Goal: Information Seeking & Learning: Learn about a topic

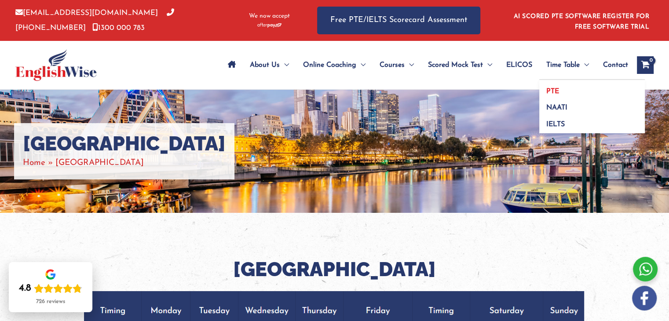
click at [557, 95] on link "PTE" at bounding box center [592, 88] width 106 height 17
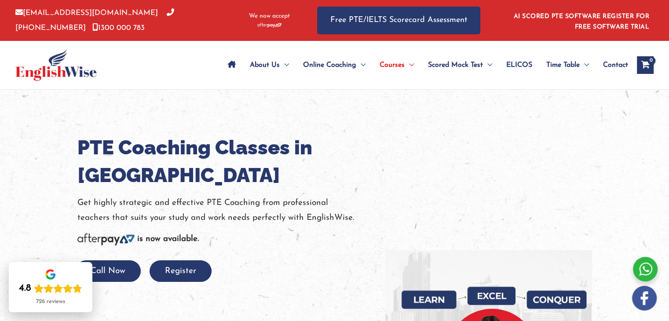
click at [499, 72] on link "ELICOS" at bounding box center [519, 65] width 40 height 31
click at [229, 66] on icon "Site Navigation: Main Menu" at bounding box center [232, 64] width 8 height 7
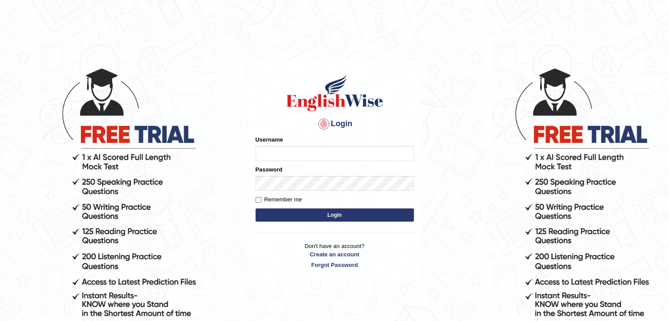
click at [332, 156] on input "Username" at bounding box center [335, 153] width 158 height 15
type input "Jireh12"
click at [256, 208] on button "Login" at bounding box center [335, 214] width 158 height 13
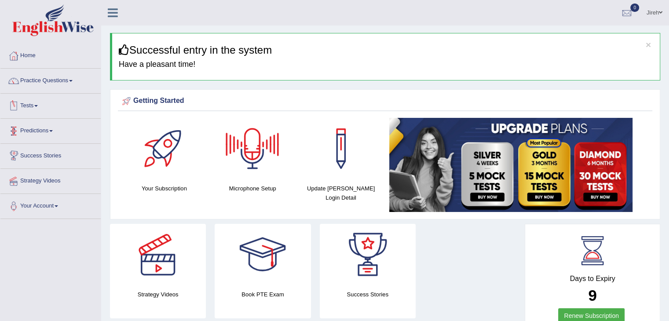
click at [37, 106] on link "Tests" at bounding box center [50, 105] width 100 height 22
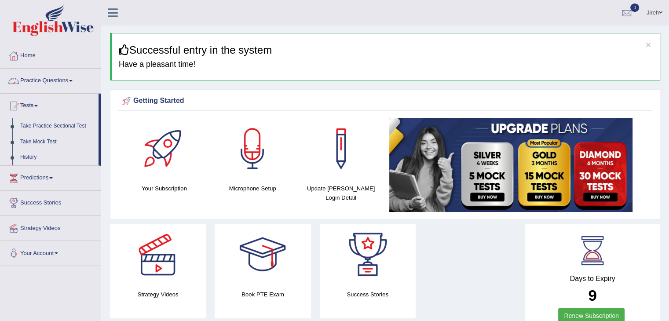
click at [70, 82] on link "Practice Questions" at bounding box center [50, 80] width 100 height 22
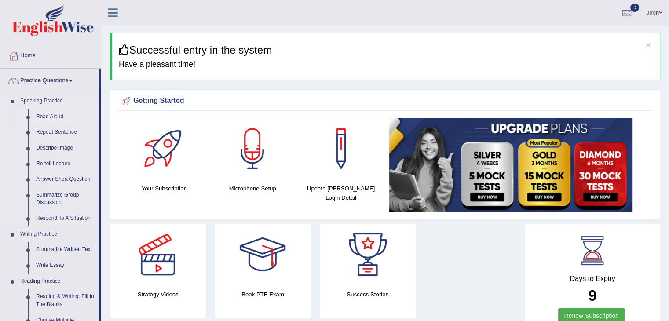
click at [51, 119] on link "Read Aloud" at bounding box center [65, 117] width 66 height 16
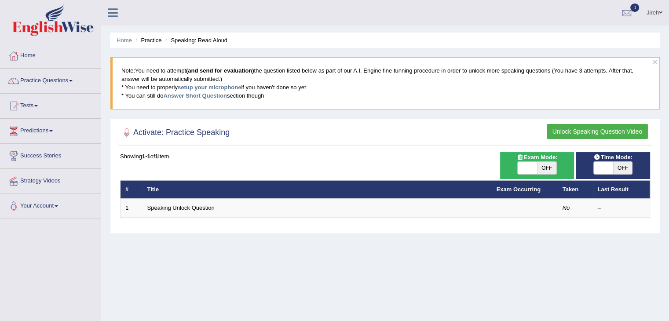
click at [69, 78] on link "Practice Questions" at bounding box center [50, 80] width 100 height 22
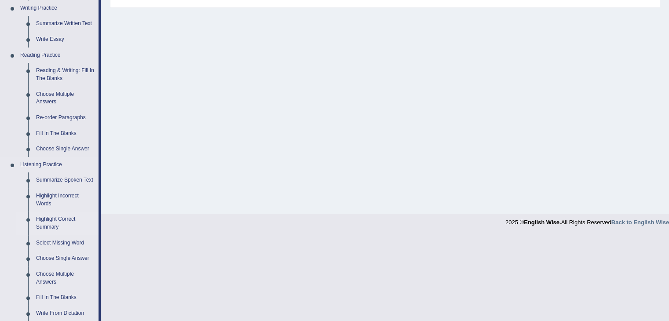
scroll to position [227, 0]
click at [55, 241] on link "Select Missing Word" at bounding box center [65, 242] width 66 height 16
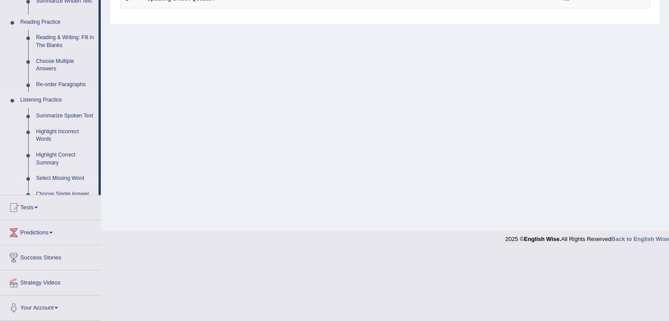
scroll to position [141, 0]
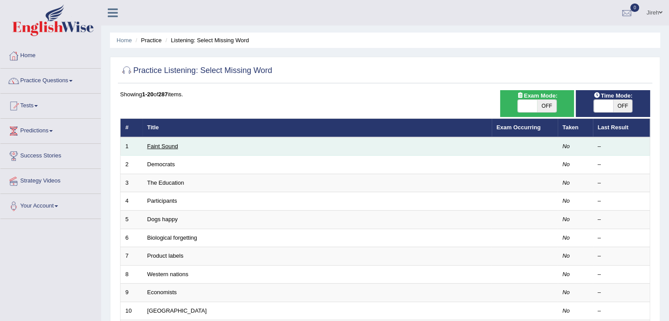
click at [168, 146] on link "Faint Sound" at bounding box center [162, 146] width 31 height 7
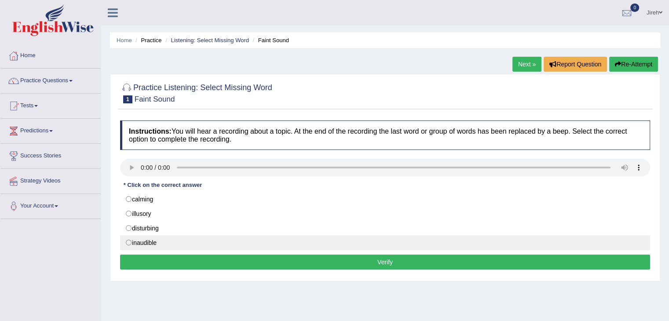
click at [127, 245] on label "inaudible" at bounding box center [385, 242] width 530 height 15
radio input "true"
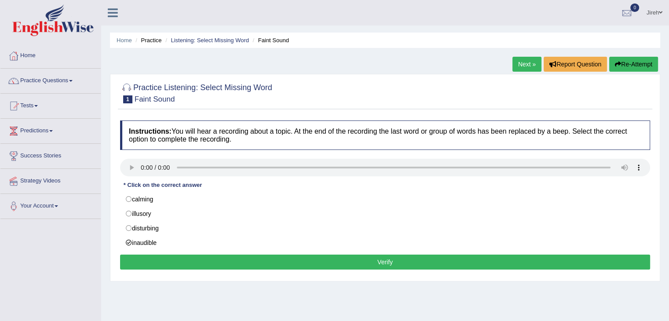
click at [289, 263] on button "Verify" at bounding box center [385, 262] width 530 height 15
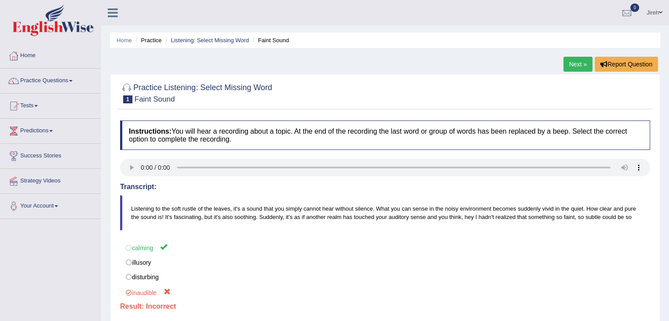
click at [574, 63] on link "Next »" at bounding box center [577, 64] width 29 height 15
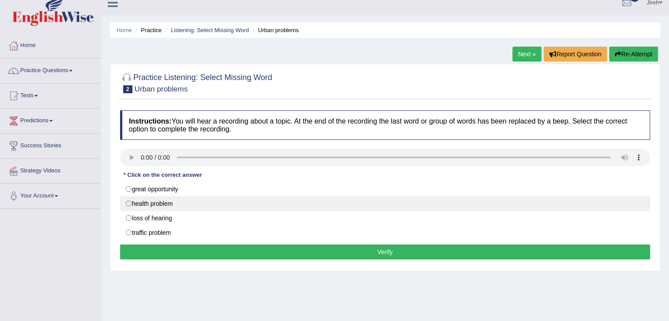
scroll to position [14, 0]
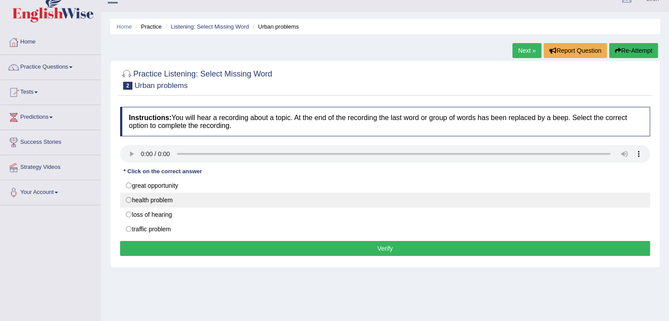
click at [129, 201] on label "health problem" at bounding box center [385, 200] width 530 height 15
radio input "true"
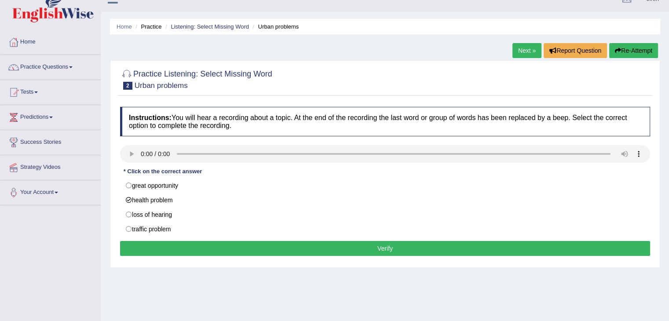
click at [161, 244] on button "Verify" at bounding box center [385, 248] width 530 height 15
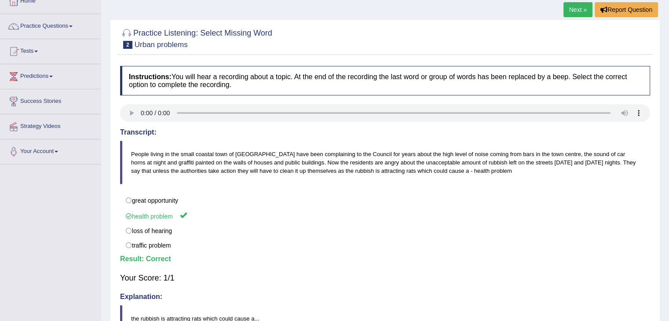
scroll to position [0, 0]
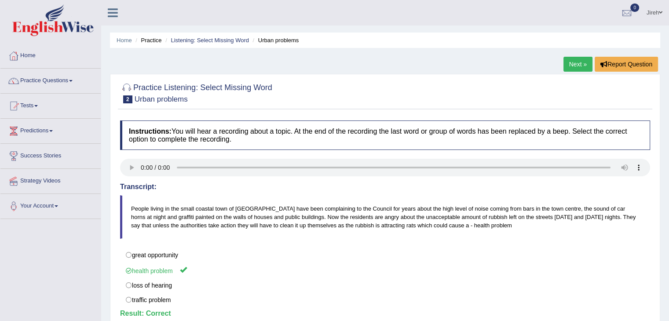
click at [576, 61] on link "Next »" at bounding box center [577, 64] width 29 height 15
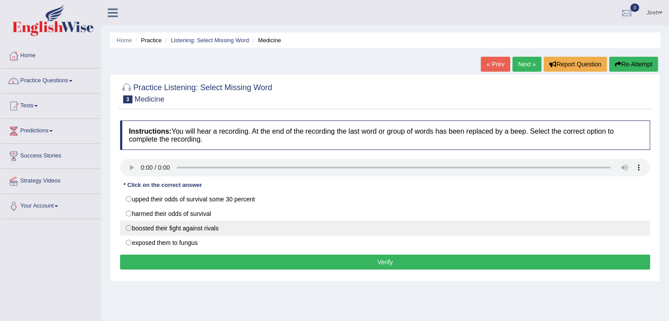
click at [129, 226] on label "boosted their fight against rivals" at bounding box center [385, 228] width 530 height 15
radio input "true"
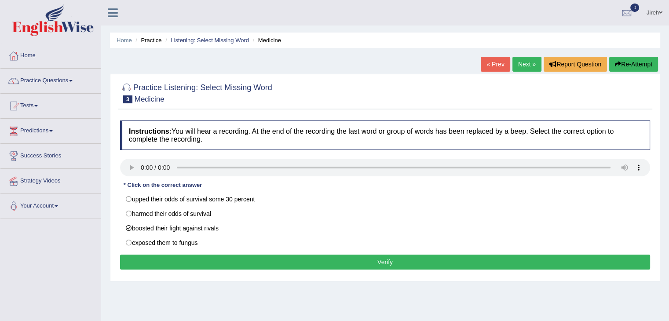
click at [290, 263] on button "Verify" at bounding box center [385, 262] width 530 height 15
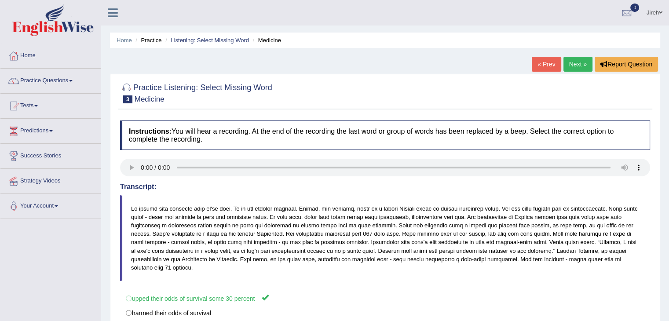
click at [578, 65] on link "Next »" at bounding box center [577, 64] width 29 height 15
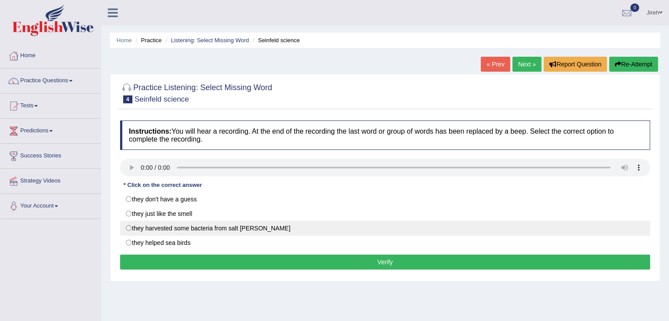
click at [128, 228] on label "they harvested some bacteria from salt [PERSON_NAME]" at bounding box center [385, 228] width 530 height 15
radio input "true"
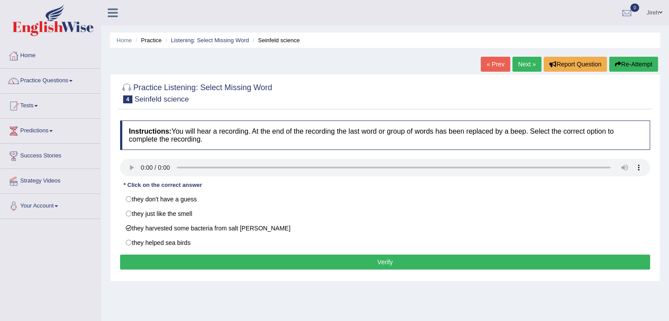
click at [188, 257] on button "Verify" at bounding box center [385, 262] width 530 height 15
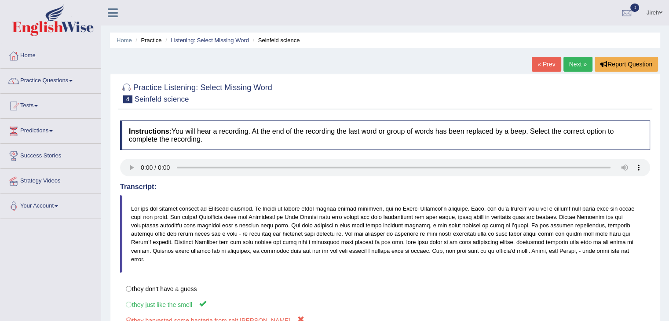
click at [578, 62] on link "Next »" at bounding box center [577, 64] width 29 height 15
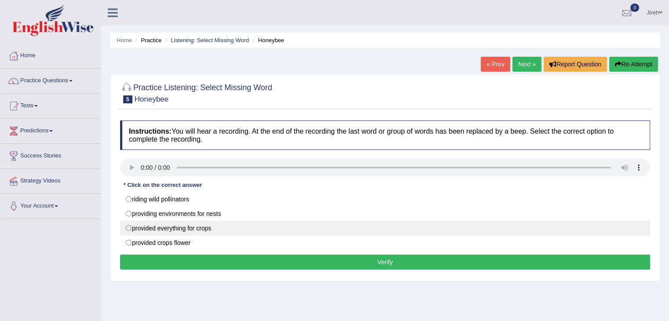
click at [131, 230] on label "provided everything for crops" at bounding box center [385, 228] width 530 height 15
radio input "true"
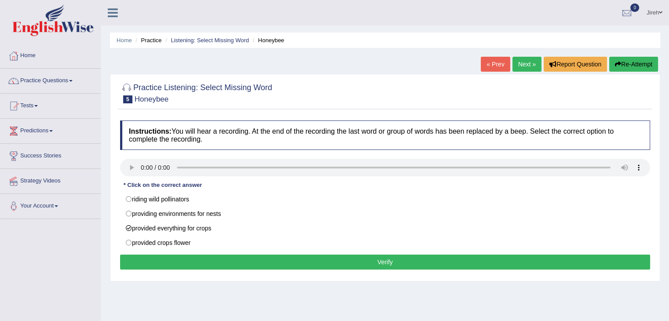
click at [192, 256] on button "Verify" at bounding box center [385, 262] width 530 height 15
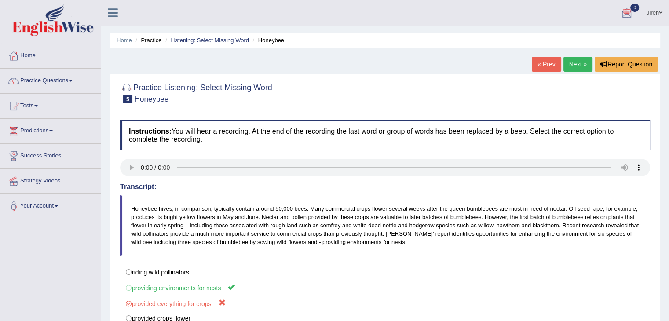
click at [570, 62] on link "Next »" at bounding box center [577, 64] width 29 height 15
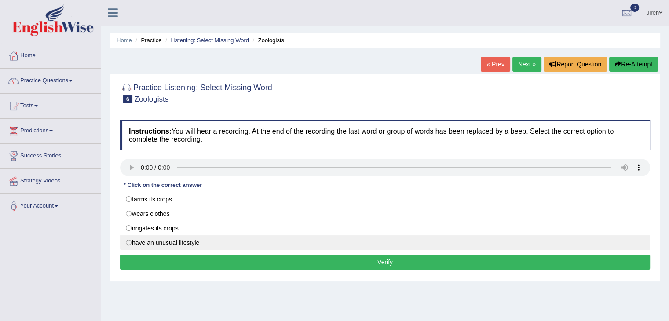
click at [130, 243] on label "have an unusual lifestyle" at bounding box center [385, 242] width 530 height 15
radio input "true"
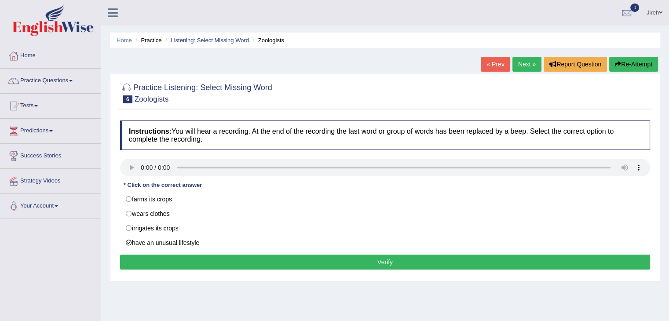
click at [155, 261] on button "Verify" at bounding box center [385, 262] width 530 height 15
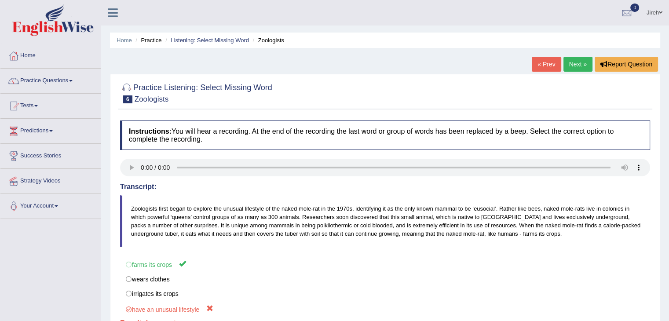
click at [572, 63] on link "Next »" at bounding box center [577, 64] width 29 height 15
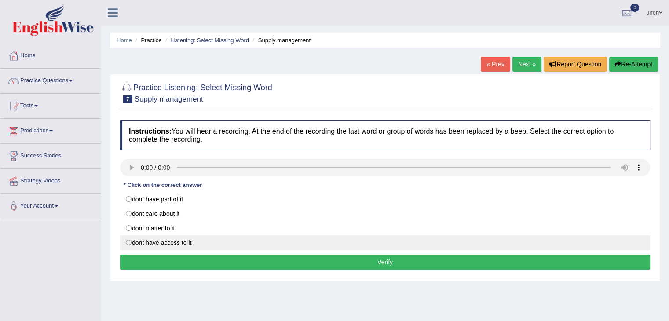
click at [129, 243] on label "dont have access to it" at bounding box center [385, 242] width 530 height 15
radio input "true"
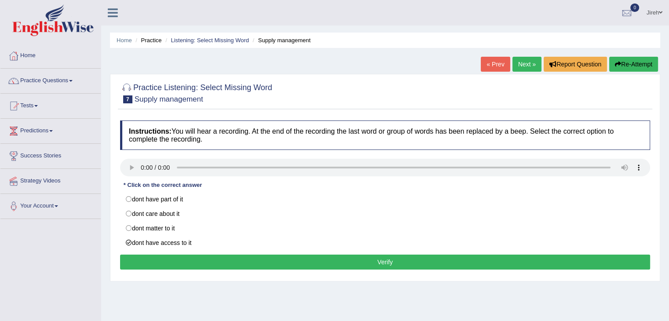
click at [388, 263] on button "Verify" at bounding box center [385, 262] width 530 height 15
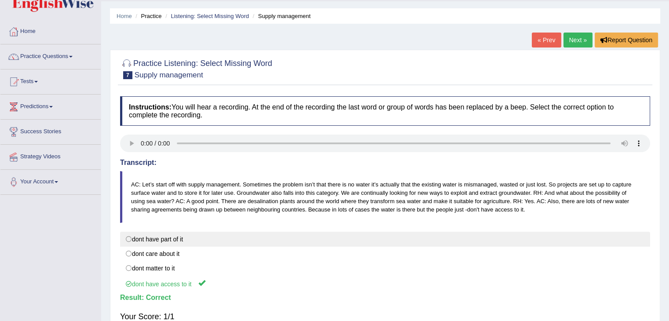
scroll to position [14, 0]
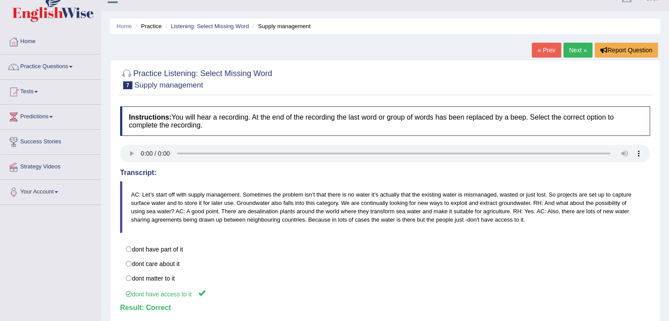
click at [572, 51] on link "Next »" at bounding box center [577, 50] width 29 height 15
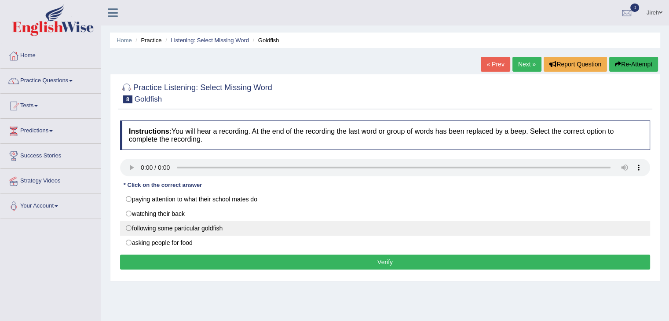
click at [129, 230] on label "following some particular goldfish" at bounding box center [385, 228] width 530 height 15
radio input "true"
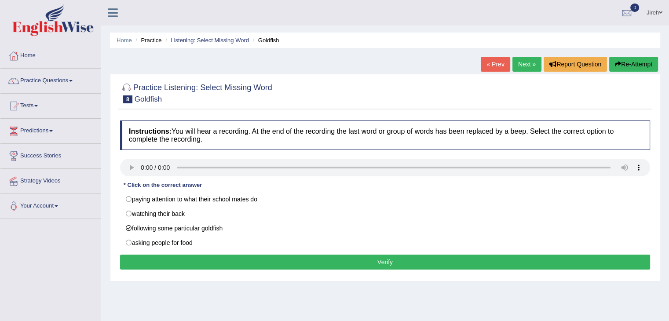
click at [212, 261] on button "Verify" at bounding box center [385, 262] width 530 height 15
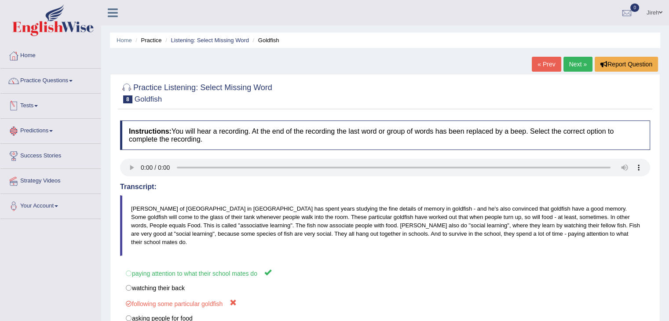
click at [73, 84] on link "Practice Questions" at bounding box center [50, 80] width 100 height 22
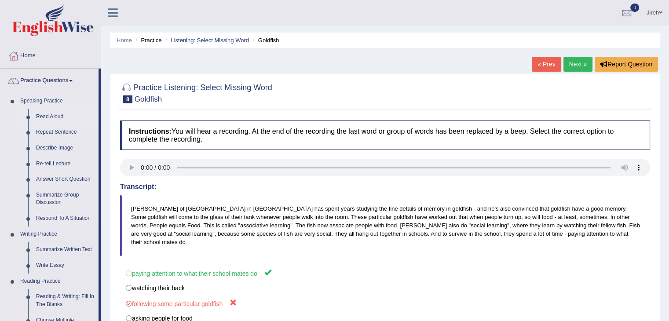
click at [53, 115] on link "Read Aloud" at bounding box center [65, 117] width 66 height 16
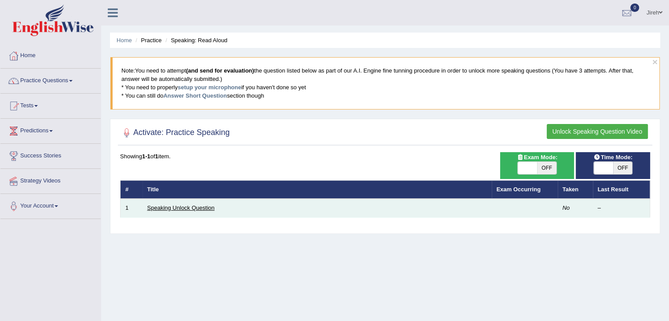
click at [189, 208] on link "Speaking Unlock Question" at bounding box center [180, 207] width 67 height 7
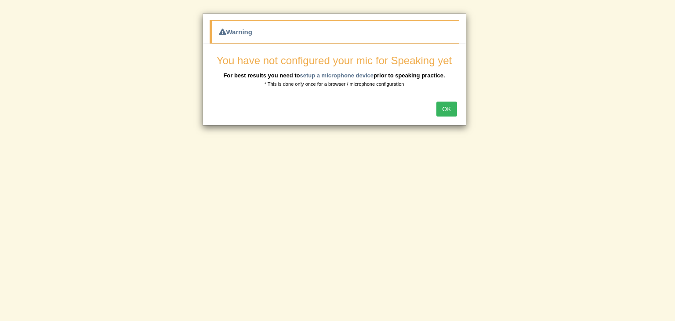
click at [445, 108] on button "OK" at bounding box center [447, 109] width 20 height 15
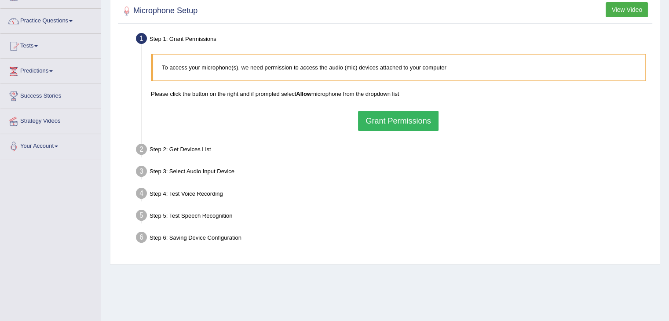
scroll to position [73, 0]
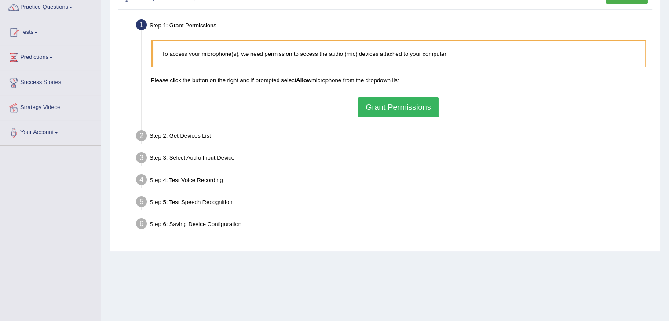
click at [432, 111] on button "Grant Permissions" at bounding box center [398, 107] width 80 height 20
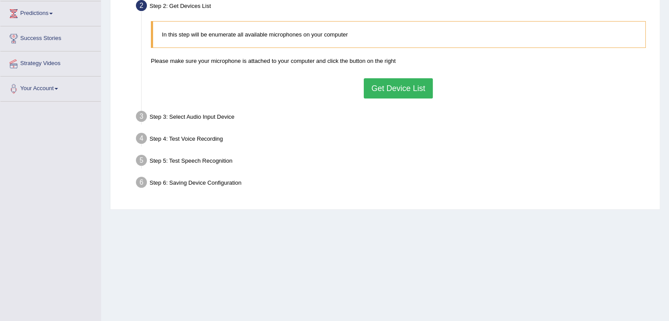
scroll to position [117, 0]
click at [387, 84] on button "Get Device List" at bounding box center [398, 89] width 69 height 20
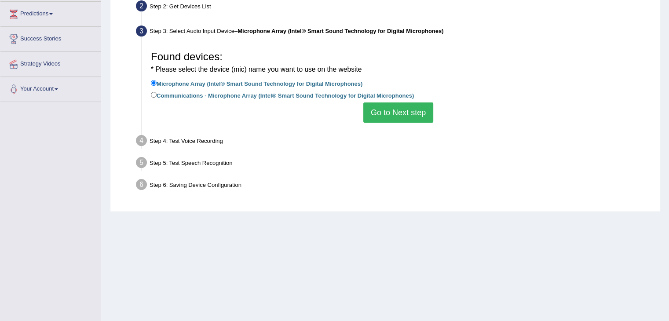
click at [391, 115] on button "Go to Next step" at bounding box center [398, 112] width 70 height 20
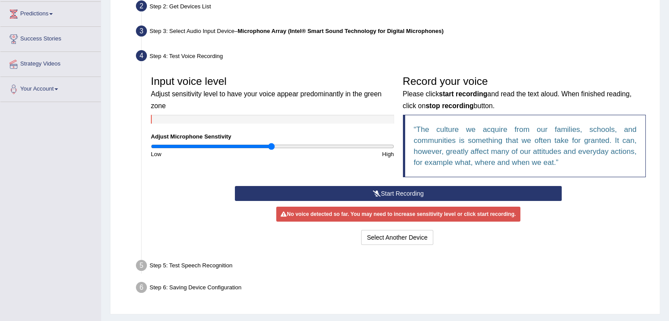
scroll to position [141, 0]
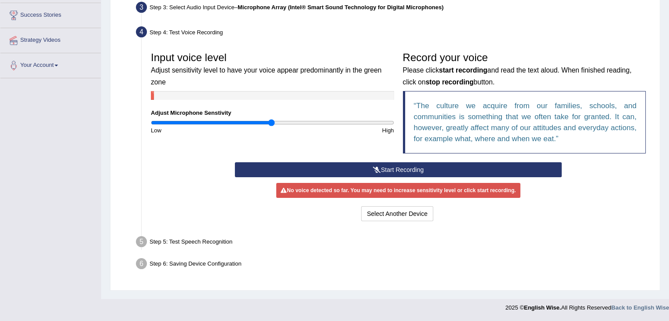
click at [399, 170] on button "Start Recording" at bounding box center [398, 169] width 327 height 15
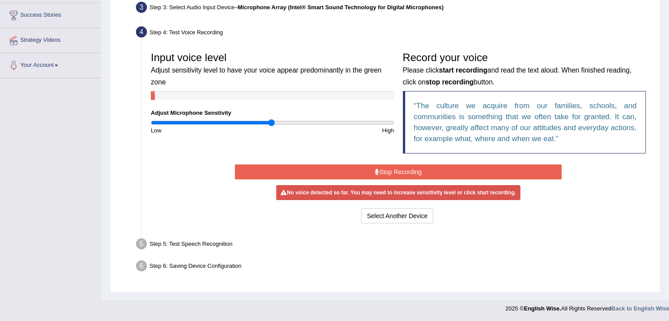
click at [405, 170] on button "Stop Recording" at bounding box center [398, 171] width 327 height 15
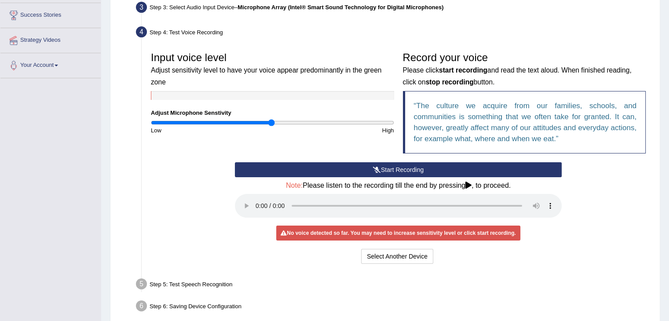
click at [386, 169] on button "Start Recording" at bounding box center [398, 169] width 327 height 15
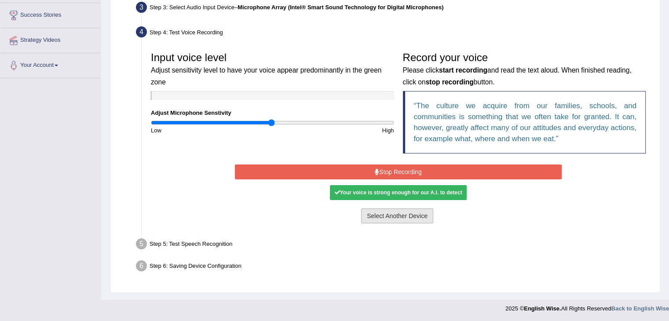
click at [415, 218] on button "Select Another Device" at bounding box center [397, 215] width 72 height 15
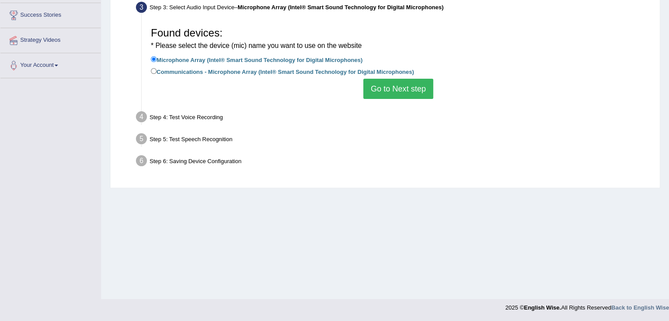
click at [391, 95] on button "Go to Next step" at bounding box center [398, 89] width 70 height 20
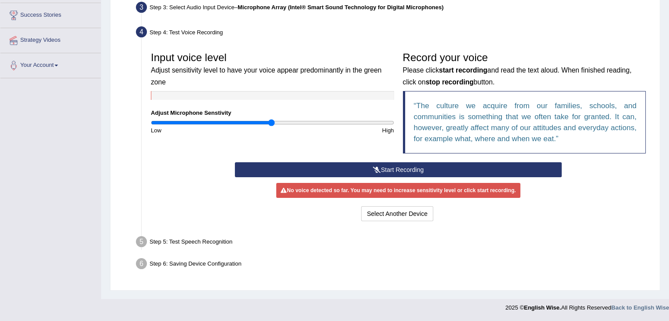
scroll to position [0, 0]
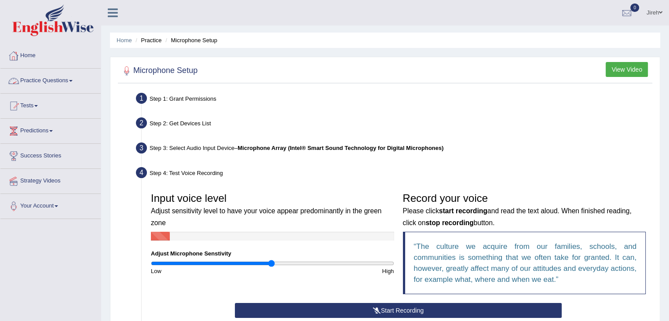
click at [69, 81] on link "Practice Questions" at bounding box center [50, 80] width 100 height 22
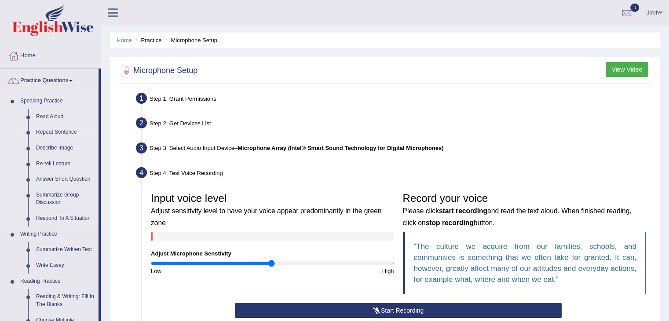
click at [55, 135] on link "Repeat Sentence" at bounding box center [65, 132] width 66 height 16
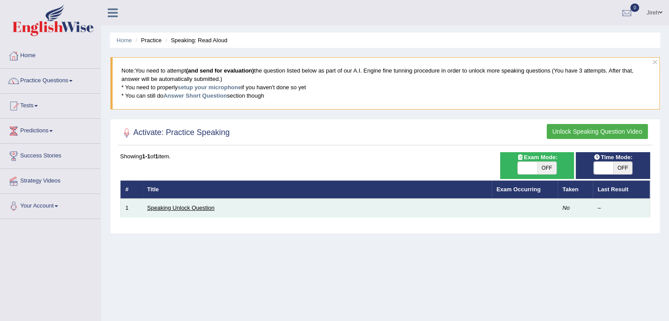
click at [190, 208] on link "Speaking Unlock Question" at bounding box center [180, 207] width 67 height 7
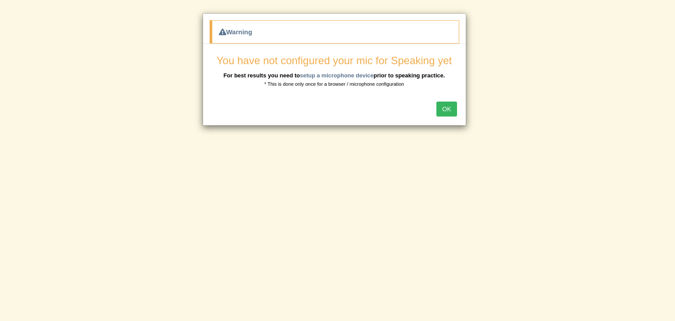
click at [445, 101] on div "OK" at bounding box center [334, 110] width 263 height 31
click at [445, 109] on button "OK" at bounding box center [447, 109] width 20 height 15
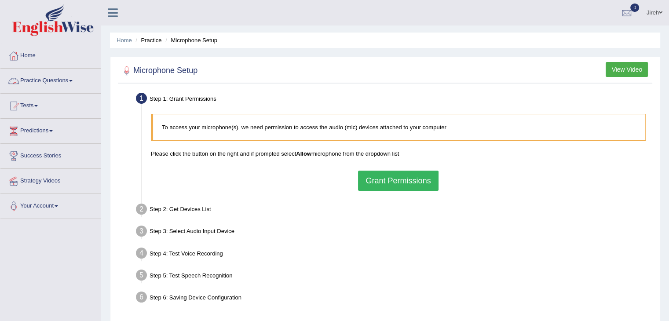
click at [63, 81] on link "Practice Questions" at bounding box center [50, 80] width 100 height 22
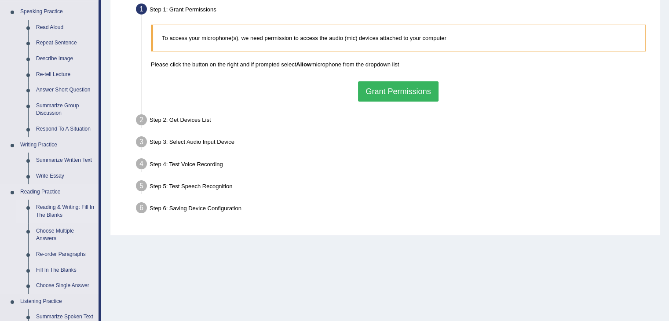
scroll to position [90, 0]
click at [53, 206] on link "Reading & Writing: Fill In The Blanks" at bounding box center [65, 210] width 66 height 23
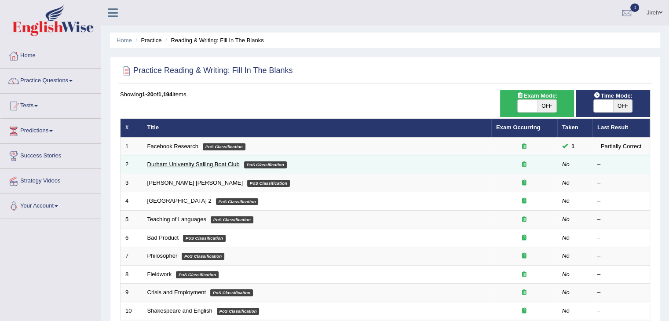
click at [206, 164] on link "Durham University Sailing Boat Club" at bounding box center [193, 164] width 92 height 7
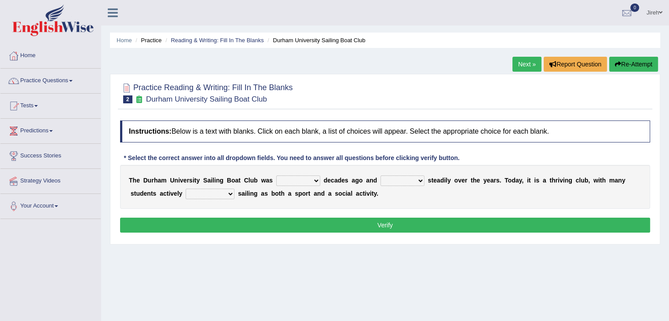
click at [298, 180] on select "found fund founded find" at bounding box center [298, 180] width 44 height 11
select select "found"
click at [276, 175] on select "found fund founded find" at bounding box center [298, 180] width 44 height 11
click at [412, 182] on select "grow growing has grown grown" at bounding box center [402, 180] width 44 height 11
select select "grown"
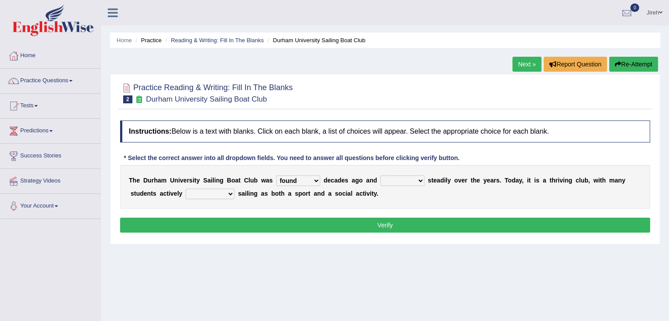
click at [380, 175] on select "grow growing has grown grown" at bounding box center [402, 180] width 44 height 11
click at [214, 194] on select "enjoy enjoyed are enjoying enjoying" at bounding box center [210, 194] width 49 height 11
click at [186, 189] on select "enjoy enjoyed are enjoying enjoying" at bounding box center [210, 194] width 49 height 11
click at [229, 194] on select "enjoy enjoyed are enjoying enjoying" at bounding box center [210, 194] width 49 height 11
select select "enjoyed"
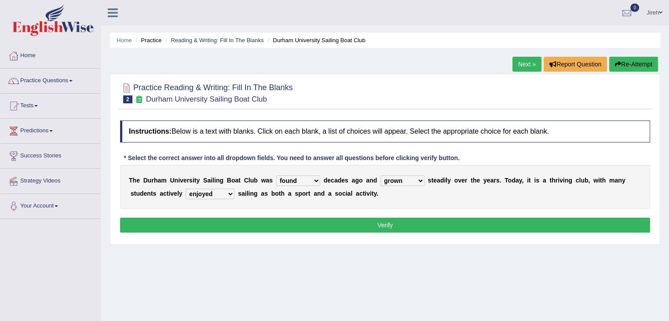
click at [186, 189] on select "enjoy enjoyed are enjoying enjoying" at bounding box center [210, 194] width 49 height 11
click at [336, 220] on button "Verify" at bounding box center [385, 225] width 530 height 15
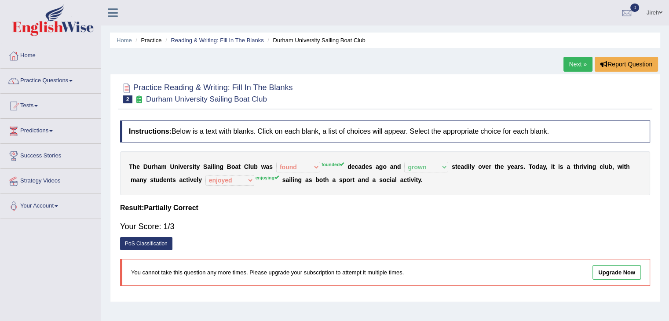
scroll to position [2, 0]
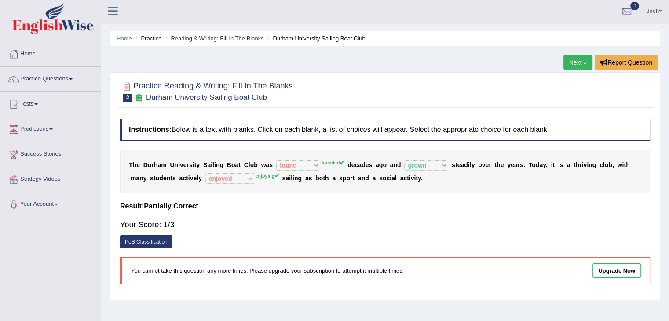
click at [574, 63] on link "Next »" at bounding box center [577, 62] width 29 height 15
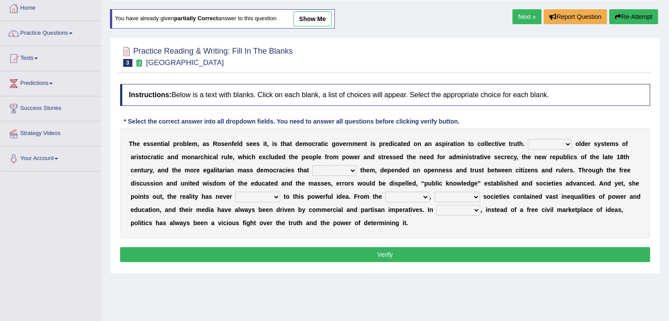
scroll to position [47, 0]
click at [564, 144] on select "Like Unlike Likely Safely" at bounding box center [550, 144] width 44 height 11
select select "Unlike"
click at [528, 139] on select "Like Unlike Likely Safely" at bounding box center [550, 144] width 44 height 11
click at [349, 170] on select "readed grated succeeded printed" at bounding box center [334, 170] width 44 height 11
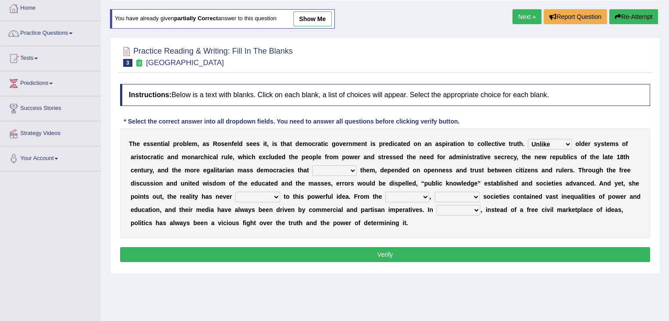
select select "succeeded"
click at [312, 165] on select "readed grated succeeded printed" at bounding box center [334, 170] width 44 height 11
click at [276, 193] on select "saved up stood up brought up lived up" at bounding box center [257, 197] width 45 height 11
select select "lived up"
click at [235, 192] on select "saved up stood up brought up lived up" at bounding box center [257, 197] width 45 height 11
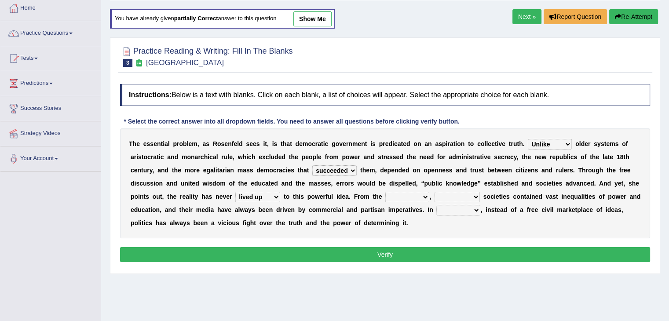
click at [413, 195] on select "outset ranged stood caught" at bounding box center [407, 197] width 44 height 11
select select "outset"
click at [385, 192] on select "outset ranged stood caught" at bounding box center [407, 197] width 44 height 11
click at [451, 197] on select "freedom democratic media stilled" at bounding box center [456, 197] width 45 height 11
select select "democratic"
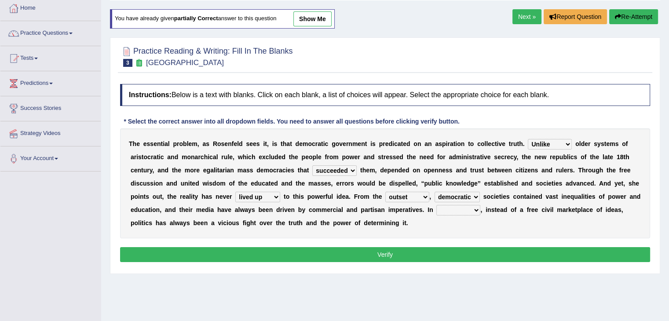
click at [434, 192] on select "freedom democratic media stilled" at bounding box center [456, 197] width 45 height 11
click at [449, 210] on select "power practice ideas fought" at bounding box center [458, 210] width 44 height 11
select select "power"
click at [436, 205] on select "power practice ideas fought" at bounding box center [458, 210] width 44 height 11
click at [429, 257] on button "Verify" at bounding box center [385, 254] width 530 height 15
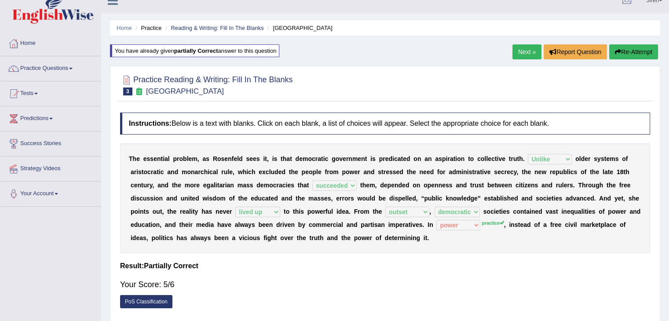
scroll to position [11, 0]
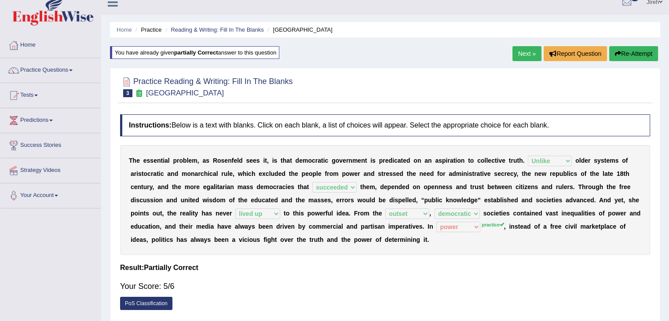
click at [519, 52] on link "Next »" at bounding box center [526, 53] width 29 height 15
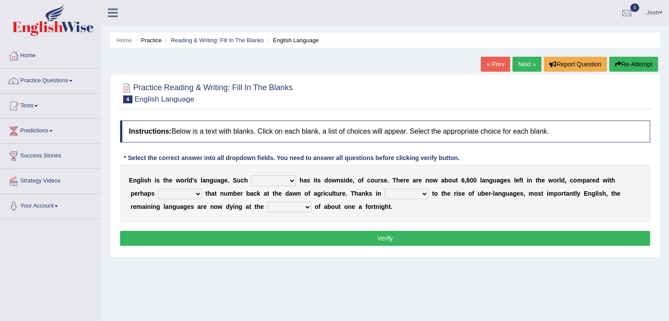
click at [290, 180] on select "power idea subject dominance" at bounding box center [273, 180] width 45 height 11
select select "subject"
click at [251, 175] on select "power idea subject dominance" at bounding box center [273, 180] width 45 height 11
click at [290, 179] on select "power idea subject dominance" at bounding box center [273, 180] width 45 height 11
click at [198, 193] on select "rise twice firstly never" at bounding box center [180, 194] width 44 height 11
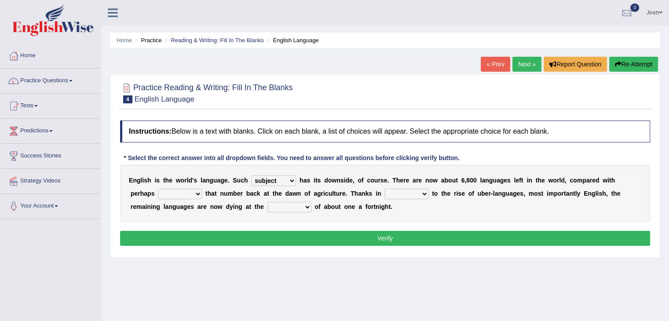
select select "twice"
click at [158, 189] on select "rise twice firstly never" at bounding box center [180, 194] width 44 height 11
click at [416, 193] on select "rare start part bother" at bounding box center [406, 194] width 44 height 11
select select "part"
click at [384, 189] on select "rare start part bother" at bounding box center [406, 194] width 44 height 11
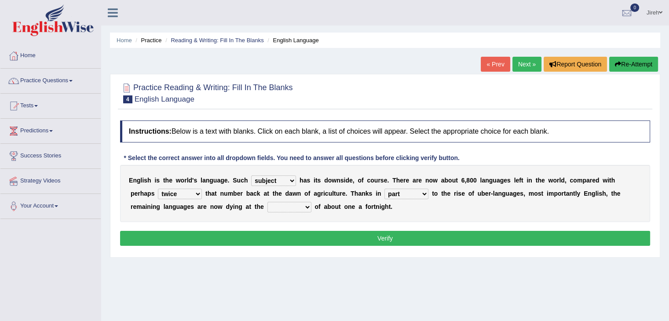
click at [297, 207] on select "state rate wait great" at bounding box center [289, 207] width 44 height 11
click at [267, 202] on select "state rate wait great" at bounding box center [289, 207] width 44 height 11
click at [306, 206] on select "state rate wait great" at bounding box center [289, 207] width 44 height 11
select select "rate"
click at [267, 202] on select "state rate wait great" at bounding box center [289, 207] width 44 height 11
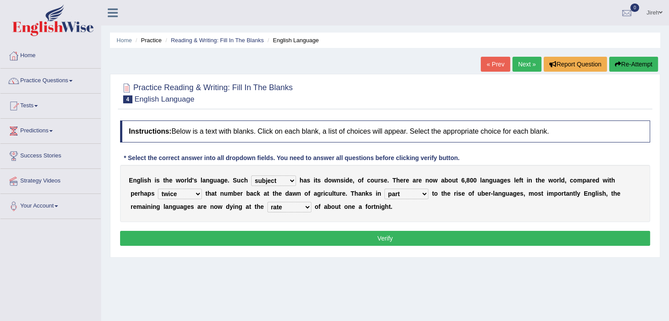
click at [356, 234] on button "Verify" at bounding box center [385, 238] width 530 height 15
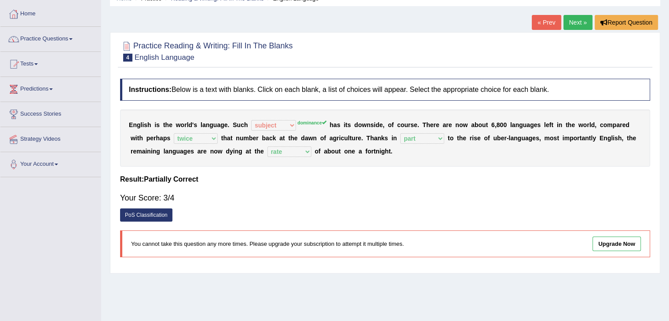
scroll to position [43, 0]
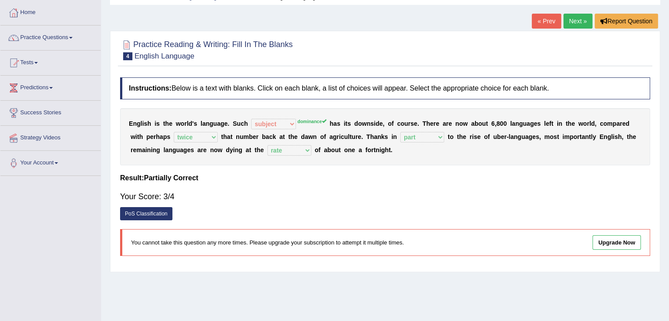
click at [579, 22] on link "Next »" at bounding box center [577, 21] width 29 height 15
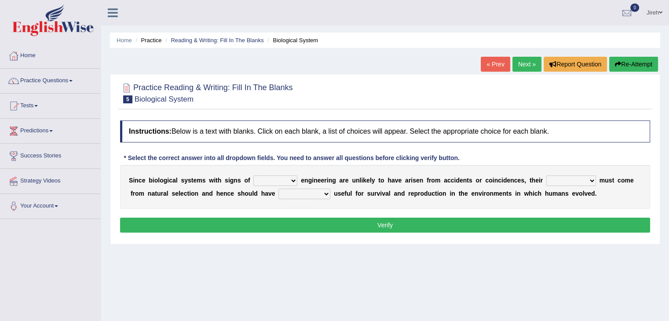
click at [272, 179] on select "system national extra complex" at bounding box center [275, 180] width 44 height 11
select select "national"
click at [253, 175] on select "system national extra complex" at bounding box center [275, 180] width 44 height 11
click at [563, 178] on select "presence organisation registration structures" at bounding box center [571, 180] width 50 height 11
select select "organisation"
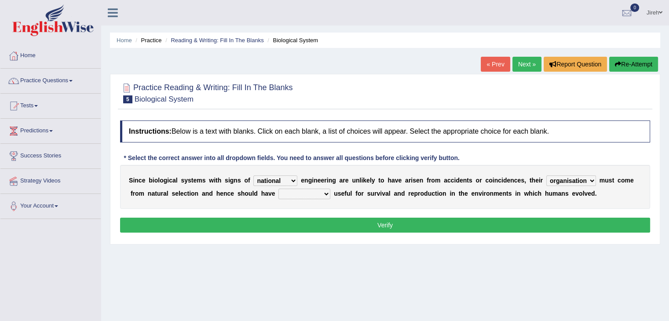
click at [546, 175] on select "presence organisation registration structures" at bounding box center [571, 180] width 50 height 11
click at [306, 196] on select "functions cultures samples introductions" at bounding box center [304, 194] width 52 height 11
select select "functions"
click at [278, 189] on select "functions cultures samples introductions" at bounding box center [304, 194] width 52 height 11
click at [311, 228] on button "Verify" at bounding box center [385, 225] width 530 height 15
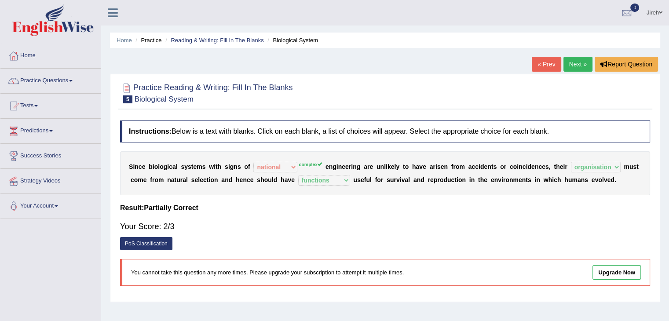
click at [568, 60] on link "Next »" at bounding box center [577, 64] width 29 height 15
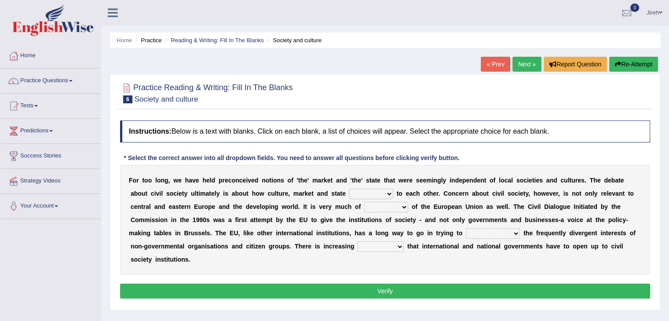
click at [365, 192] on select "stay relate bring telling" at bounding box center [371, 194] width 44 height 11
select select "relate"
click at [349, 189] on select "stay relate bring telling" at bounding box center [371, 194] width 44 height 11
click at [375, 206] on select "interest brought shown suspect" at bounding box center [386, 207] width 44 height 11
select select "suspect"
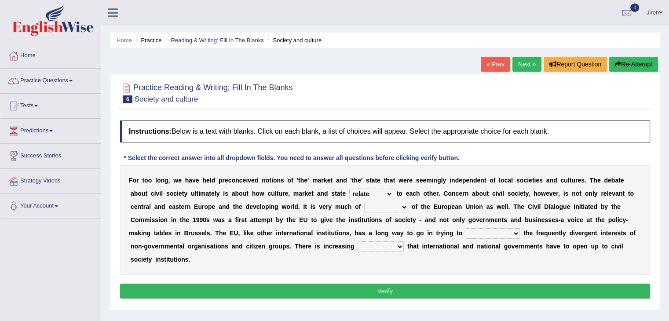
click at [364, 202] on select "interest brought shown suspect" at bounding box center [386, 207] width 44 height 11
click at [499, 233] on select "indulge express supreme accommodate" at bounding box center [493, 233] width 54 height 11
select select "indulge"
click at [466, 228] on select "indulge express supreme accommodate" at bounding box center [493, 233] width 54 height 11
click at [372, 242] on select "tolerance expression recognition sample" at bounding box center [381, 246] width 46 height 11
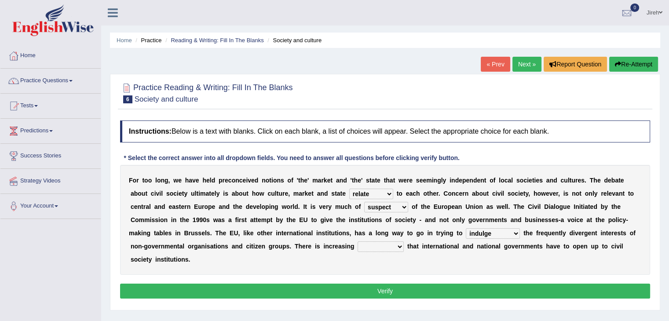
select select "expression"
click at [358, 241] on select "tolerance expression recognition sample" at bounding box center [381, 246] width 46 height 11
click at [372, 303] on div "Instructions: Below is a text with blanks. Click on each blank, a list of choic…" at bounding box center [385, 211] width 534 height 190
click at [372, 285] on button "Verify" at bounding box center [385, 291] width 530 height 15
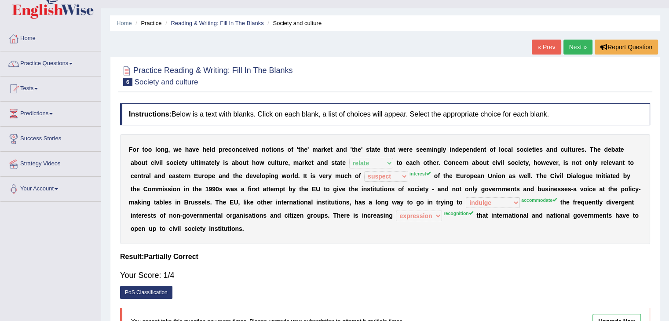
scroll to position [17, 0]
click at [582, 48] on link "Next »" at bounding box center [577, 47] width 29 height 15
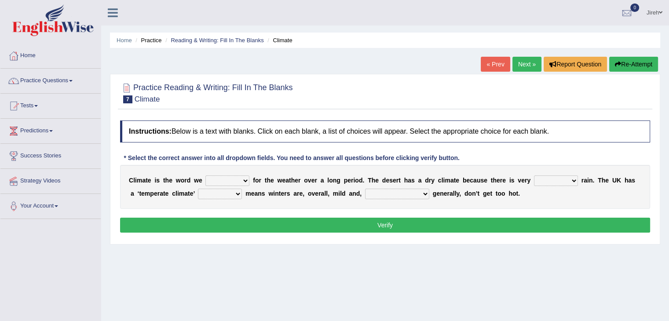
click at [221, 183] on select "give take use throw" at bounding box center [227, 180] width 44 height 11
select select "use"
click at [205, 175] on select "give take use throw" at bounding box center [227, 180] width 44 height 11
click at [549, 180] on select "much little least less" at bounding box center [556, 180] width 44 height 11
select select "less"
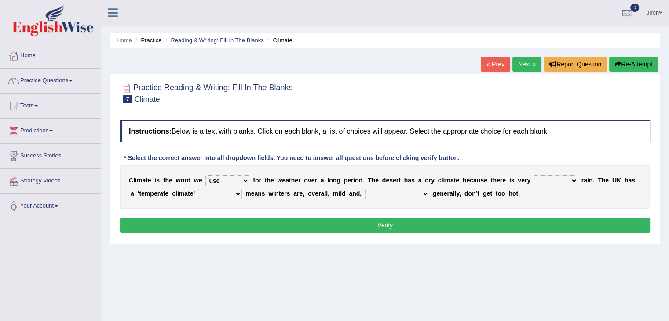
click at [534, 175] on select "much little least less" at bounding box center [556, 180] width 44 height 11
click at [237, 196] on select "when where which where" at bounding box center [220, 194] width 44 height 11
select select "which"
click at [198, 189] on select "when where which where" at bounding box center [220, 194] width 44 height 11
click at [384, 194] on select "weather winters summers warmer" at bounding box center [397, 194] width 64 height 11
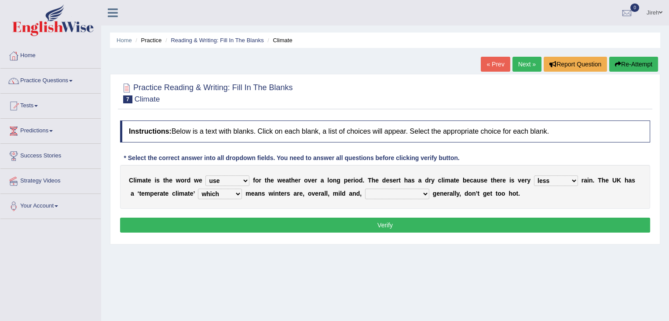
select select "summers"
click at [365, 189] on select "weather winters summers warmer" at bounding box center [397, 194] width 64 height 11
click at [385, 219] on button "Verify" at bounding box center [385, 225] width 530 height 15
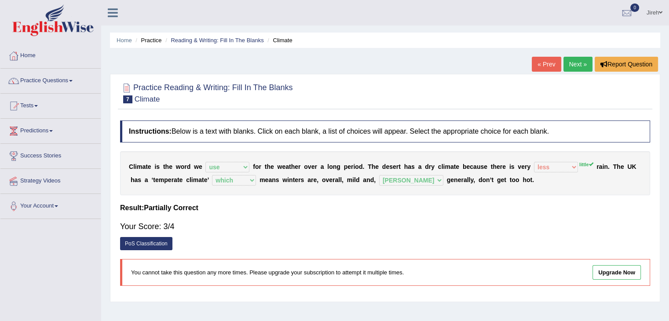
click at [575, 66] on link "Next »" at bounding box center [577, 64] width 29 height 15
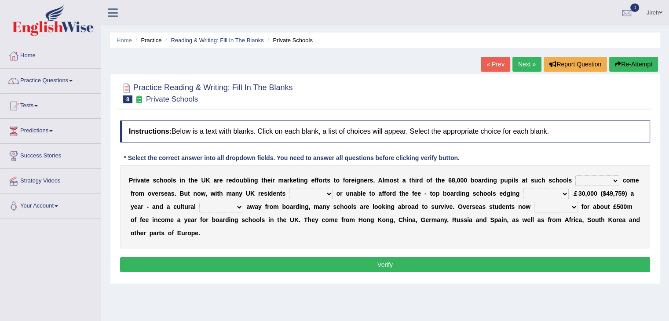
click at [581, 181] on select "all set already great news" at bounding box center [597, 180] width 44 height 11
select select "already"
click at [575, 175] on select "all set already great news" at bounding box center [597, 180] width 44 height 11
click at [313, 194] on select "answering unwilling realising storing" at bounding box center [311, 194] width 44 height 11
select select "unwilling"
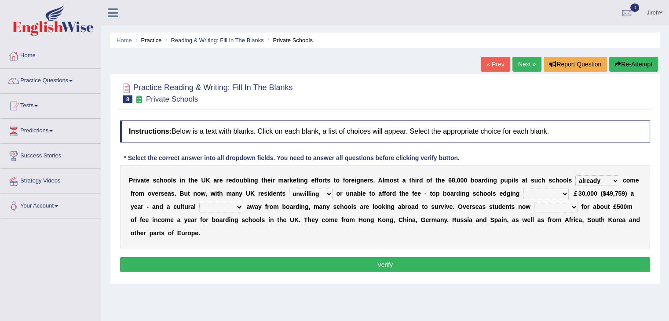
click at [289, 189] on select "answering unwilling realising storing" at bounding box center [311, 194] width 44 height 11
click at [529, 193] on select "rewards towards notification amounting" at bounding box center [546, 194] width 46 height 11
select select "rewards"
click at [523, 189] on select "rewards towards notification amounting" at bounding box center [546, 194] width 46 height 11
click at [215, 205] on select "go rattle shatter shift" at bounding box center [221, 207] width 44 height 11
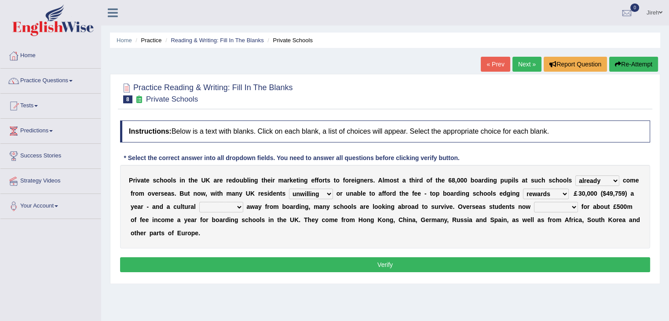
select select "shift"
click at [199, 202] on select "go rattle shatter shift" at bounding box center [221, 207] width 44 height 11
click at [556, 205] on select "hold think account say" at bounding box center [556, 207] width 44 height 11
select select "hold"
click at [534, 202] on select "hold think account say" at bounding box center [556, 207] width 44 height 11
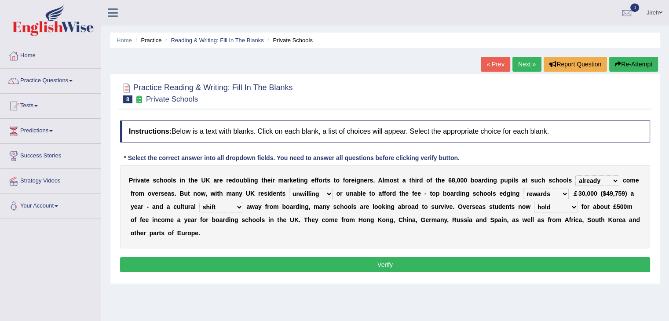
click at [442, 269] on button "Verify" at bounding box center [385, 264] width 530 height 15
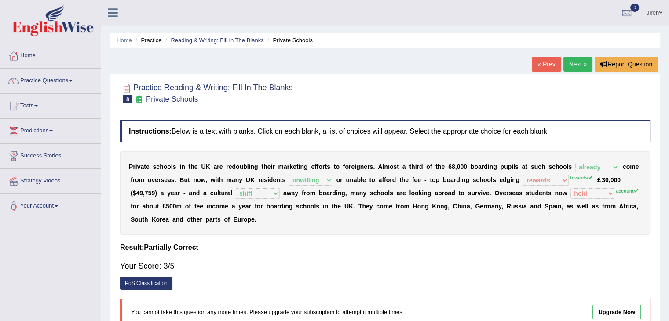
click at [572, 72] on div "« Prev Next » Report Question" at bounding box center [596, 65] width 128 height 17
click at [575, 65] on link "Next »" at bounding box center [577, 64] width 29 height 15
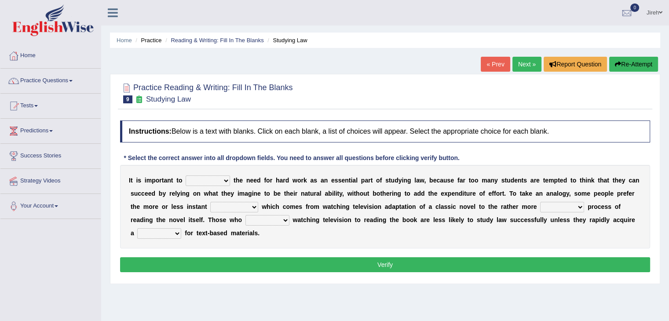
click at [222, 183] on select "emphasise criticise adjust replicate" at bounding box center [208, 180] width 44 height 11
click at [247, 242] on div "I t i s i m p o r t a n t t o emphasise criticise adjust replicate t h e n e e …" at bounding box center [385, 207] width 530 height 84
click at [225, 182] on select "emphasise criticise adjust replicate" at bounding box center [208, 180] width 44 height 11
select select "emphasise"
click at [186, 175] on select "emphasise criticise adjust replicate" at bounding box center [208, 180] width 44 height 11
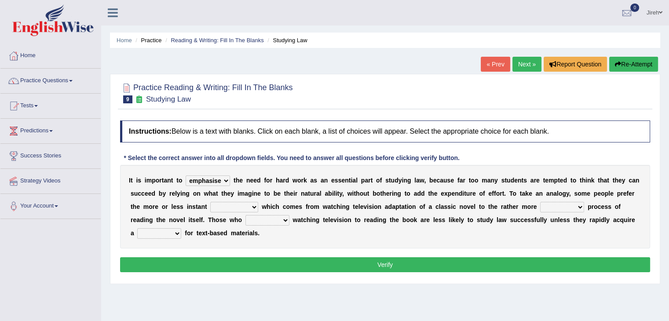
click at [235, 208] on select "satisfaction reaction gratification adjusted" at bounding box center [234, 207] width 48 height 11
select select "reaction"
click at [210, 202] on select "satisfaction reaction gratification adjusted" at bounding box center [234, 207] width 48 height 11
click at [555, 208] on select "fulfilling laborious acquire broken" at bounding box center [562, 207] width 44 height 11
select select "fulfilling"
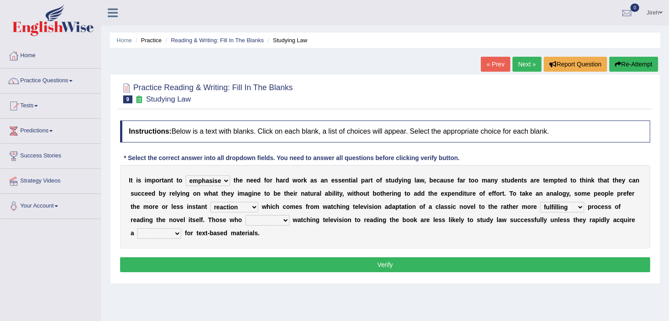
click at [540, 202] on select "fulfilling laborious acquire broken" at bounding box center [562, 207] width 44 height 11
click at [263, 222] on select "refer prefer stuff knot" at bounding box center [267, 220] width 44 height 11
select select "prefer"
click at [245, 215] on select "refer prefer stuff knot" at bounding box center [267, 220] width 44 height 11
click at [177, 233] on select "judgement waste taste set" at bounding box center [159, 233] width 44 height 11
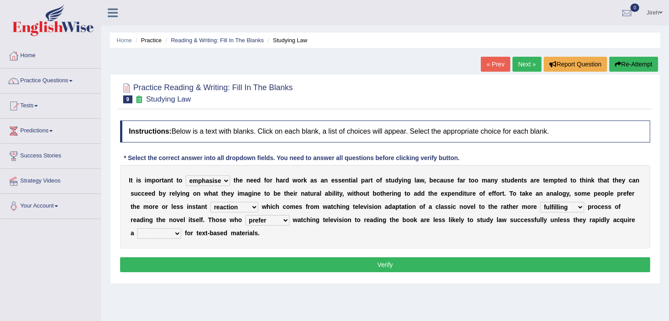
select select "set"
click at [137, 228] on select "judgement waste taste set" at bounding box center [159, 233] width 44 height 11
click at [203, 257] on button "Verify" at bounding box center [385, 264] width 530 height 15
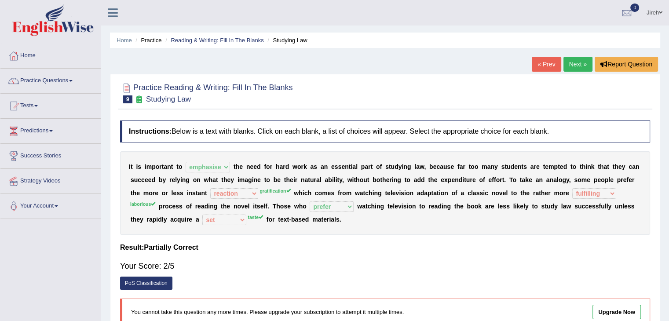
drag, startPoint x: 203, startPoint y: 257, endPoint x: 225, endPoint y: 197, distance: 63.7
click at [225, 197] on div "Instructions: Below is a text with blanks. Click on each blank, a list of choic…" at bounding box center [385, 226] width 534 height 221
click at [572, 64] on link "Next »" at bounding box center [577, 64] width 29 height 15
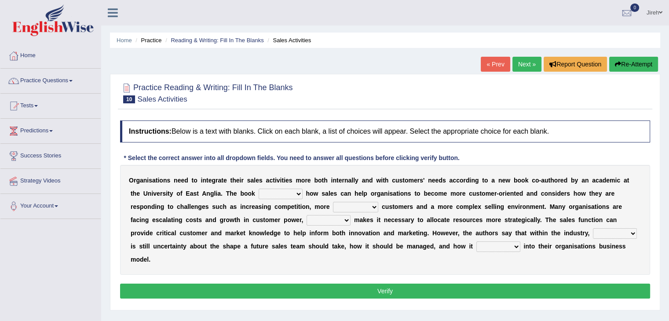
click at [297, 195] on select "expresses addresses injects inspires" at bounding box center [281, 194] width 44 height 11
select select "addresses"
click at [259, 189] on select "expresses addresses injects inspires" at bounding box center [281, 194] width 44 height 11
click at [338, 204] on select "greater valued increased demanding" at bounding box center [355, 207] width 45 height 11
select select "valued"
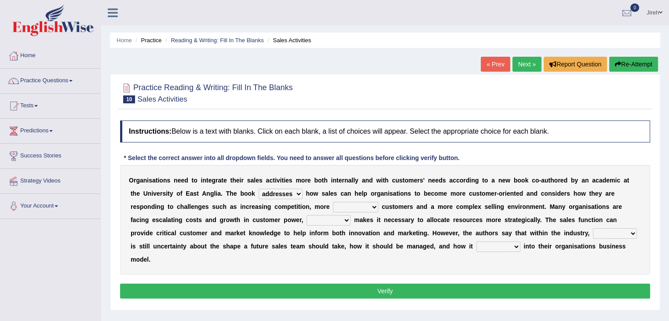
click at [333, 202] on select "greater valued increased demanding" at bounding box center [355, 207] width 45 height 11
click at [327, 218] on select "when where which what" at bounding box center [329, 220] width 44 height 11
click at [307, 215] on select "when where which what" at bounding box center [329, 220] width 44 height 11
click at [344, 219] on select "when where which what" at bounding box center [329, 220] width 44 height 11
select select "which"
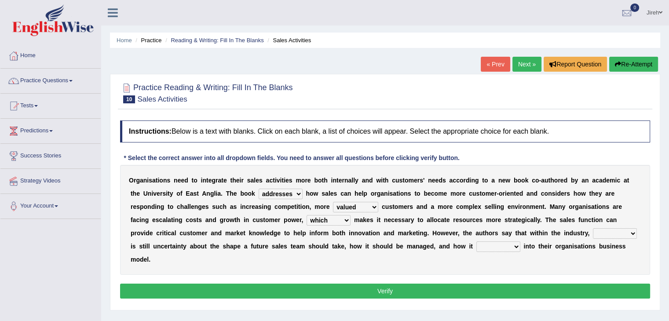
click at [307, 215] on select "when where which what" at bounding box center [329, 220] width 44 height 11
click at [629, 233] on select "there their this that" at bounding box center [615, 233] width 44 height 11
select select "there"
click at [593, 228] on select "there their this that" at bounding box center [615, 233] width 44 height 11
click at [499, 246] on select "forges fills fits forgets" at bounding box center [498, 246] width 44 height 11
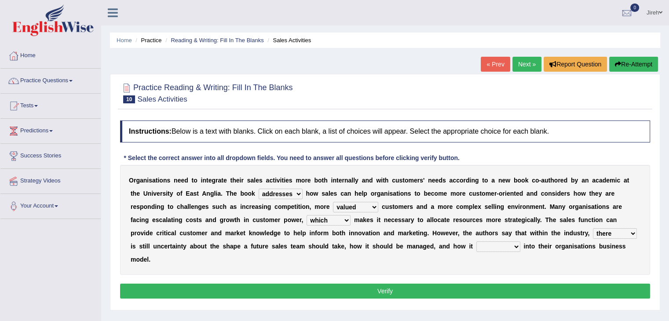
select select "forges"
click at [476, 241] on select "forges fills fits forgets" at bounding box center [498, 246] width 44 height 11
click at [498, 286] on button "Verify" at bounding box center [385, 291] width 530 height 15
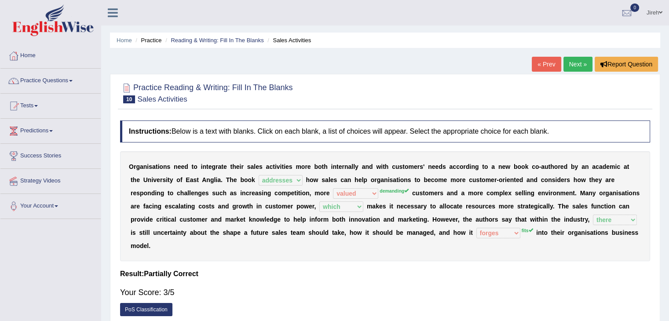
click at [571, 62] on link "Next »" at bounding box center [577, 64] width 29 height 15
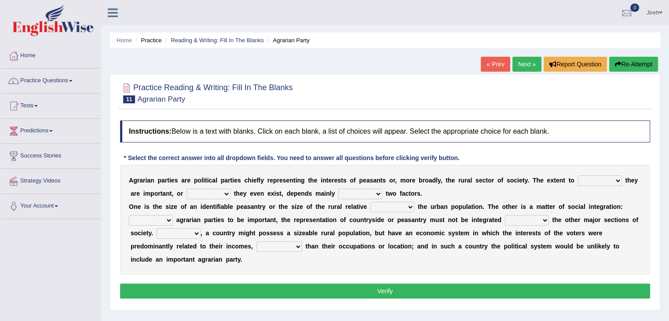
click at [588, 181] on select "where which when were" at bounding box center [600, 180] width 44 height 11
select select "which"
click at [578, 175] on select "where which when were" at bounding box center [600, 180] width 44 height 11
click at [228, 192] on select "other neither either whether" at bounding box center [208, 194] width 44 height 11
select select "whether"
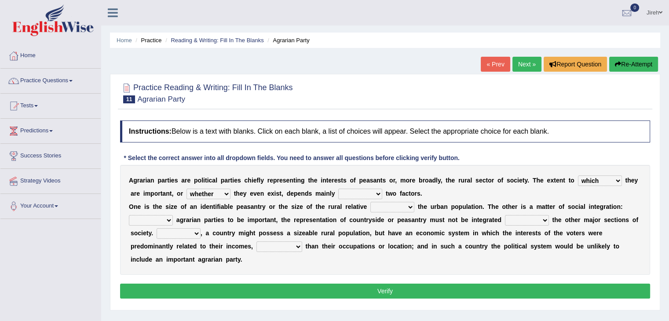
click at [186, 189] on select "other neither either whether" at bounding box center [208, 194] width 44 height 11
click at [588, 179] on select "where which when were" at bounding box center [600, 180] width 44 height 11
select select "when"
click at [578, 175] on select "where which when were" at bounding box center [600, 180] width 44 height 11
click at [364, 191] on select "in on is the" at bounding box center [360, 194] width 44 height 11
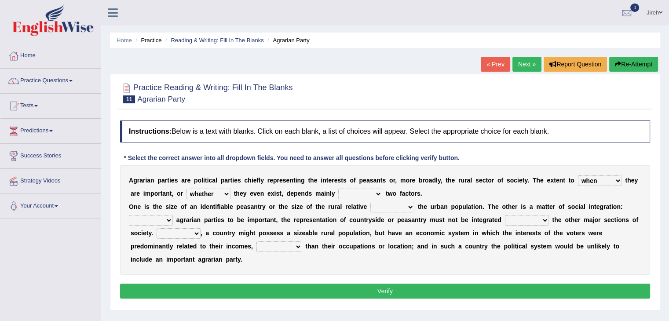
select select "on"
click at [338, 189] on select "in on is the" at bounding box center [360, 194] width 44 height 11
click at [383, 206] on select "is to the was" at bounding box center [392, 207] width 44 height 11
select select "to"
click at [370, 202] on select "is to the was" at bounding box center [392, 207] width 44 height 11
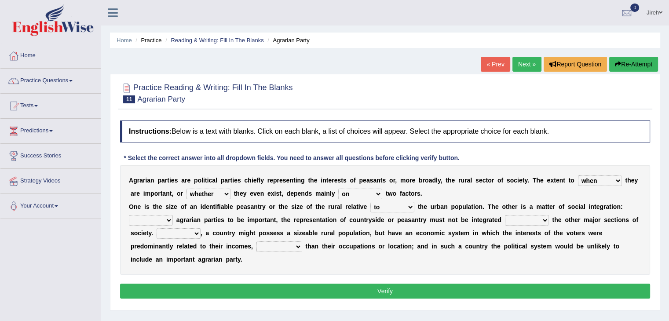
click at [167, 219] on select "From For First Fair" at bounding box center [151, 220] width 44 height 11
select select "For"
click at [129, 215] on select "From For First Fair" at bounding box center [151, 220] width 44 height 11
click at [515, 220] on select "will when were with" at bounding box center [527, 220] width 44 height 11
select select "when"
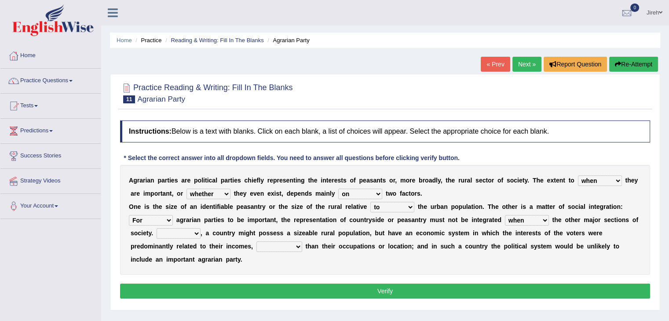
click at [505, 215] on select "will when were with" at bounding box center [527, 220] width 44 height 11
click at [195, 234] on select "Then There Thus Their" at bounding box center [179, 233] width 44 height 11
select select "Thus"
click at [157, 228] on select "Then There Thus Their" at bounding box center [179, 233] width 44 height 11
click at [186, 274] on div "Instructions: Below is a text with blanks. Click on each blank, a list of choic…" at bounding box center [385, 211] width 534 height 190
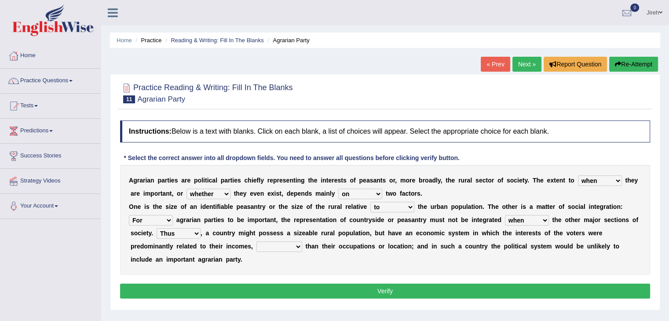
click at [292, 247] on select "whether rather greater many other" at bounding box center [279, 246] width 46 height 11
select select "rather"
click at [256, 241] on select "whether rather greater many other" at bounding box center [279, 246] width 46 height 11
click at [416, 289] on button "Verify" at bounding box center [385, 291] width 530 height 15
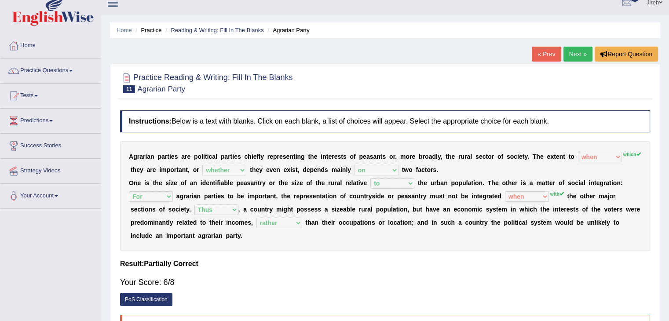
scroll to position [11, 0]
click at [577, 53] on link "Next »" at bounding box center [577, 53] width 29 height 15
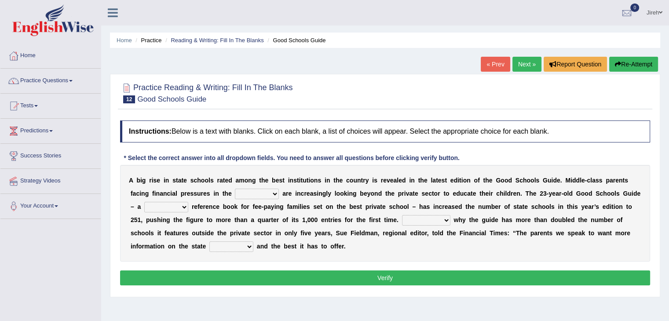
click at [270, 196] on select "downturn inturn external subjective" at bounding box center [257, 194] width 44 height 11
select select "external"
click at [235, 189] on select "downturn inturn external subjective" at bounding box center [257, 194] width 44 height 11
click at [180, 208] on select "nicee kind allure popular" at bounding box center [166, 207] width 44 height 11
click at [184, 206] on select "nicee kind allure popular" at bounding box center [166, 207] width 44 height 11
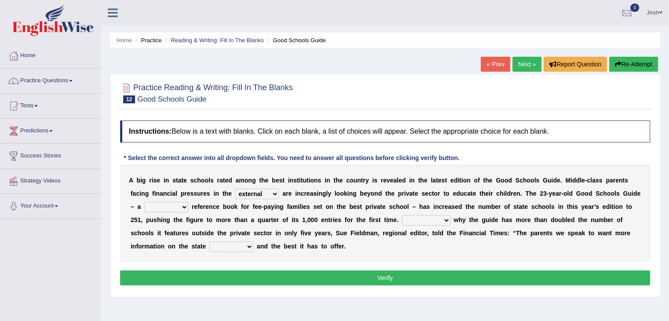
click at [184, 206] on select "nicee kind allure popular" at bounding box center [166, 207] width 44 height 11
select select "popular"
click at [144, 202] on select "nicee kind allure popular" at bounding box center [166, 207] width 44 height 11
click at [426, 219] on select "Entertaining Exploring Explaining Exorting" at bounding box center [426, 220] width 48 height 11
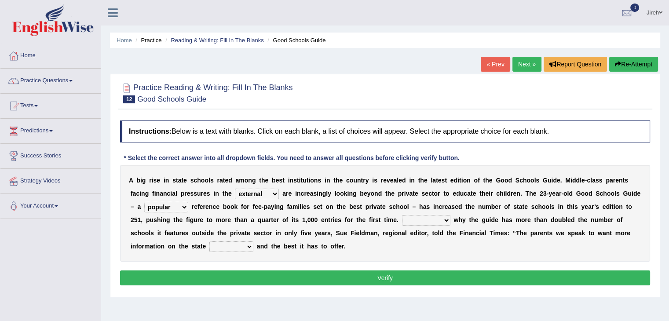
click at [426, 219] on select "Entertaining Exploring Explaining Exorting" at bounding box center [426, 220] width 48 height 11
select select "Explaining"
click at [402, 215] on select "Entertaining Exploring Explaining Exorting" at bounding box center [426, 220] width 48 height 11
click at [241, 245] on select "factor sector vector collector" at bounding box center [231, 246] width 44 height 11
select select "factor"
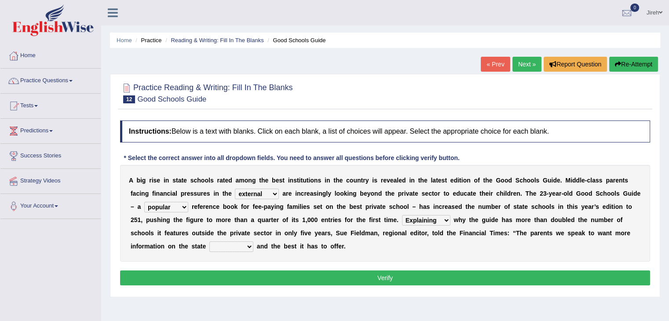
click at [209, 241] on select "factor sector vector collector" at bounding box center [231, 246] width 44 height 11
click at [250, 273] on button "Verify" at bounding box center [385, 277] width 530 height 15
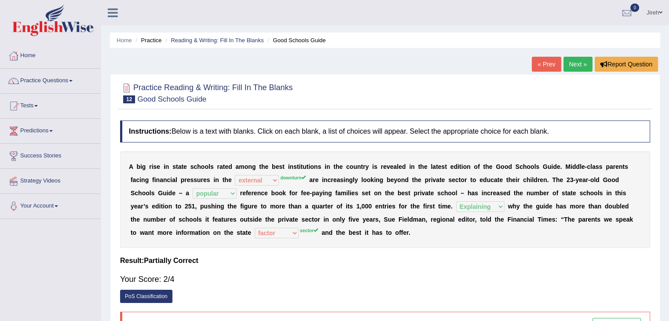
click at [573, 65] on link "Next »" at bounding box center [577, 64] width 29 height 15
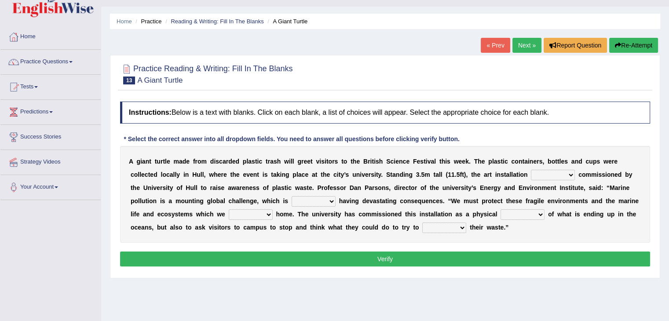
scroll to position [19, 0]
click at [553, 174] on select "was the when were" at bounding box center [553, 174] width 44 height 11
click at [531, 169] on select "was the when were" at bounding box center [553, 174] width 44 height 11
click at [568, 174] on select "was the when were" at bounding box center [553, 174] width 44 height 11
select select "was"
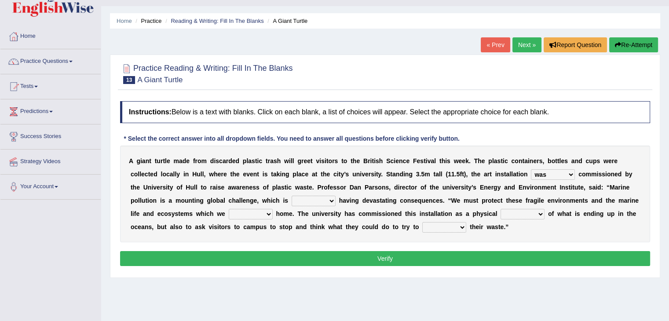
click at [531, 169] on select "was the when were" at bounding box center [553, 174] width 44 height 11
click at [311, 197] on select "ready already steady eveready" at bounding box center [314, 201] width 44 height 11
select select "already"
click at [292, 196] on select "ready already steady eveready" at bounding box center [314, 201] width 44 height 11
click at [243, 209] on select "get stay pay call" at bounding box center [251, 214] width 44 height 11
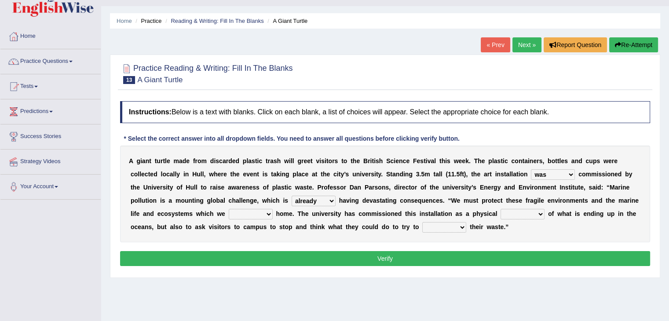
select select "call"
click at [229, 209] on select "get stay pay call" at bounding box center [251, 214] width 44 height 11
click at [531, 215] on select "slider reminder divider grinder" at bounding box center [522, 214] width 44 height 11
click at [552, 176] on select "was the when were" at bounding box center [553, 174] width 44 height 11
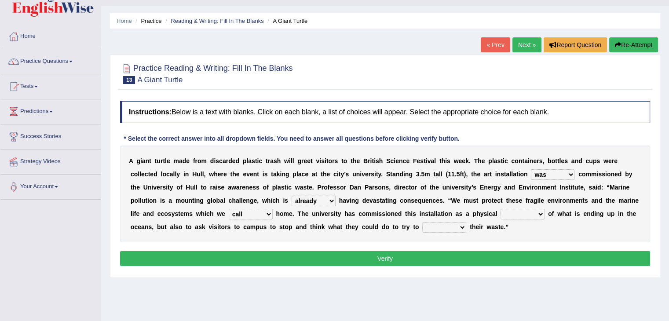
click at [479, 215] on b "h" at bounding box center [478, 213] width 4 height 7
click at [511, 212] on select "slider reminder divider grinder" at bounding box center [522, 214] width 44 height 11
click at [500, 209] on select "slider reminder divider grinder" at bounding box center [522, 214] width 44 height 11
click at [529, 211] on select "slider reminder divider grinder" at bounding box center [522, 214] width 44 height 11
select select "reminder"
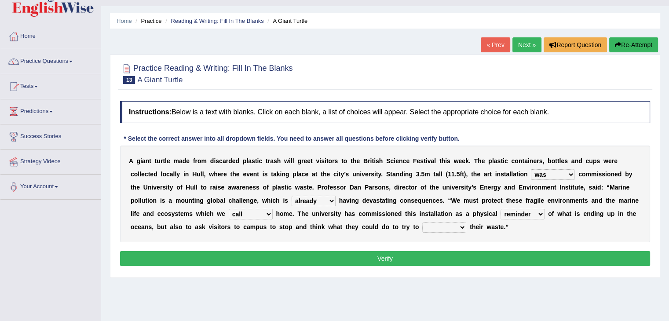
click at [500, 209] on select "slider reminder divider grinder" at bounding box center [522, 214] width 44 height 11
click at [461, 225] on select "allure suit route reduce" at bounding box center [444, 227] width 44 height 11
select select "reduce"
click at [422, 222] on select "allure suit route reduce" at bounding box center [444, 227] width 44 height 11
click at [446, 259] on button "Verify" at bounding box center [385, 258] width 530 height 15
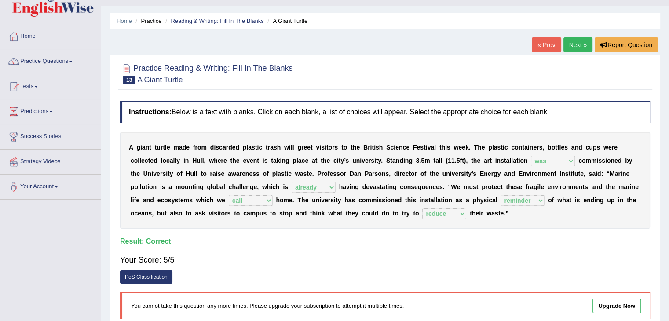
click at [574, 46] on link "Next »" at bounding box center [577, 44] width 29 height 15
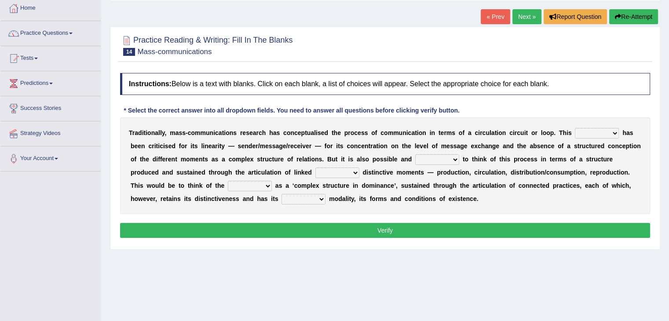
scroll to position [48, 0]
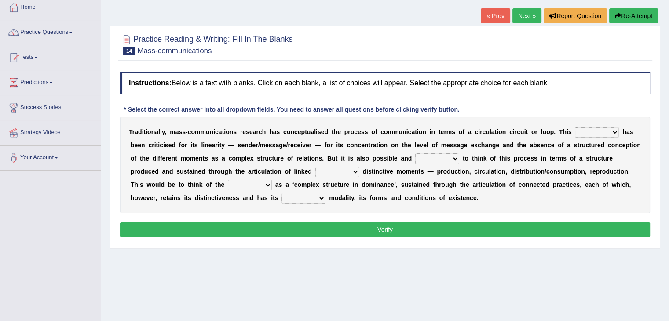
click at [585, 133] on select "odd added model creature" at bounding box center [597, 132] width 44 height 11
select select "model"
click at [575, 127] on select "odd added model creature" at bounding box center [597, 132] width 44 height 11
click at [427, 160] on select "careful useful helpful hopeful" at bounding box center [437, 158] width 44 height 11
click at [415, 153] on select "careful useful helpful hopeful" at bounding box center [437, 158] width 44 height 11
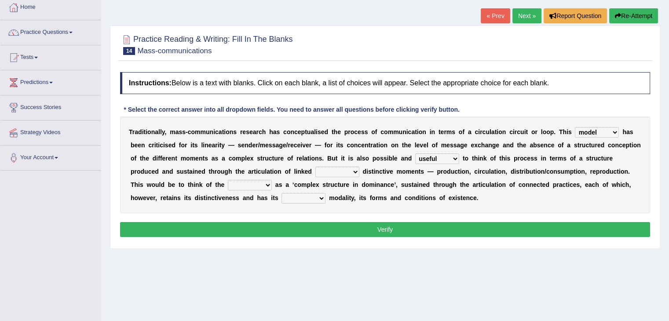
click at [427, 158] on select "careful useful helpful hopeful" at bounding box center [437, 158] width 44 height 11
click at [415, 153] on select "careful useful helpful hopeful" at bounding box center [437, 158] width 44 height 11
click at [454, 155] on select "careful useful helpful hopeful" at bounding box center [437, 158] width 44 height 11
select select "useful"
click at [415, 153] on select "careful useful helpful hopeful" at bounding box center [437, 158] width 44 height 11
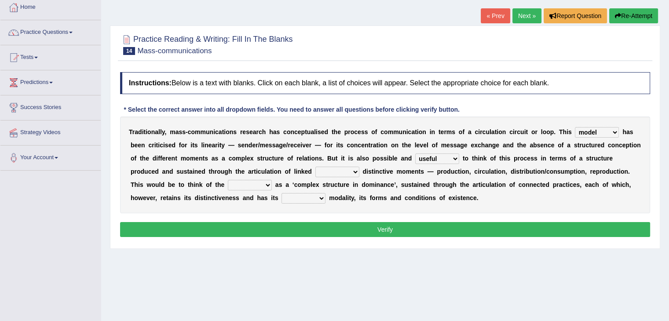
click at [346, 171] on select "and but here more" at bounding box center [337, 172] width 44 height 11
select select "and"
click at [315, 167] on select "and but here more" at bounding box center [337, 172] width 44 height 11
click at [237, 181] on select "process reccess access stress" at bounding box center [250, 185] width 44 height 11
select select "process"
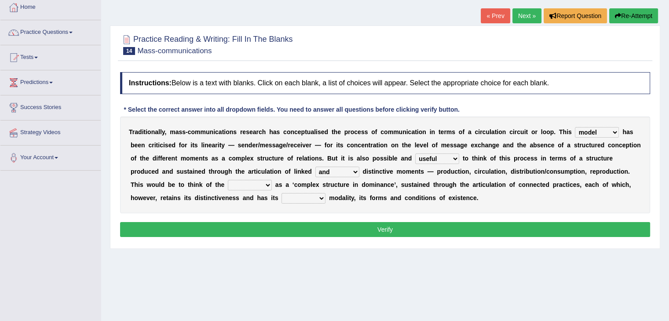
click at [228, 180] on select "process reccess access stress" at bounding box center [250, 185] width 44 height 11
click at [306, 200] on select "real calm specific adheric" at bounding box center [303, 198] width 44 height 11
select select "specific"
click at [281, 193] on select "real calm specific adheric" at bounding box center [303, 198] width 44 height 11
click at [371, 230] on button "Verify" at bounding box center [385, 229] width 530 height 15
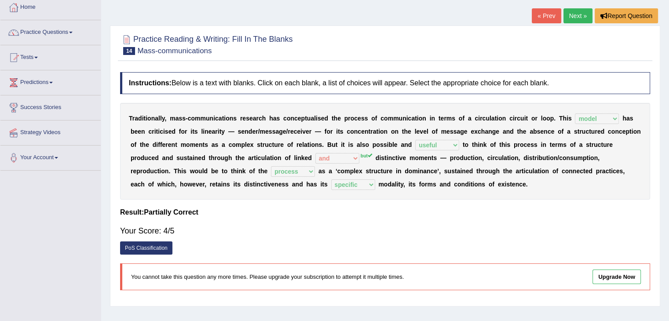
click at [577, 15] on link "Next »" at bounding box center [577, 15] width 29 height 15
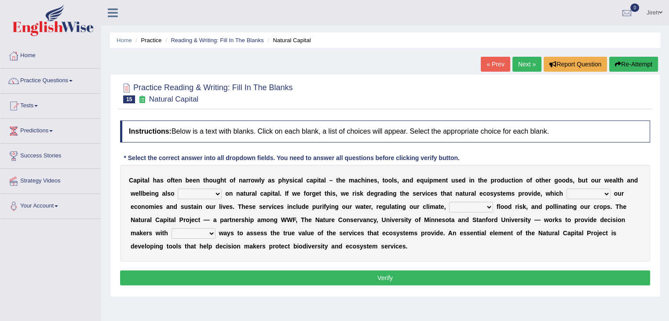
click at [193, 194] on select "rely reply supply apply" at bounding box center [200, 194] width 44 height 11
select select "rely"
click at [178, 189] on select "rely reply supply apply" at bounding box center [200, 194] width 44 height 11
click at [568, 194] on select "import report support export" at bounding box center [588, 194] width 44 height 11
select select "support"
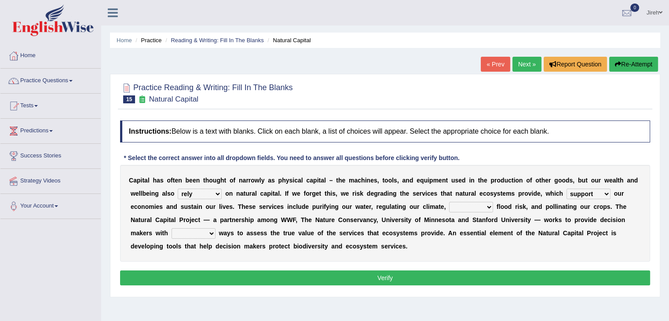
click at [566, 189] on select "import report support export" at bounding box center [588, 194] width 44 height 11
click at [456, 207] on select "bringing lacking staggering reducing" at bounding box center [471, 207] width 44 height 11
select select "reducing"
click at [449, 202] on select "bringing lacking staggering reducing" at bounding box center [471, 207] width 44 height 11
click at [202, 233] on select "liable powerful strong reliable" at bounding box center [194, 233] width 44 height 11
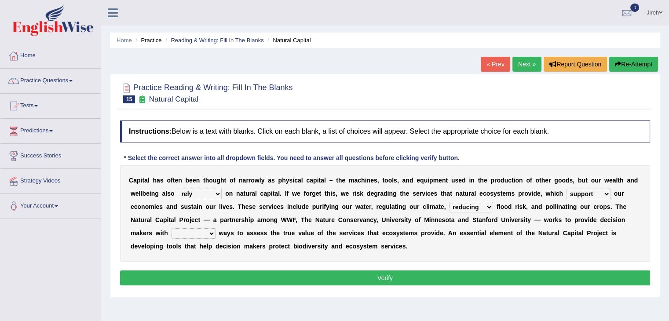
select select "powerful"
click at [172, 228] on select "liable powerful strong reliable" at bounding box center [194, 233] width 44 height 11
click at [468, 277] on button "Verify" at bounding box center [385, 277] width 530 height 15
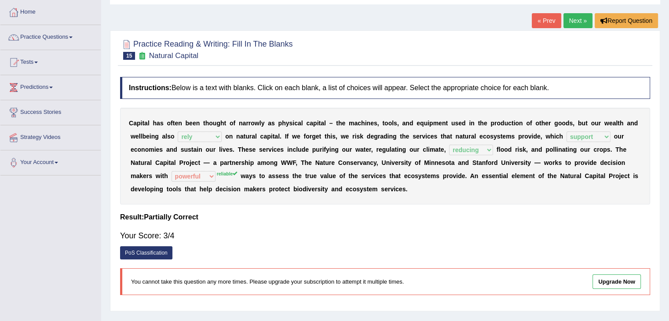
scroll to position [44, 0]
click at [575, 22] on link "Next »" at bounding box center [577, 20] width 29 height 15
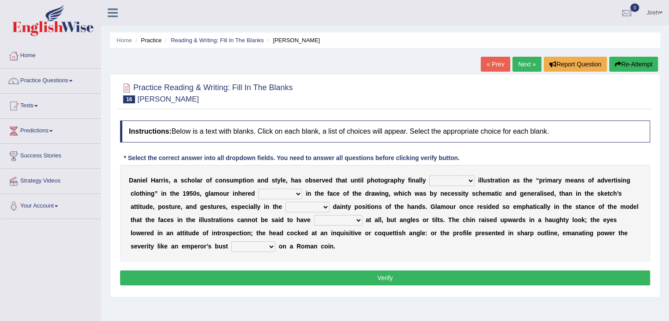
click at [447, 179] on select "supplanted removed supplied assorted" at bounding box center [451, 180] width 45 height 11
select select "supplied"
click at [429, 175] on select "supplanted removed supplied assorted" at bounding box center [451, 180] width 45 height 11
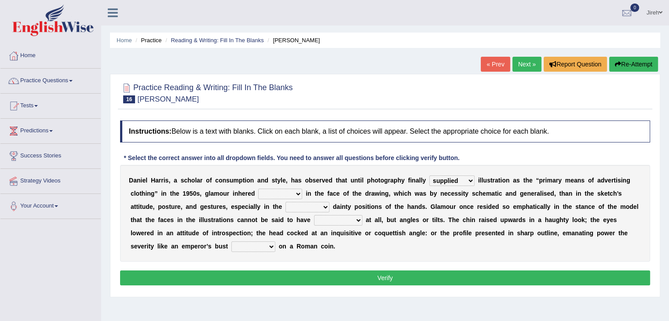
click at [268, 196] on select "more many lack less" at bounding box center [280, 194] width 44 height 11
click at [258, 189] on select "more many lack less" at bounding box center [280, 194] width 44 height 11
click at [299, 196] on select "more many lack less" at bounding box center [280, 194] width 44 height 11
select select "lack"
click at [258, 189] on select "more many lack less" at bounding box center [280, 194] width 44 height 11
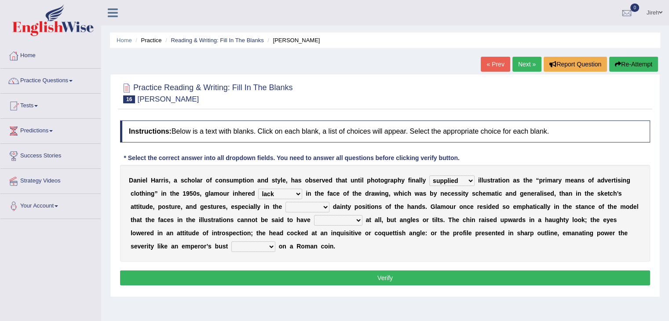
click at [321, 206] on select "full exact strangely effective" at bounding box center [307, 207] width 44 height 11
select select "full"
click at [285, 202] on select "full exact strangely effective" at bounding box center [307, 207] width 44 height 11
click at [346, 221] on select "impressed dubbing expressions extensions" at bounding box center [338, 220] width 48 height 11
select select "impressed"
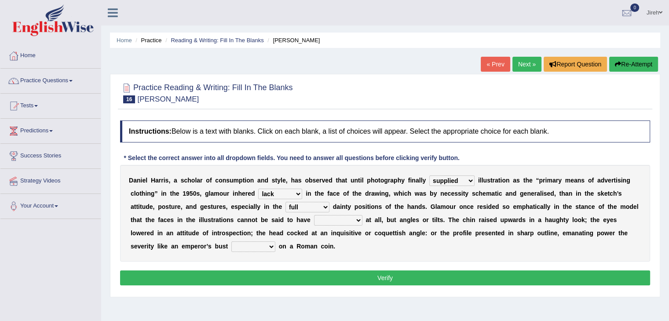
click at [314, 215] on select "impressed dubbing expressions extensions" at bounding box center [338, 220] width 48 height 11
click at [269, 248] on select "bossed legalized rebell embossed" at bounding box center [253, 246] width 44 height 11
select select "embossed"
click at [231, 241] on select "bossed legalized rebell embossed" at bounding box center [253, 246] width 44 height 11
click at [369, 269] on div "Instructions: Below is a text with blanks. Click on each blank, a list of choic…" at bounding box center [385, 204] width 534 height 176
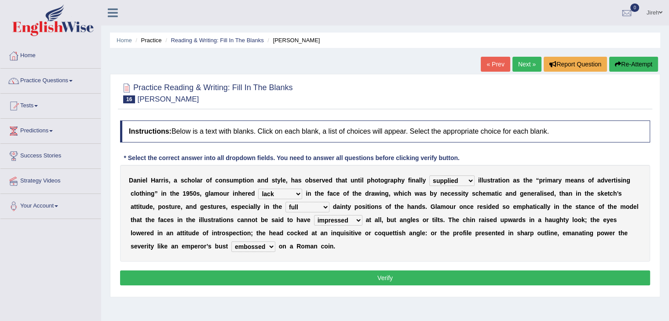
click at [370, 279] on button "Verify" at bounding box center [385, 277] width 530 height 15
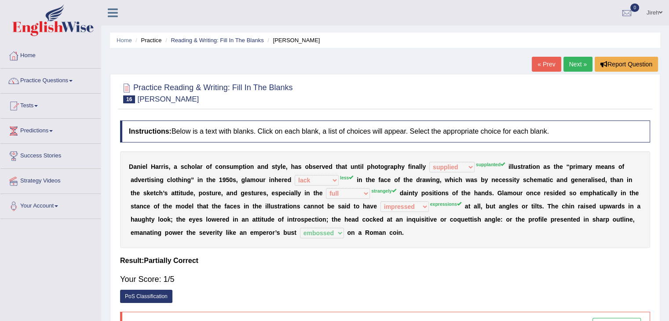
click at [574, 65] on link "Next »" at bounding box center [577, 64] width 29 height 15
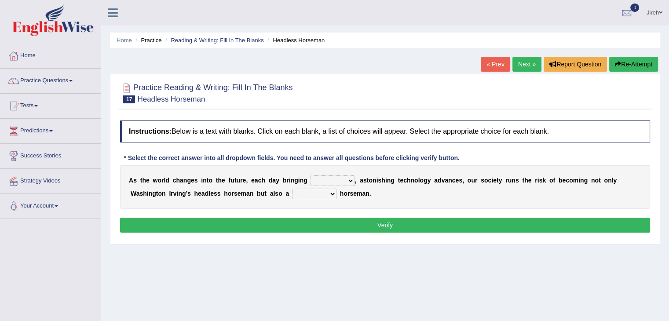
click at [327, 179] on select "back new front extra" at bounding box center [332, 180] width 44 height 11
select select "new"
click at [310, 175] on select "back new front extra" at bounding box center [332, 180] width 44 height 11
click at [349, 180] on select "back new front extra" at bounding box center [332, 180] width 44 height 11
click at [420, 190] on div "A s t h e w o r l d c h a n g e s i n t o t h e f u t u r e , e a c h d a y b r…" at bounding box center [385, 187] width 530 height 44
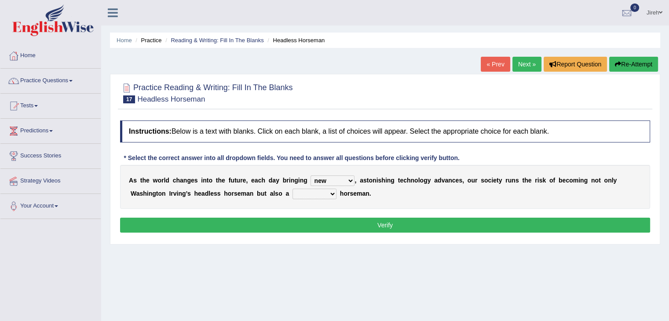
click at [329, 196] on select "heartless rude nice kind" at bounding box center [314, 194] width 44 height 11
select select "heartless"
click at [292, 189] on select "heartless rude nice kind" at bounding box center [314, 194] width 44 height 11
click at [354, 226] on button "Verify" at bounding box center [385, 225] width 530 height 15
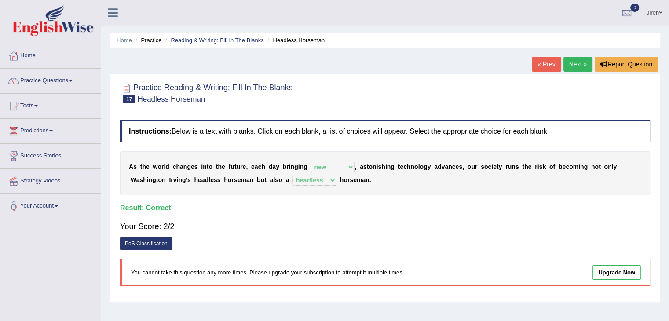
click at [570, 64] on link "Next »" at bounding box center [577, 64] width 29 height 15
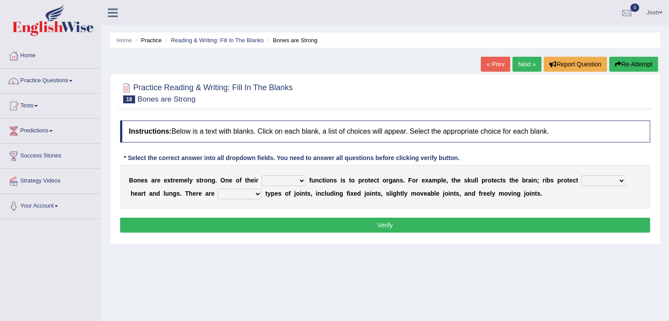
click at [272, 180] on select "first main stable important" at bounding box center [284, 180] width 44 height 11
select select "main"
click at [262, 175] on select "first main stable important" at bounding box center [284, 180] width 44 height 11
click at [591, 179] on select "then there this the" at bounding box center [603, 180] width 44 height 11
select select "the"
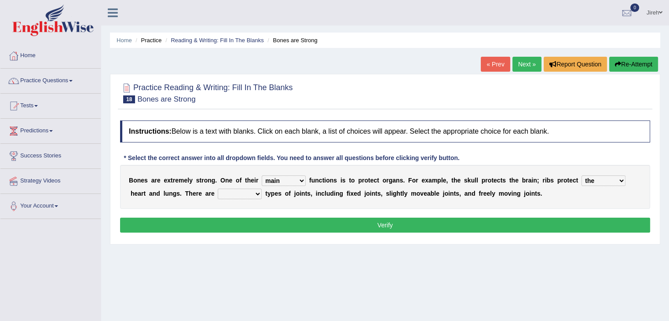
click at [581, 175] on select "then there this the" at bounding box center [603, 180] width 44 height 11
click at [244, 197] on select "several many three seperate" at bounding box center [240, 194] width 44 height 11
select select "many"
click at [218, 189] on select "several many three seperate" at bounding box center [240, 194] width 44 height 11
click at [318, 223] on button "Verify" at bounding box center [385, 225] width 530 height 15
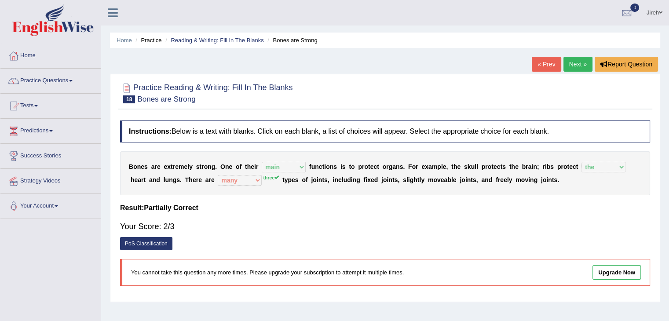
click at [577, 69] on link "Next »" at bounding box center [577, 64] width 29 height 15
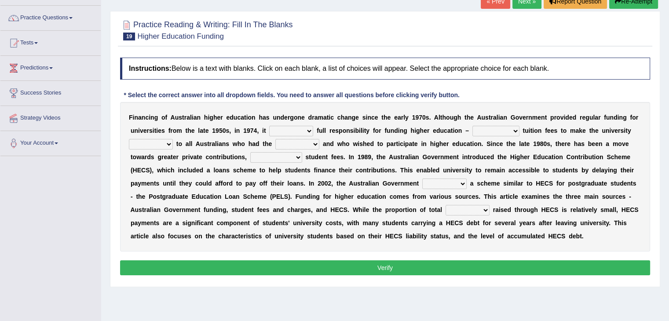
scroll to position [63, 0]
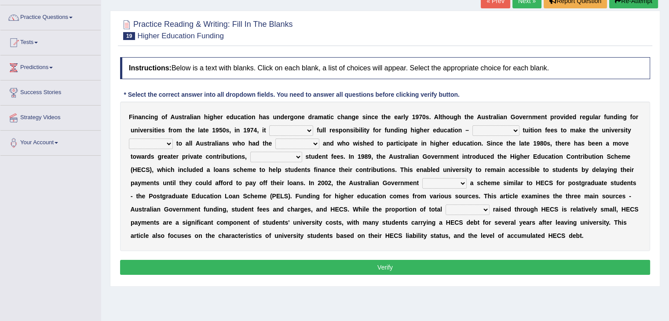
click at [303, 130] on select "affirmed assumed allured attacked" at bounding box center [291, 130] width 44 height 11
select select "affirmed"
click at [269, 125] on select "affirmed assumed allured attacked" at bounding box center [291, 130] width 44 height 11
click at [486, 131] on select "polishing astonishing ravishing abolishing" at bounding box center [495, 130] width 47 height 11
click at [494, 129] on select "polishing astonishing ravishing abolishing" at bounding box center [495, 130] width 47 height 11
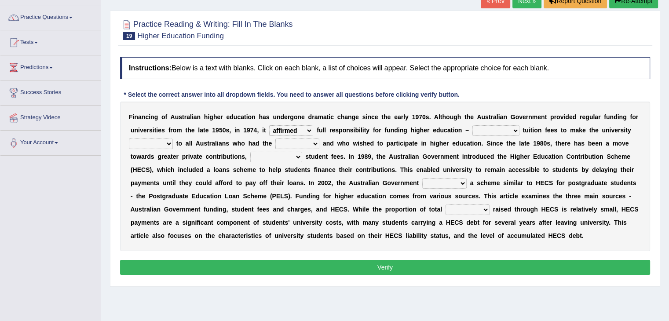
click at [494, 129] on select "polishing astonishing ravishing abolishing" at bounding box center [495, 130] width 47 height 11
select select "astonishing"
click at [472, 125] on select "polishing astonishing ravishing abolishing" at bounding box center [495, 130] width 47 height 11
click at [169, 146] on select "accessible excessed accessed recessible" at bounding box center [151, 144] width 44 height 11
select select "accessible"
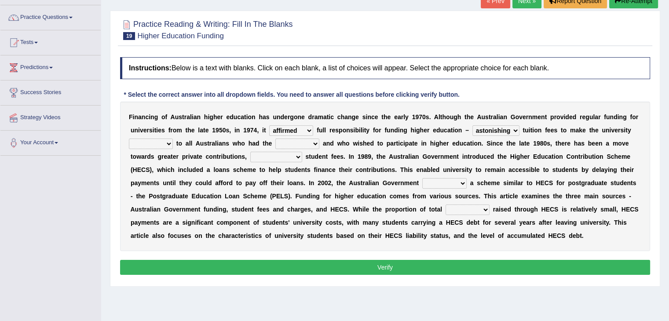
click at [129, 139] on select "accessible excessed accessed recessible" at bounding box center [151, 144] width 44 height 11
click at [290, 142] on select "credit added ability steaded" at bounding box center [297, 144] width 44 height 11
select select "ability"
click at [275, 139] on select "credit added ability steaded" at bounding box center [297, 144] width 44 height 11
click at [262, 159] on select "ridiculously particularly sustainability accessibility" at bounding box center [276, 157] width 52 height 11
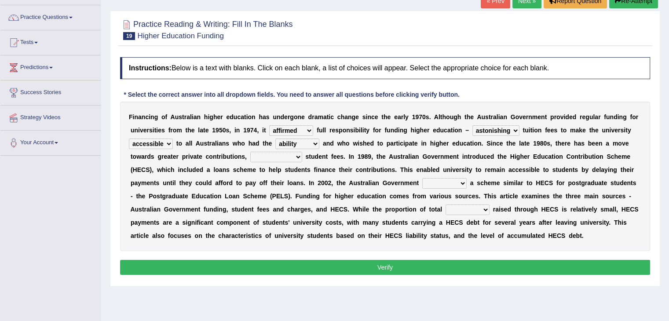
select select "particularly"
click at [250, 152] on select "ridiculously particularly sustainability accessibility" at bounding box center [276, 157] width 52 height 11
click at [434, 185] on select "reduced affused refused introduced" at bounding box center [444, 183] width 44 height 11
select select "introduced"
click at [422, 178] on select "reduced affused refused introduced" at bounding box center [444, 183] width 44 height 11
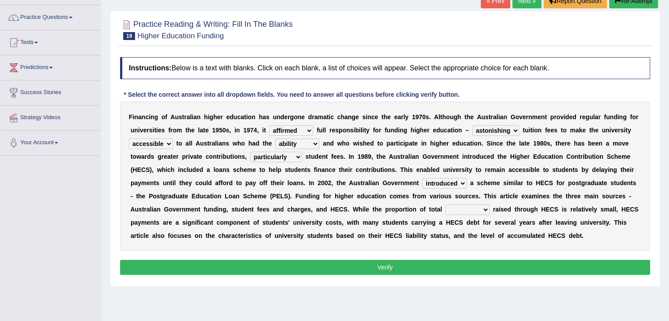
click at [461, 210] on select "money revenue losses funds" at bounding box center [467, 209] width 44 height 11
select select "funds"
click at [445, 204] on select "money revenue losses funds" at bounding box center [467, 209] width 44 height 11
click at [482, 268] on button "Verify" at bounding box center [385, 267] width 530 height 15
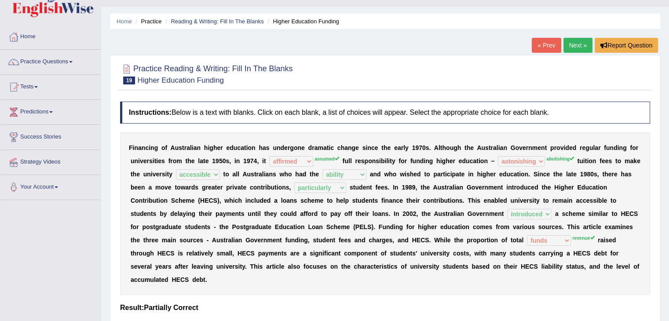
scroll to position [4, 0]
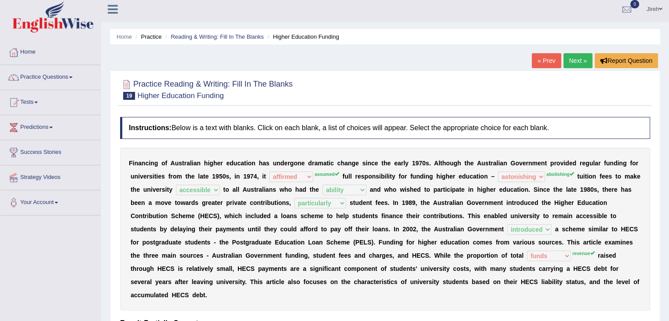
click at [577, 61] on link "Next »" at bounding box center [577, 60] width 29 height 15
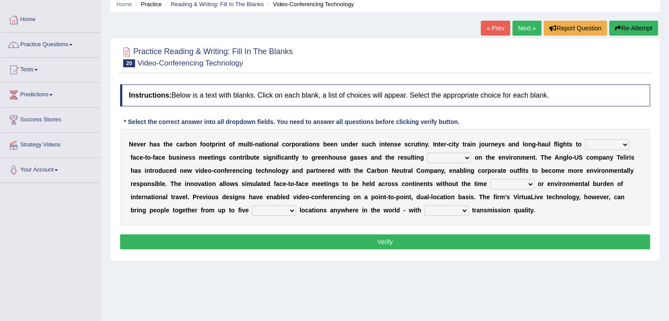
scroll to position [37, 0]
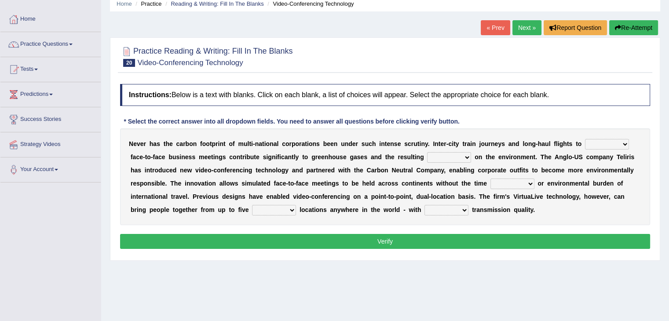
click at [592, 143] on select "take show conduct extend" at bounding box center [607, 144] width 44 height 11
select select "take"
click at [585, 139] on select "take show conduct extend" at bounding box center [607, 144] width 44 height 11
click at [431, 160] on select "stress pain rest strain" at bounding box center [449, 157] width 44 height 11
click at [471, 227] on div "Instructions: Below is a text with blanks. Click on each blank, a list of choic…" at bounding box center [385, 168] width 534 height 176
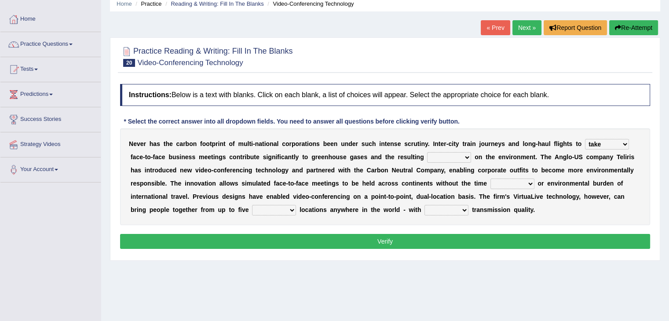
click at [445, 158] on select "stress pain rest strain" at bounding box center [449, 157] width 44 height 11
select select "strain"
click at [427, 152] on select "stress pain rest strain" at bounding box center [449, 157] width 44 height 11
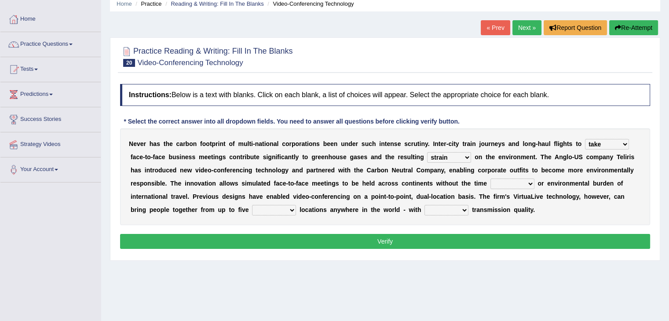
click at [498, 179] on select "pressure leisure stable measure" at bounding box center [512, 184] width 44 height 11
select select "pressure"
click at [490, 179] on select "pressure leisure stable measure" at bounding box center [512, 184] width 44 height 11
click at [262, 209] on select "different great separate suspect" at bounding box center [274, 210] width 44 height 11
select select "different"
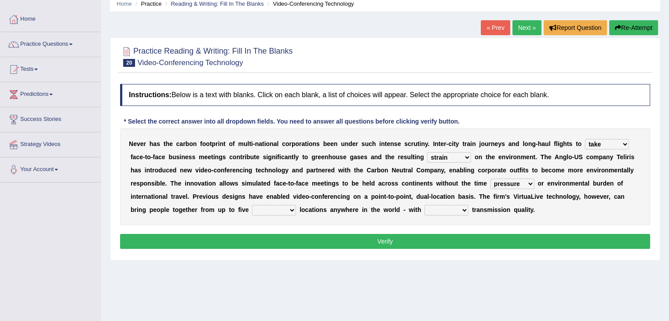
click at [252, 205] on select "different great separate suspect" at bounding box center [274, 210] width 44 height 11
click at [445, 209] on select "called suspected unrivalled tribled" at bounding box center [446, 210] width 44 height 11
select select "unrivalled"
click at [424, 205] on select "called suspected unrivalled tribled" at bounding box center [446, 210] width 44 height 11
click at [420, 239] on button "Verify" at bounding box center [385, 241] width 530 height 15
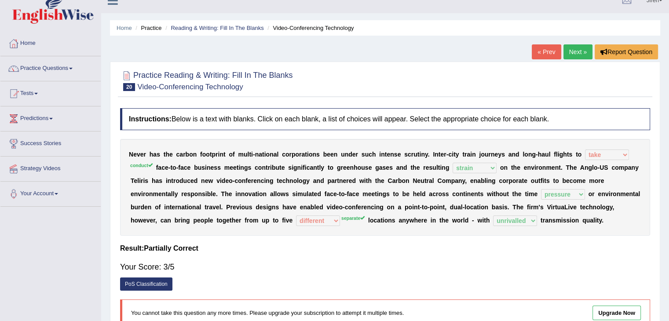
scroll to position [11, 0]
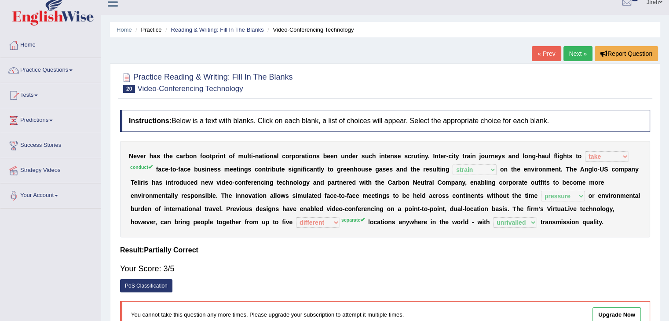
click at [576, 55] on link "Next »" at bounding box center [577, 53] width 29 height 15
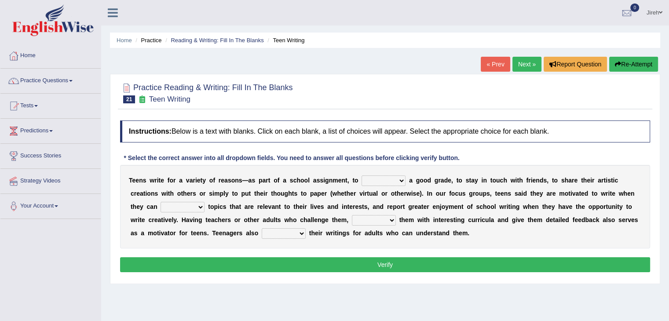
click at [374, 177] on select "take get give held" at bounding box center [383, 180] width 44 height 11
select select "get"
click at [361, 175] on select "take get give held" at bounding box center [383, 180] width 44 height 11
click at [178, 206] on select "show handle subscribe select" at bounding box center [183, 207] width 44 height 11
select select "select"
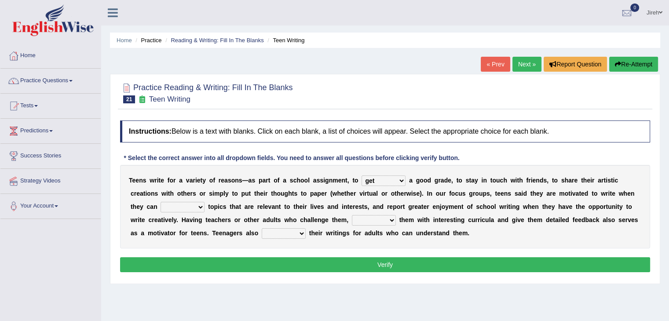
click at [161, 202] on select "show handle subscribe select" at bounding box center [183, 207] width 44 height 11
click at [359, 219] on select "shower present exempt fill" at bounding box center [374, 220] width 44 height 11
select select "present"
click at [352, 215] on select "shower present exempt fill" at bounding box center [374, 220] width 44 height 11
click at [285, 235] on select "compose recite show serve" at bounding box center [284, 233] width 44 height 11
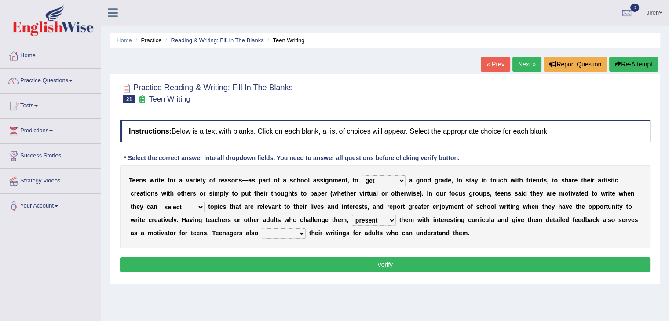
select select "recite"
click at [262, 228] on select "compose recite show serve" at bounding box center [284, 233] width 44 height 11
click at [300, 262] on button "Verify" at bounding box center [385, 264] width 530 height 15
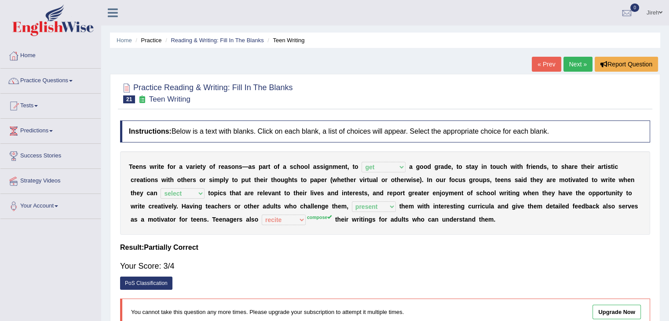
click at [571, 69] on link "Next »" at bounding box center [577, 64] width 29 height 15
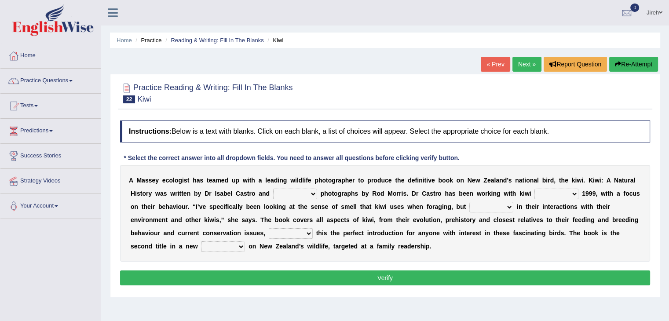
click at [284, 195] on select "taken brought featured crept" at bounding box center [295, 194] width 44 height 11
click at [394, 193] on b "o" at bounding box center [395, 193] width 4 height 7
click at [276, 193] on select "taken brought featured crept" at bounding box center [295, 194] width 44 height 11
select select "brought"
click at [273, 189] on select "taken brought featured crept" at bounding box center [295, 194] width 44 height 11
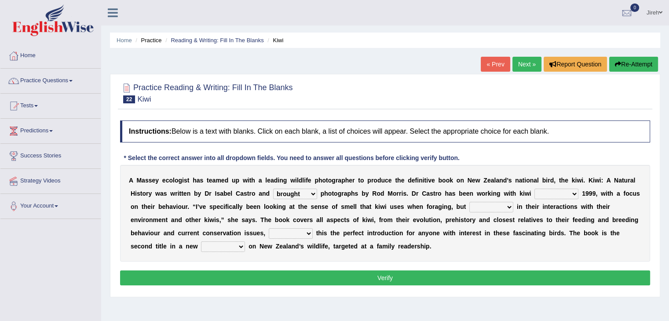
click at [551, 192] on select "at with before since" at bounding box center [556, 194] width 44 height 11
select select "since"
click at [534, 189] on select "at with before since" at bounding box center [556, 194] width 44 height 11
click at [477, 205] on select "also and hence therefore" at bounding box center [491, 207] width 44 height 11
select select "also"
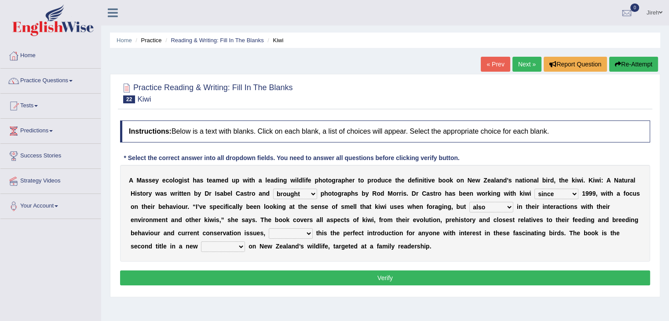
click at [469, 202] on select "also and hence therefore" at bounding box center [491, 207] width 44 height 11
click at [278, 234] on select "taking thinking making calling" at bounding box center [291, 233] width 44 height 11
select select "making"
click at [269, 228] on select "taking thinking making calling" at bounding box center [291, 233] width 44 height 11
click at [213, 246] on select "wedge series tokens groups" at bounding box center [223, 246] width 44 height 11
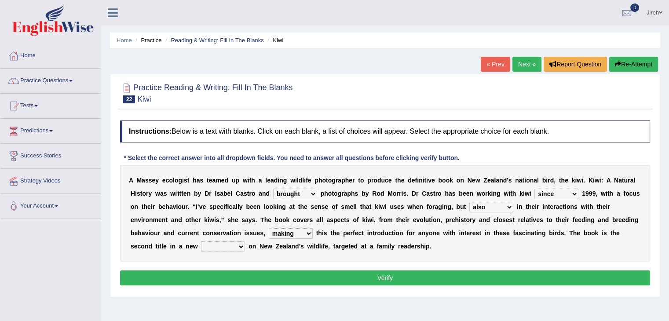
select select "series"
click at [201, 241] on select "wedge series tokens groups" at bounding box center [223, 246] width 44 height 11
click at [270, 274] on button "Verify" at bounding box center [385, 277] width 530 height 15
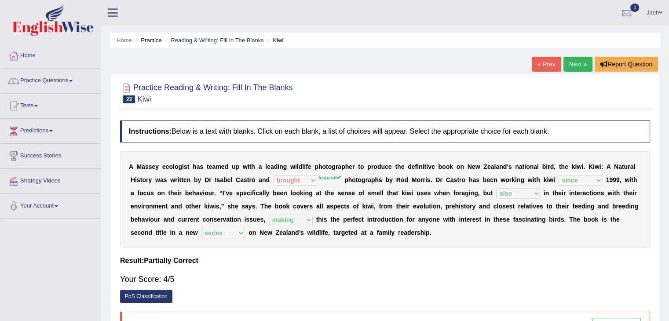
click at [573, 66] on link "Next »" at bounding box center [577, 64] width 29 height 15
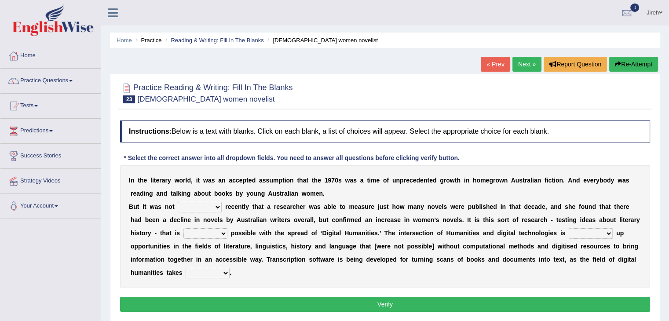
scroll to position [30, 0]
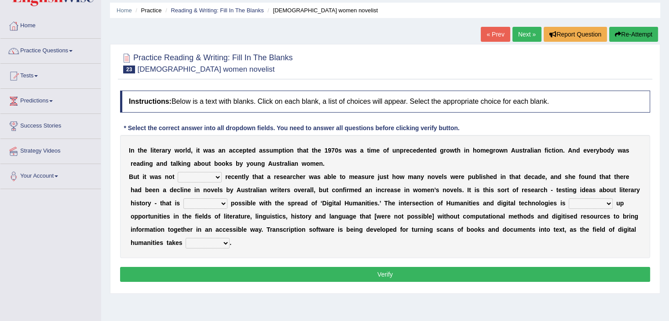
click at [200, 173] on select "still until rested done" at bounding box center [200, 177] width 44 height 11
select select "done"
click at [178, 172] on select "still until rested done" at bounding box center [200, 177] width 44 height 11
click at [215, 201] on select "getting growing staying becoming" at bounding box center [205, 203] width 44 height 11
select select "becoming"
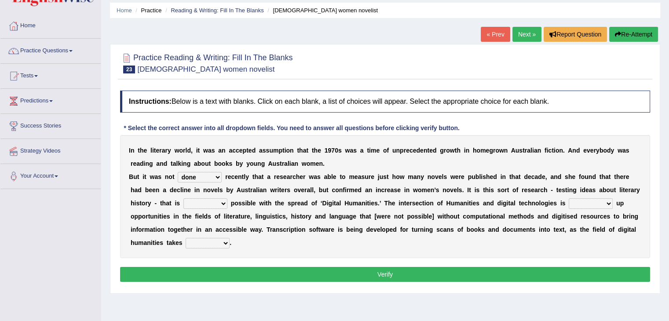
click at [183, 198] on select "getting growing staying becoming" at bounding box center [205, 203] width 44 height 11
click at [597, 201] on select "bringing showing accessing opening" at bounding box center [591, 203] width 44 height 11
select select "opening"
click at [569, 198] on select "bringing showing accessing opening" at bounding box center [591, 203] width 44 height 11
click at [605, 201] on select "bringing showing accessing opening" at bounding box center [591, 203] width 44 height 11
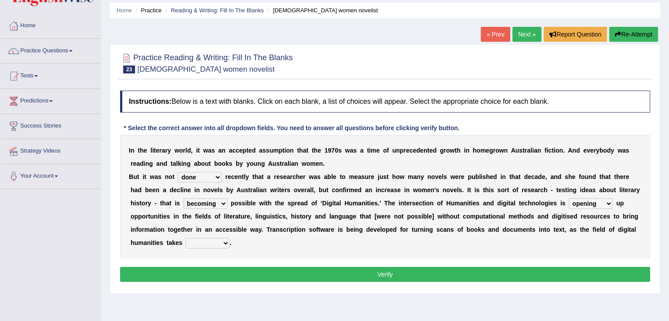
click at [569, 198] on select "bringing showing accessing opening" at bounding box center [591, 203] width 44 height 11
click at [200, 243] on select "up in off down" at bounding box center [208, 243] width 44 height 11
click at [186, 238] on select "up in off down" at bounding box center [208, 243] width 44 height 11
click at [223, 243] on select "up in off down" at bounding box center [208, 243] width 44 height 11
select select "in"
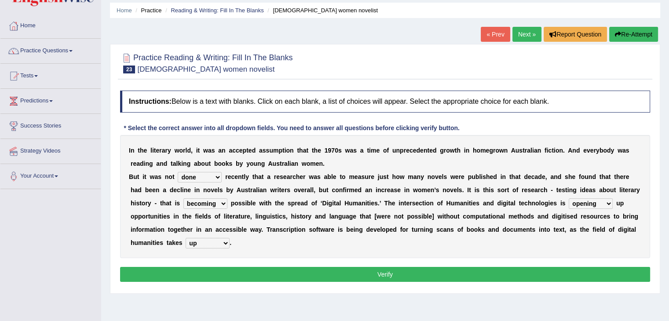
click at [186, 238] on select "up in off down" at bounding box center [208, 243] width 44 height 11
click at [305, 274] on button "Verify" at bounding box center [385, 274] width 530 height 15
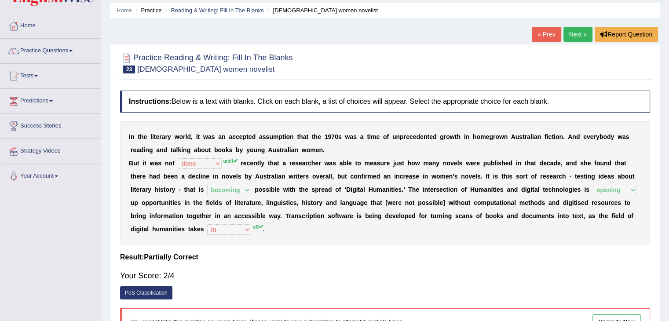
click at [579, 30] on link "Next »" at bounding box center [577, 34] width 29 height 15
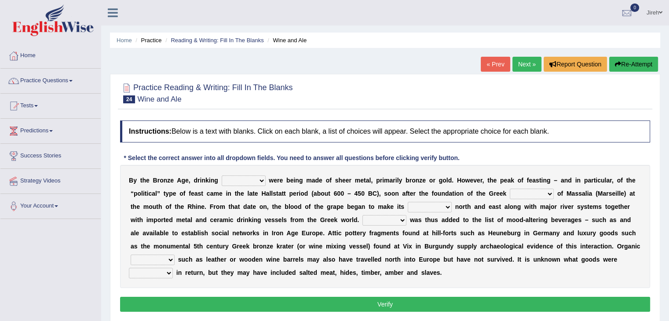
click at [251, 182] on select "things glasses vessels tassels" at bounding box center [244, 180] width 44 height 11
click at [222, 175] on select "things glasses vessels tassels" at bounding box center [244, 180] width 44 height 11
click at [249, 182] on select "things glasses vessels tassels" at bounding box center [244, 180] width 44 height 11
select select "glasses"
click at [222, 175] on select "things glasses vessels tassels" at bounding box center [244, 180] width 44 height 11
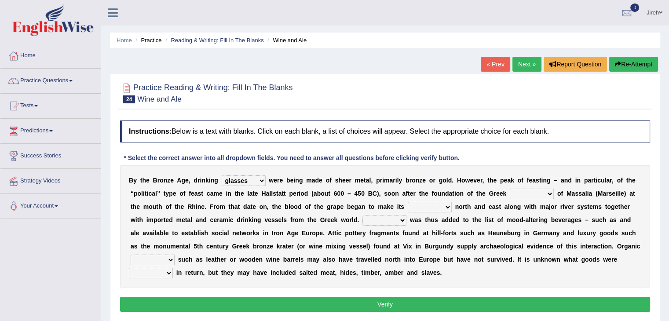
click at [525, 194] on select "colony ambience places stories" at bounding box center [532, 194] width 44 height 11
select select "colony"
click at [510, 189] on select "colony ambience places stories" at bounding box center [532, 194] width 44 height 11
click at [427, 210] on select "stay way prey pray" at bounding box center [430, 207] width 44 height 11
select select "way"
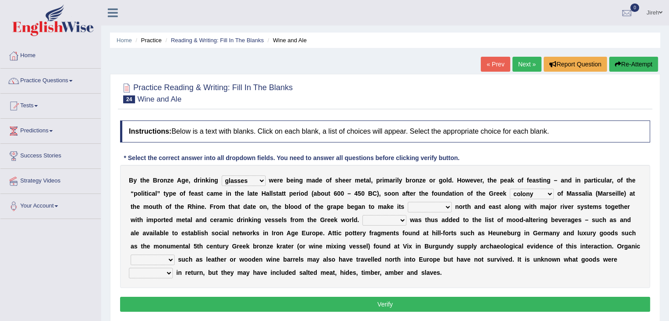
click at [408, 202] on select "stay way prey pray" at bounding box center [430, 207] width 44 height 11
click at [387, 215] on select "Shine Rhime Lime Wine" at bounding box center [384, 220] width 44 height 11
select select "Wine"
click at [362, 215] on select "Shine Rhime Lime Wine" at bounding box center [384, 220] width 44 height 11
click at [169, 257] on select "pouches containers bowls metals" at bounding box center [153, 260] width 44 height 11
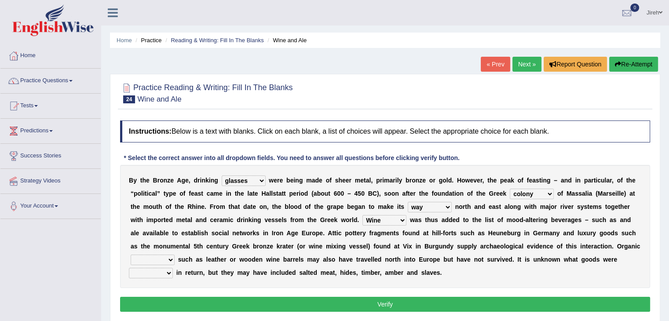
select select "pouches"
click at [131, 255] on select "pouches containers bowls metals" at bounding box center [153, 260] width 44 height 11
click at [170, 271] on select "needed brought traded included" at bounding box center [151, 273] width 44 height 11
select select "brought"
click at [129, 268] on select "needed brought traded included" at bounding box center [151, 273] width 44 height 11
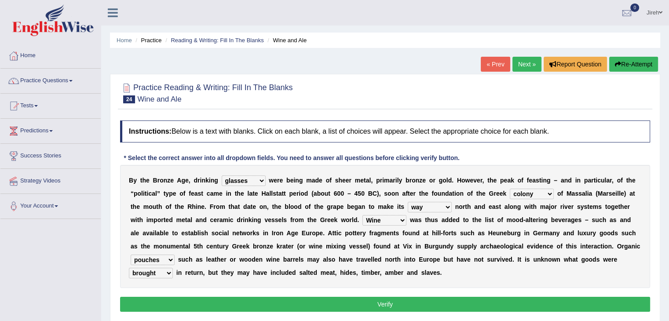
click at [471, 305] on button "Verify" at bounding box center [385, 304] width 530 height 15
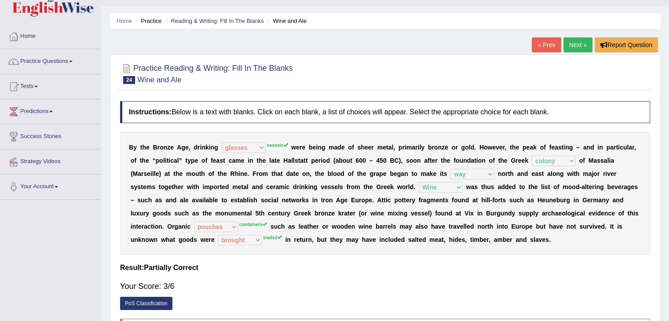
scroll to position [23, 0]
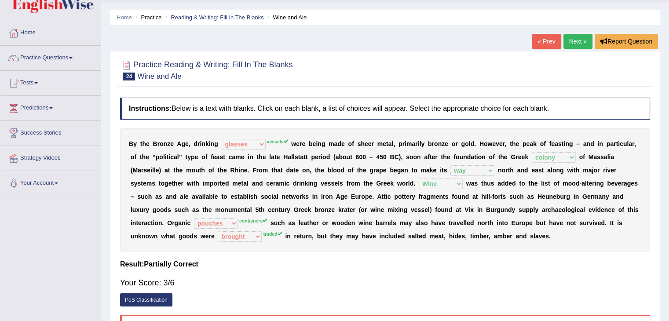
click at [577, 39] on link "Next »" at bounding box center [577, 41] width 29 height 15
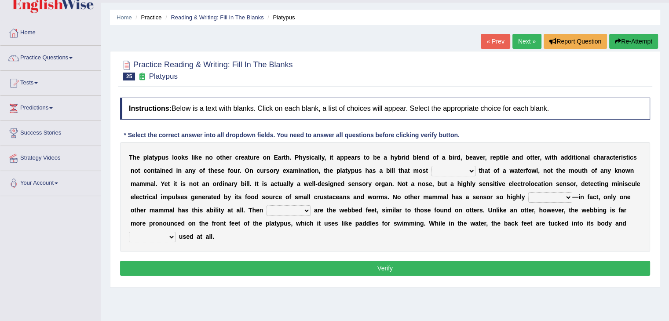
scroll to position [24, 0]
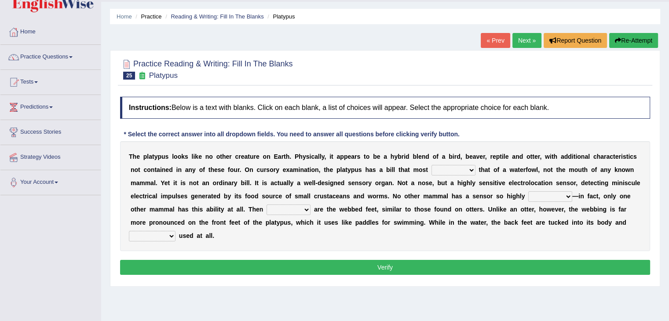
click at [435, 166] on select "say looks resembles likely" at bounding box center [453, 170] width 44 height 11
select select "likely"
click at [431, 165] on select "say looks resembles likely" at bounding box center [453, 170] width 44 height 11
click at [533, 197] on select "installed developed pervasive dependent" at bounding box center [550, 196] width 44 height 11
select select "dependent"
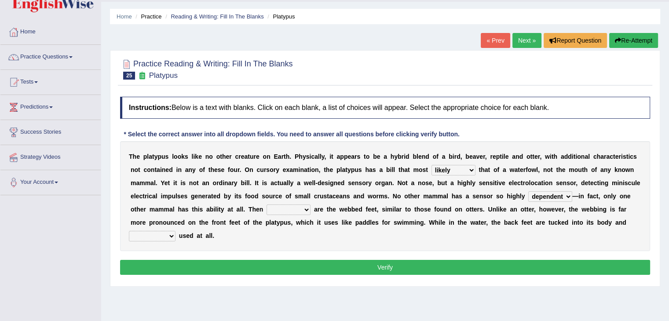
click at [528, 191] on select "installed developed pervasive dependent" at bounding box center [550, 196] width 44 height 11
click at [284, 208] on select "so as their there" at bounding box center [289, 209] width 44 height 11
select select "there"
click at [267, 204] on select "so as their there" at bounding box center [289, 209] width 44 height 11
click at [172, 237] on select "purportedly hardly legged lagged" at bounding box center [152, 236] width 47 height 11
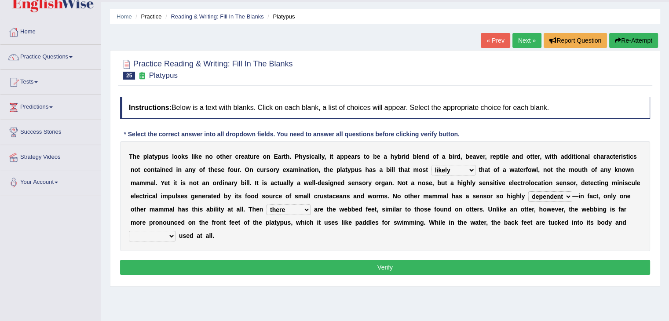
select select "purportedly"
click at [129, 231] on select "purportedly hardly legged lagged" at bounding box center [152, 236] width 47 height 11
click at [165, 263] on button "Verify" at bounding box center [385, 267] width 530 height 15
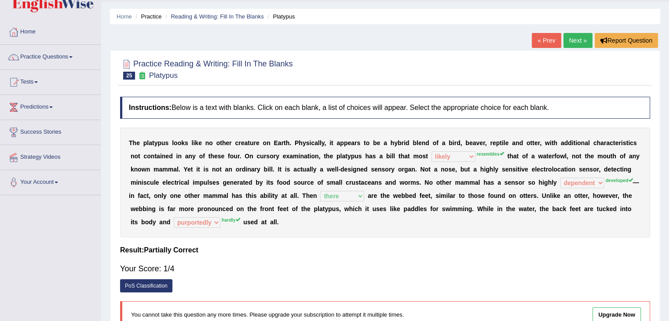
click at [570, 40] on link "Next »" at bounding box center [577, 40] width 29 height 15
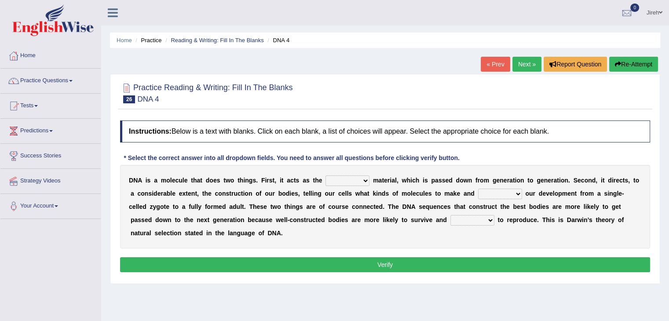
click at [340, 179] on select "bone crucial hereditary circular" at bounding box center [347, 180] width 44 height 11
select select "circular"
click at [325, 175] on select "bone crucial hereditary circular" at bounding box center [347, 180] width 44 height 11
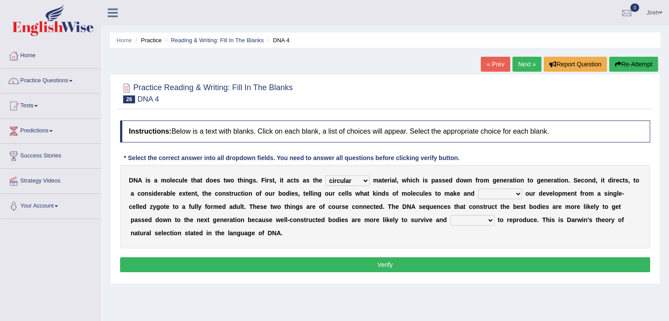
click at [338, 180] on select "bone crucial hereditary circular" at bounding box center [347, 180] width 44 height 11
click at [186, 191] on b "t" at bounding box center [187, 193] width 2 height 7
click at [505, 194] on select "installing exploring writing guiding" at bounding box center [500, 194] width 44 height 11
select select "guiding"
click at [478, 189] on select "installing exploring writing guiding" at bounding box center [500, 194] width 44 height 11
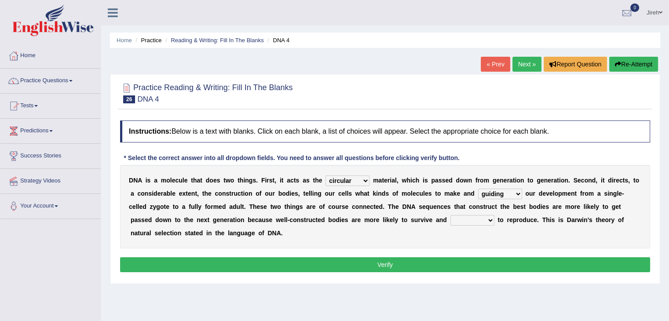
click at [450, 221] on select "able thus easy so" at bounding box center [472, 220] width 44 height 11
select select "able"
click at [450, 215] on select "able thus easy so" at bounding box center [472, 220] width 44 height 11
click at [390, 261] on button "Verify" at bounding box center [385, 264] width 530 height 15
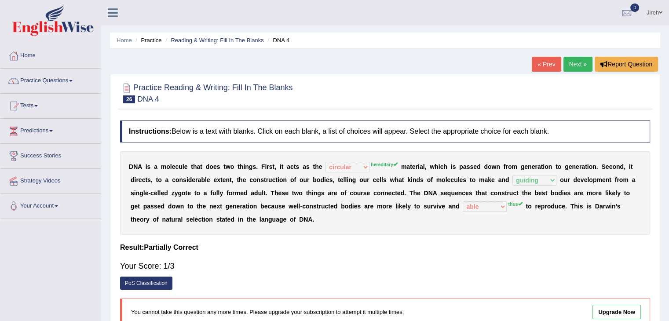
click at [573, 64] on link "Next »" at bounding box center [577, 64] width 29 height 15
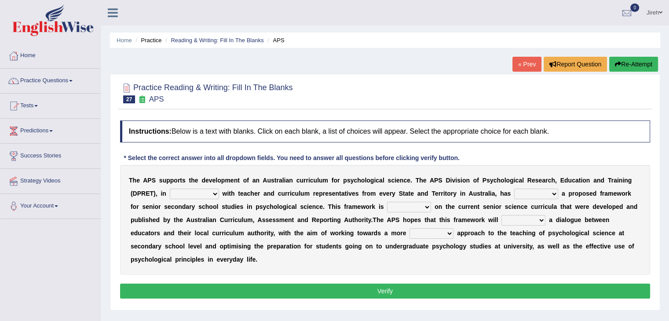
click at [213, 195] on select "aspiration assumption consultation connotation" at bounding box center [194, 194] width 49 height 11
select select "consultation"
click at [170, 189] on select "aspiration assumption consultation connotation" at bounding box center [194, 194] width 49 height 11
click at [520, 194] on select "deride denied demanded developed" at bounding box center [536, 194] width 44 height 11
select select "developed"
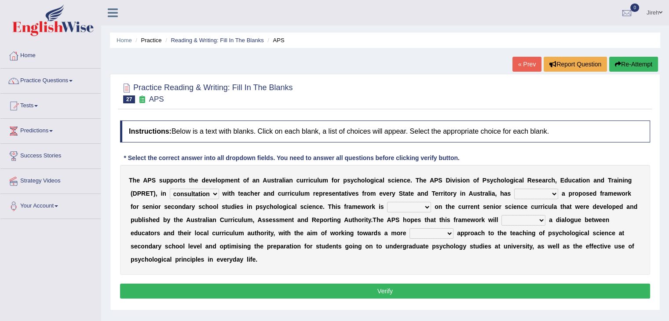
click at [514, 189] on select "deride denied demanded developed" at bounding box center [536, 194] width 44 height 11
click at [403, 204] on select "modelling meddling modelled meddled" at bounding box center [409, 207] width 44 height 11
select select "modelling"
click at [387, 202] on select "modelling meddling modelled meddled" at bounding box center [409, 207] width 44 height 11
click at [513, 218] on select "facilitate facilitates facilitating facilitated" at bounding box center [523, 220] width 44 height 11
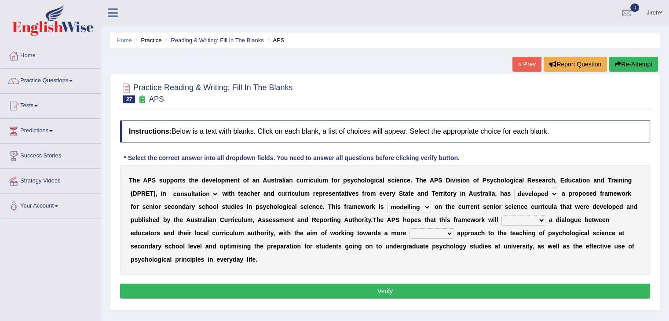
select select "facilitates"
click at [501, 215] on select "facilitate facilitates facilitating facilitated" at bounding box center [523, 220] width 44 height 11
click at [424, 234] on select "lenient abrasive consistent disruptive" at bounding box center [431, 233] width 44 height 11
select select "consistent"
click at [409, 228] on select "lenient abrasive consistent disruptive" at bounding box center [431, 233] width 44 height 11
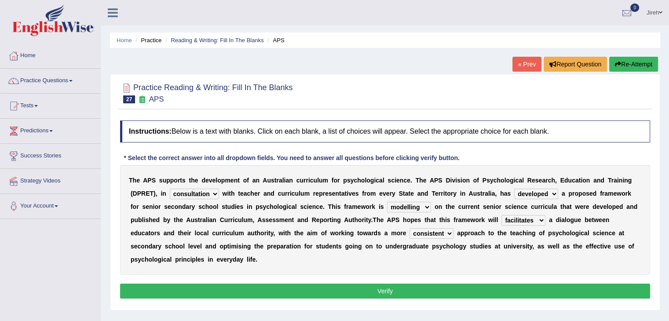
click at [418, 291] on button "Verify" at bounding box center [385, 291] width 530 height 15
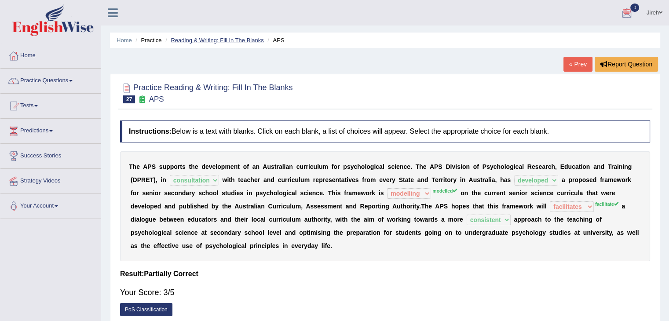
click at [208, 40] on link "Reading & Writing: Fill In The Blanks" at bounding box center [217, 40] width 93 height 7
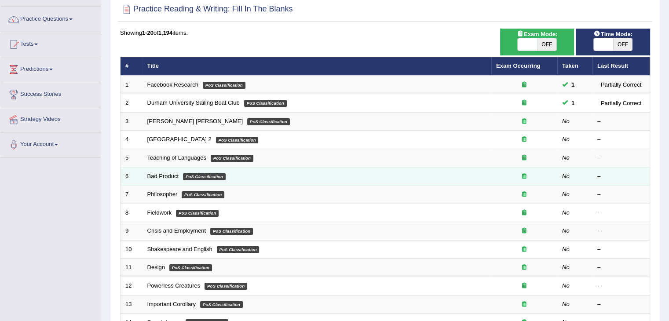
scroll to position [62, 0]
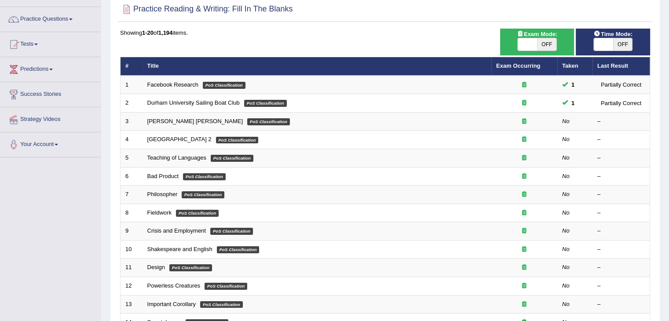
click at [544, 46] on span "OFF" at bounding box center [546, 44] width 19 height 12
checkbox input "true"
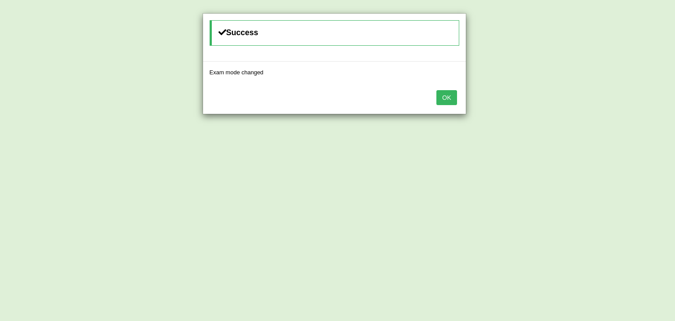
click at [453, 94] on button "OK" at bounding box center [447, 97] width 20 height 15
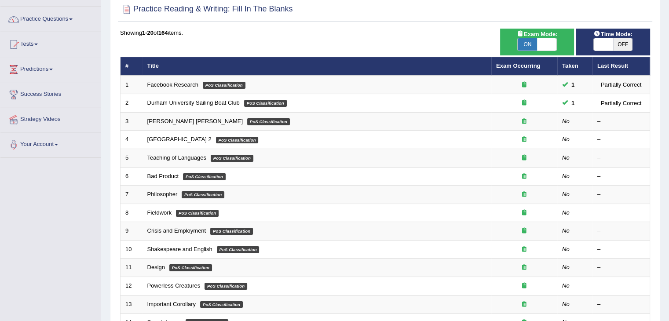
click at [617, 44] on span "OFF" at bounding box center [622, 44] width 19 height 12
checkbox input "true"
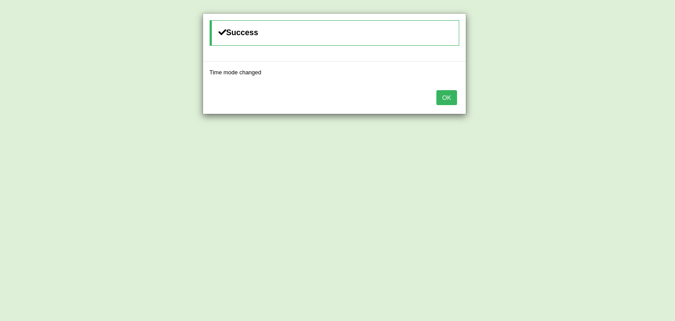
click at [444, 98] on button "OK" at bounding box center [447, 97] width 20 height 15
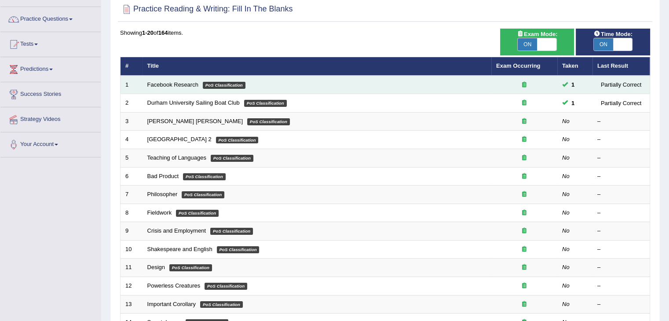
click at [211, 87] on em "PoS Classification" at bounding box center [224, 85] width 43 height 7
click at [522, 87] on div at bounding box center [524, 85] width 56 height 8
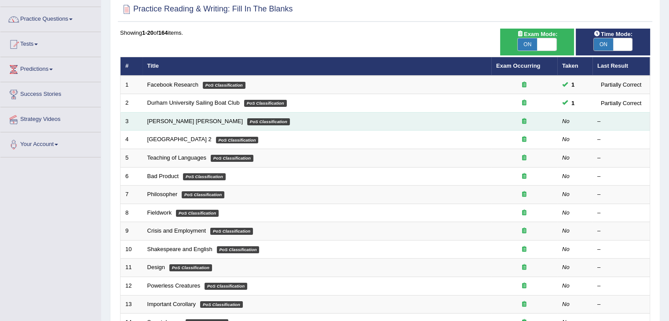
click at [525, 121] on icon at bounding box center [524, 121] width 4 height 6
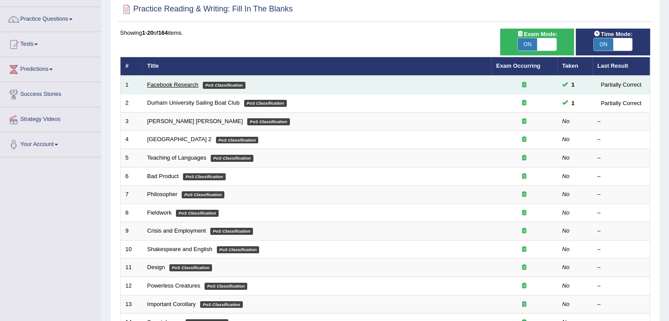
click at [179, 85] on link "Facebook Research" at bounding box center [172, 84] width 51 height 7
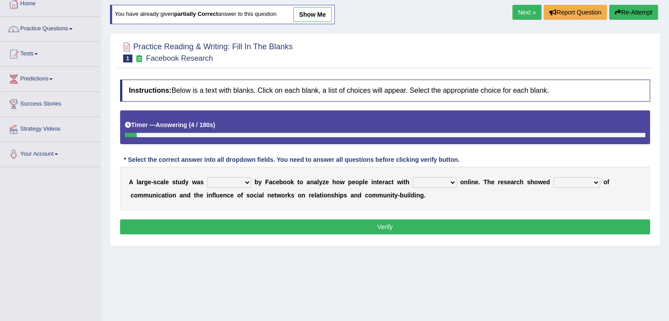
scroll to position [51, 0]
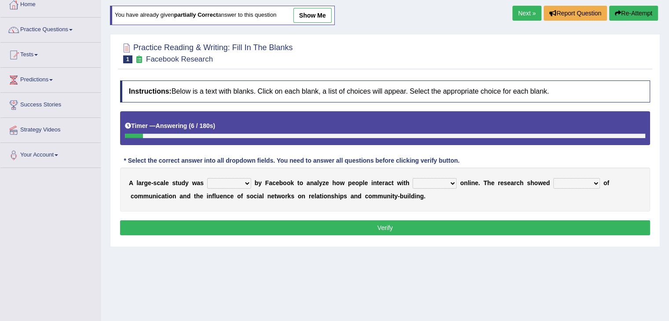
click at [246, 182] on select "surveyed had asked made" at bounding box center [229, 183] width 44 height 11
select select "surveyed"
click at [207, 178] on select "surveyed had asked made" at bounding box center [229, 183] width 44 height 11
click at [434, 182] on select "together all each other another" at bounding box center [435, 183] width 44 height 11
select select "all"
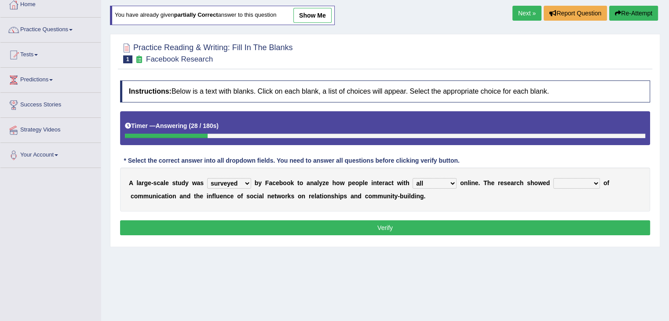
click at [413, 178] on select "together all each other another" at bounding box center [435, 183] width 44 height 11
click at [575, 182] on select "advantages standards fellowships patterns" at bounding box center [576, 183] width 47 height 11
select select "patterns"
click at [553, 178] on select "advantages standards fellowships patterns" at bounding box center [576, 183] width 47 height 11
click at [410, 223] on button "Verify" at bounding box center [385, 227] width 530 height 15
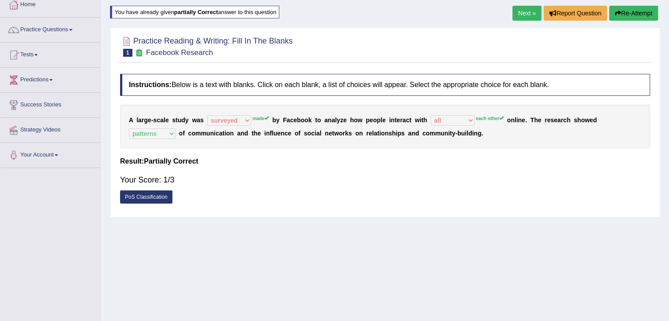
scroll to position [44, 0]
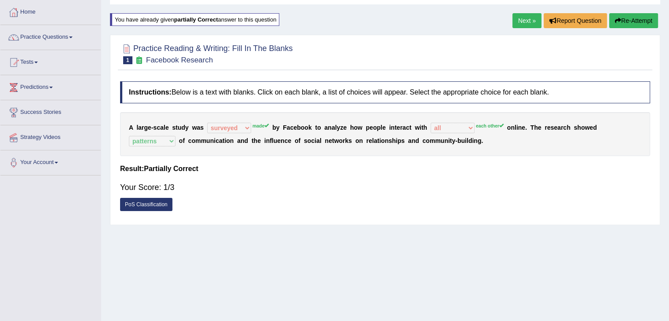
click at [621, 20] on button "Re-Attempt" at bounding box center [633, 20] width 49 height 15
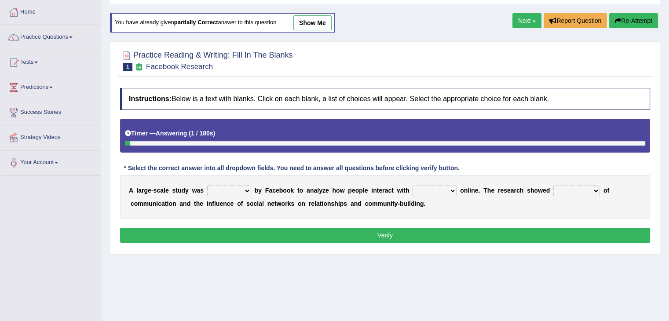
click at [231, 189] on select "surveyed had asked made" at bounding box center [229, 191] width 44 height 11
select select "made"
click at [207, 186] on select "surveyed had asked made" at bounding box center [229, 191] width 44 height 11
click at [440, 186] on select "together all each other another" at bounding box center [435, 191] width 44 height 11
select select "each other"
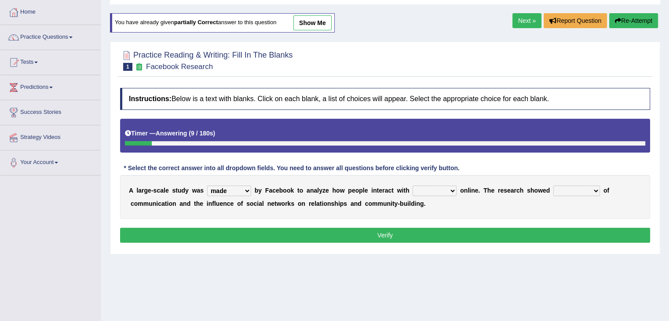
click at [413, 186] on select "together all each other another" at bounding box center [435, 191] width 44 height 11
click at [576, 192] on select "advantages standards fellowships patterns" at bounding box center [576, 191] width 47 height 11
click at [553, 186] on select "advantages standards fellowships patterns" at bounding box center [576, 191] width 47 height 11
click at [582, 191] on select "advantages standards fellowships patterns" at bounding box center [576, 191] width 47 height 11
select select "patterns"
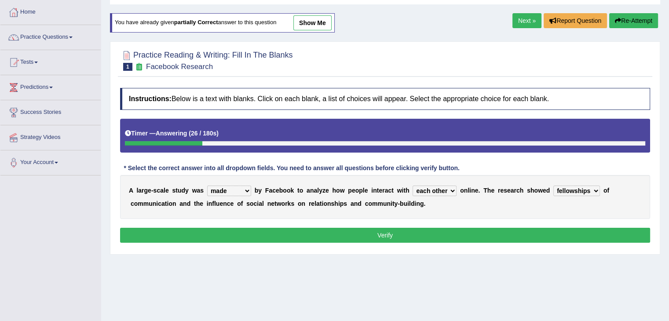
click at [553, 186] on select "advantages standards fellowships patterns" at bounding box center [576, 191] width 47 height 11
click at [502, 233] on button "Verify" at bounding box center [385, 235] width 530 height 15
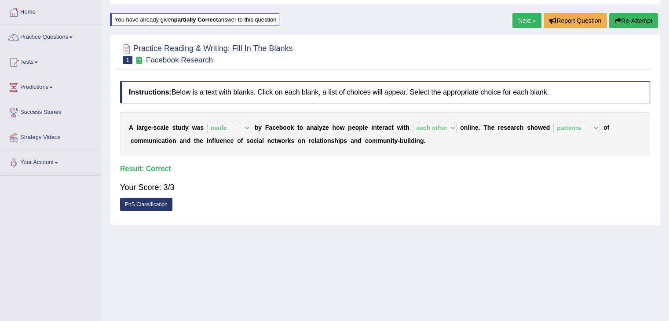
click at [525, 18] on link "Next »" at bounding box center [526, 20] width 29 height 15
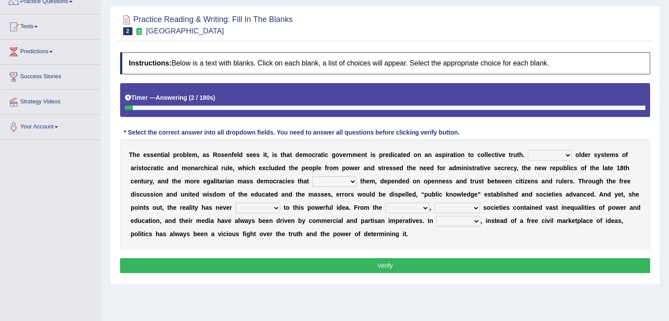
scroll to position [79, 0]
click at [552, 155] on select "Like Unlike Likely Safely" at bounding box center [550, 155] width 44 height 11
select select "Unlike"
click at [528, 150] on select "Like Unlike Likely Safely" at bounding box center [550, 155] width 44 height 11
click at [317, 179] on select "readed grated succeeded printed" at bounding box center [334, 182] width 44 height 11
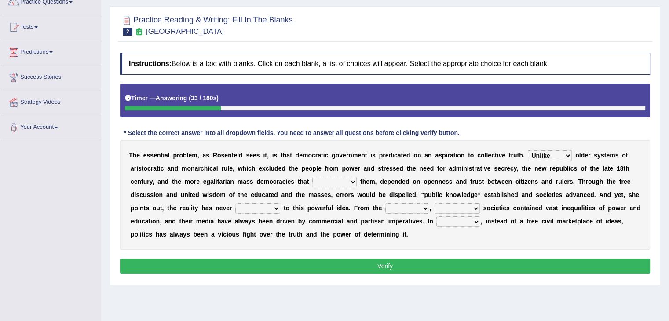
select select "grated"
click at [312, 177] on select "readed grated succeeded printed" at bounding box center [334, 182] width 44 height 11
click at [273, 206] on select "saved up stood up brought up lived up" at bounding box center [257, 208] width 45 height 11
select select "lived up"
click at [235, 203] on select "saved up stood up brought up lived up" at bounding box center [257, 208] width 45 height 11
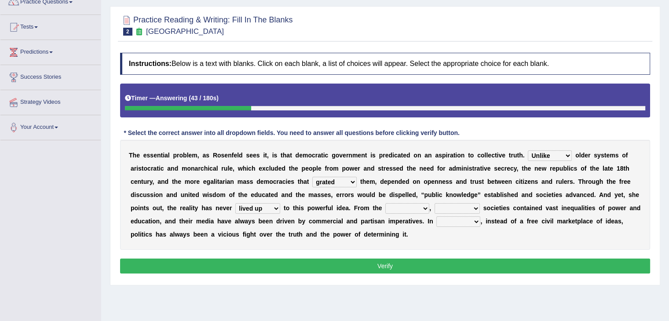
click at [398, 207] on select "outset ranged stood caught" at bounding box center [407, 208] width 44 height 11
select select "outset"
click at [385, 203] on select "outset ranged stood caught" at bounding box center [407, 208] width 44 height 11
click at [467, 210] on select "freedom democratic media stilled" at bounding box center [456, 208] width 45 height 11
select select "freedom"
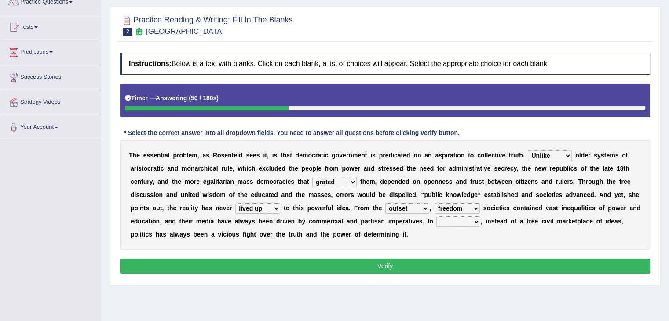
click at [434, 203] on select "freedom democratic media stilled" at bounding box center [456, 208] width 45 height 11
click at [466, 220] on select "power practice ideas fought" at bounding box center [458, 221] width 44 height 11
select select "power"
click at [436, 216] on select "power practice ideas fought" at bounding box center [458, 221] width 44 height 11
click at [436, 265] on button "Verify" at bounding box center [385, 266] width 530 height 15
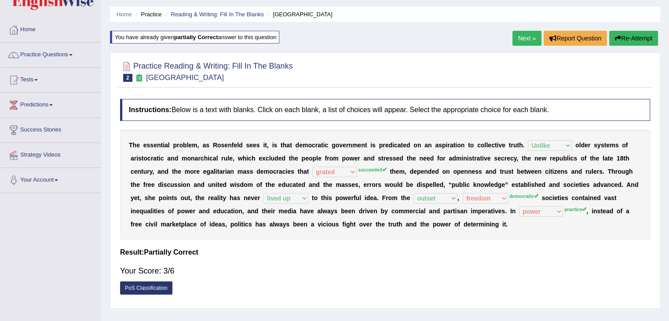
scroll to position [24, 0]
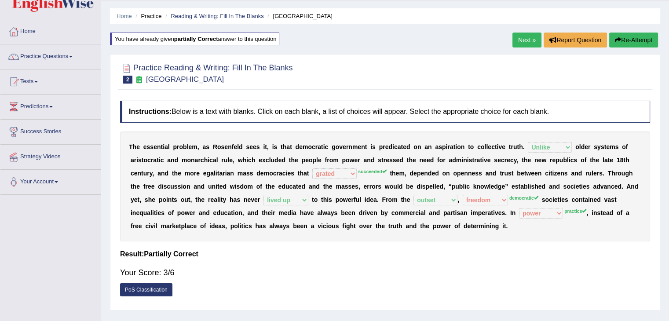
click at [624, 36] on button "Re-Attempt" at bounding box center [633, 40] width 49 height 15
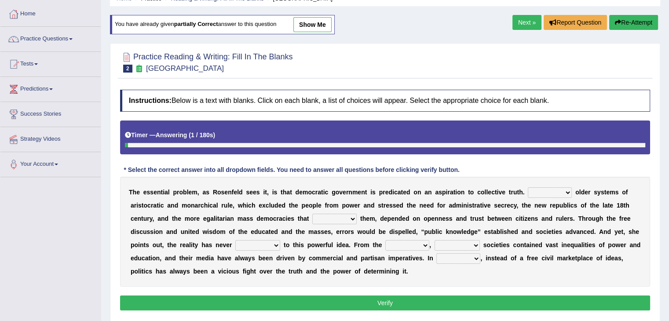
scroll to position [42, 0]
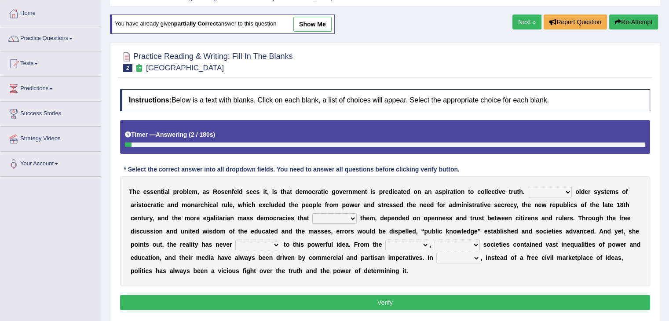
click at [548, 193] on select "Like Unlike Likely Safely" at bounding box center [550, 192] width 44 height 11
select select "Unlike"
click at [528, 187] on select "Like Unlike Likely Safely" at bounding box center [550, 192] width 44 height 11
click at [347, 221] on select "readed grated succeeded printed" at bounding box center [334, 218] width 44 height 11
select select "succeeded"
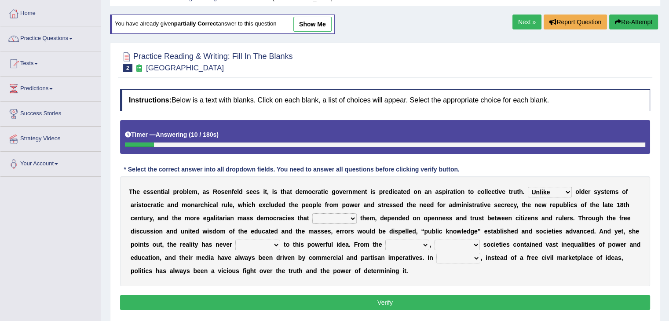
click at [312, 213] on select "readed grated succeeded printed" at bounding box center [334, 218] width 44 height 11
click at [244, 245] on select "saved up stood up brought up lived up" at bounding box center [257, 245] width 45 height 11
select select "lived up"
click at [235, 240] on select "saved up stood up brought up lived up" at bounding box center [257, 245] width 45 height 11
click at [387, 244] on select "outset ranged stood caught" at bounding box center [407, 245] width 44 height 11
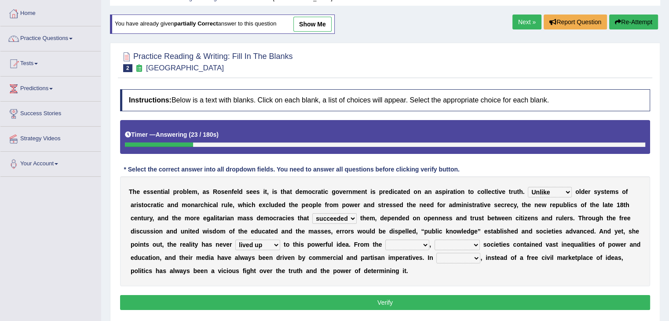
select select "ranged"
click at [385, 240] on select "outset ranged stood caught" at bounding box center [407, 245] width 44 height 11
click at [474, 244] on select "freedom democratic media stilled" at bounding box center [456, 245] width 45 height 11
select select "democratic"
click at [434, 240] on select "freedom democratic media stilled" at bounding box center [456, 245] width 45 height 11
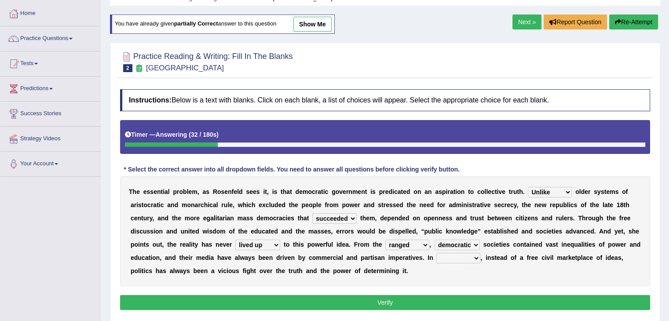
click at [461, 258] on select "power practice ideas fought" at bounding box center [458, 258] width 44 height 11
select select "power"
click at [436, 253] on select "power practice ideas fought" at bounding box center [458, 258] width 44 height 11
click at [430, 305] on button "Verify" at bounding box center [385, 302] width 530 height 15
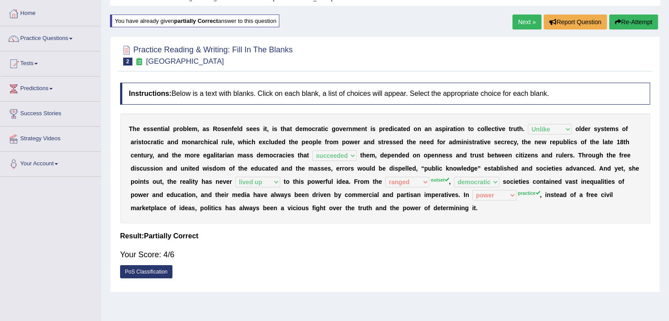
click at [622, 20] on button "Re-Attempt" at bounding box center [633, 22] width 49 height 15
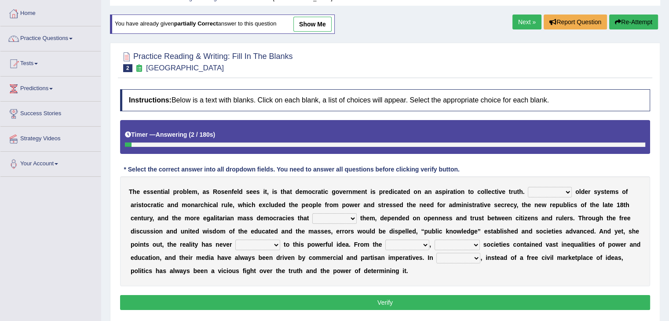
click at [548, 191] on select "Like Unlike Likely Safely" at bounding box center [550, 192] width 44 height 11
select select "Unlike"
click at [528, 187] on select "Like Unlike Likely Safely" at bounding box center [550, 192] width 44 height 11
click at [315, 218] on select "readed grated succeeded printed" at bounding box center [334, 218] width 44 height 11
select select "succeeded"
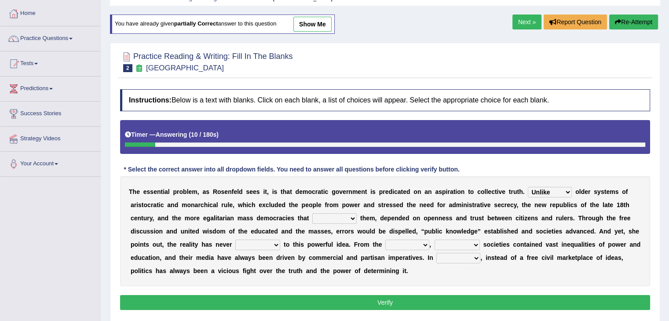
click at [312, 213] on select "readed grated succeeded printed" at bounding box center [334, 218] width 44 height 11
click at [251, 244] on select "saved up stood up brought up lived up" at bounding box center [257, 245] width 45 height 11
select select "lived up"
click at [235, 240] on select "saved up stood up brought up lived up" at bounding box center [257, 245] width 45 height 11
click at [394, 245] on select "outset ranged stood caught" at bounding box center [407, 245] width 44 height 11
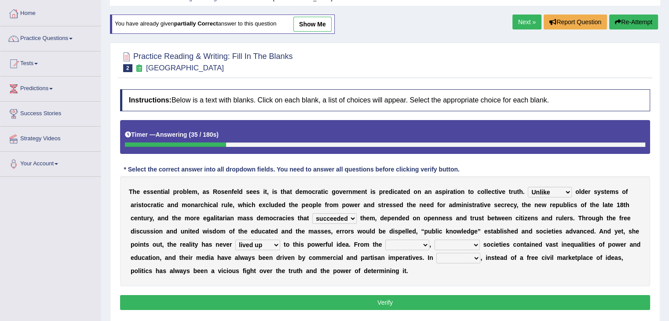
select select "outset"
click at [385, 240] on select "outset ranged stood caught" at bounding box center [407, 245] width 44 height 11
click at [456, 240] on select "freedom democratic media stilled" at bounding box center [456, 245] width 45 height 11
select select "democratic"
click at [434, 240] on select "freedom democratic media stilled" at bounding box center [456, 245] width 45 height 11
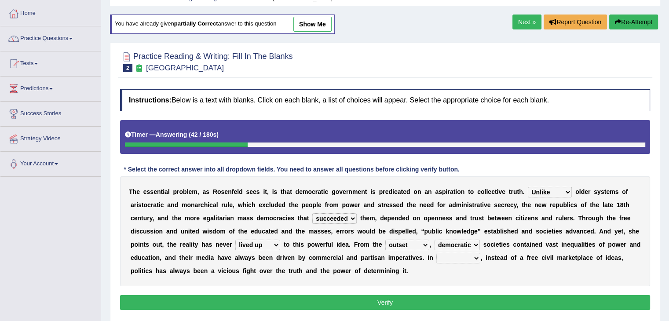
click at [453, 256] on select "power practice ideas fought" at bounding box center [458, 258] width 44 height 11
select select "practice"
click at [436, 253] on select "power practice ideas fought" at bounding box center [458, 258] width 44 height 11
click at [438, 299] on button "Verify" at bounding box center [385, 302] width 530 height 15
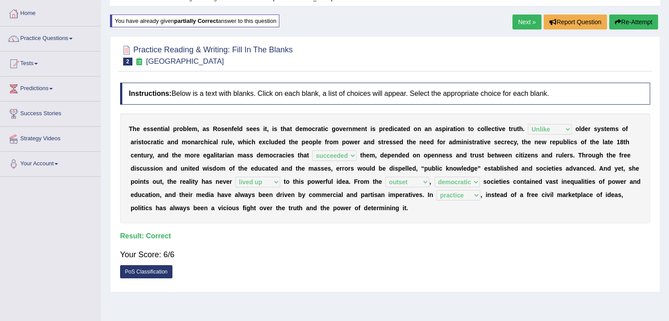
click at [530, 23] on link "Next »" at bounding box center [526, 22] width 29 height 15
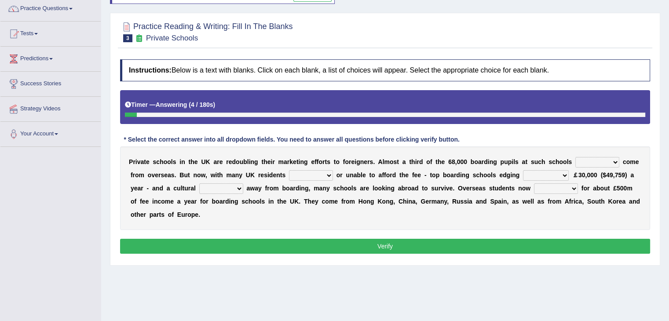
scroll to position [71, 0]
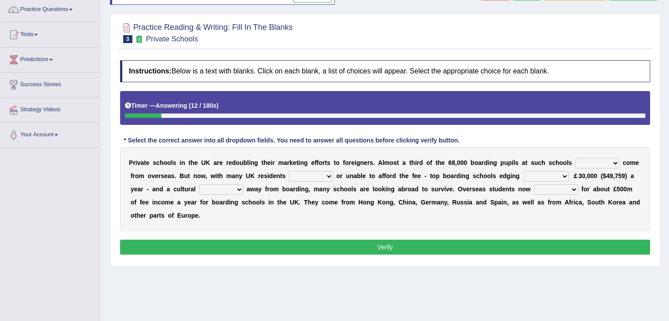
click at [576, 161] on select "all set already great news" at bounding box center [597, 163] width 44 height 11
select select "already"
click at [575, 158] on select "all set already great news" at bounding box center [597, 163] width 44 height 11
click at [310, 176] on select "answering unwilling realising storing" at bounding box center [311, 176] width 44 height 11
select select "unwilling"
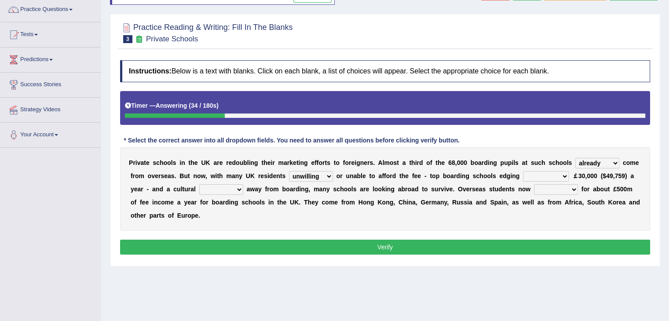
click at [289, 171] on select "answering unwilling realising storing" at bounding box center [311, 176] width 44 height 11
click at [535, 174] on select "rewards towards notification amounting" at bounding box center [546, 176] width 46 height 11
select select "rewards"
click at [523, 171] on select "rewards towards notification amounting" at bounding box center [546, 176] width 46 height 11
click at [219, 189] on select "go rattle shatter shift" at bounding box center [221, 189] width 44 height 11
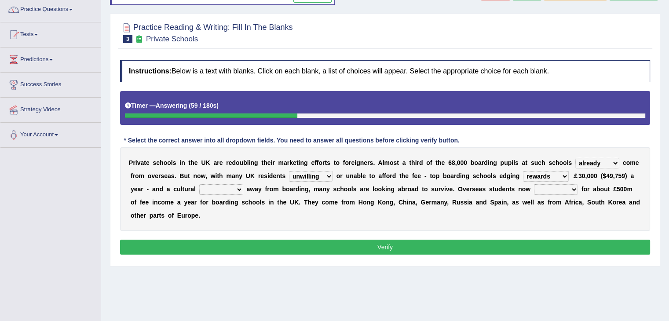
select select "shift"
click at [199, 184] on select "go rattle shatter shift" at bounding box center [221, 189] width 44 height 11
click at [544, 187] on select "hold think account say" at bounding box center [556, 189] width 44 height 11
select select "account"
click at [534, 184] on select "hold think account say" at bounding box center [556, 189] width 44 height 11
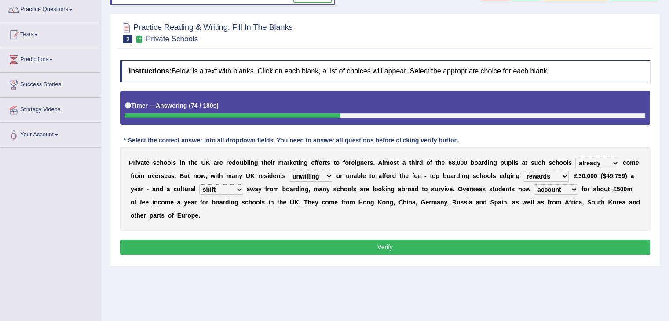
click at [498, 241] on button "Verify" at bounding box center [385, 247] width 530 height 15
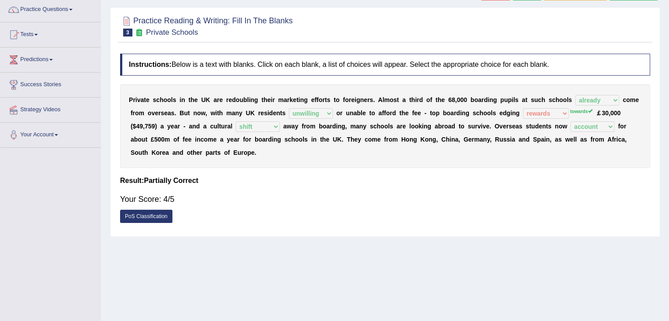
scroll to position [0, 0]
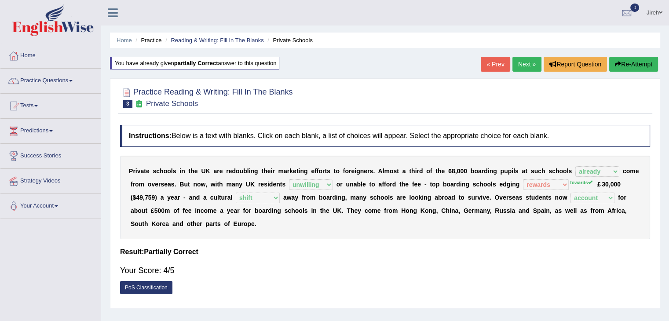
click at [623, 62] on button "Re-Attempt" at bounding box center [633, 64] width 49 height 15
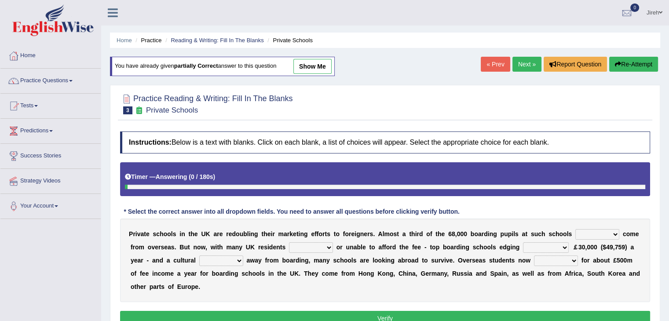
scroll to position [60, 0]
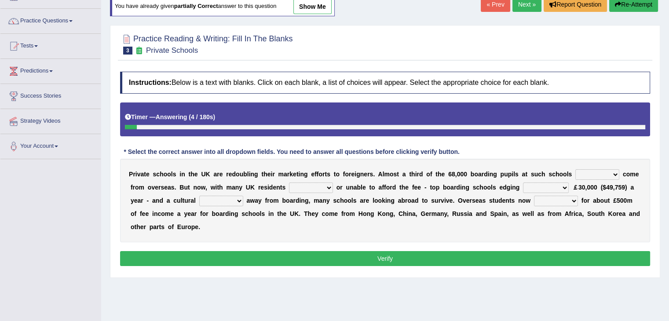
click at [609, 171] on select "all set already great news" at bounding box center [597, 174] width 44 height 11
select select "already"
click at [575, 169] on select "all set already great news" at bounding box center [597, 174] width 44 height 11
click at [322, 186] on select "answering unwilling realising storing" at bounding box center [311, 188] width 44 height 11
select select "unwilling"
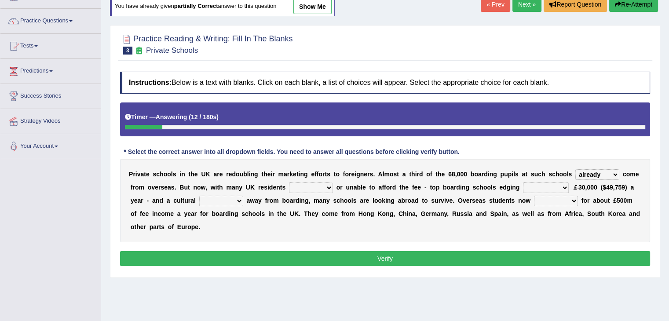
click at [289, 183] on select "answering unwilling realising storing" at bounding box center [311, 188] width 44 height 11
click at [559, 185] on select "rewards towards notification amounting" at bounding box center [546, 188] width 46 height 11
select select "towards"
click at [523, 183] on select "rewards towards notification amounting" at bounding box center [546, 188] width 46 height 11
click at [223, 199] on select "go rattle shatter shift" at bounding box center [221, 201] width 44 height 11
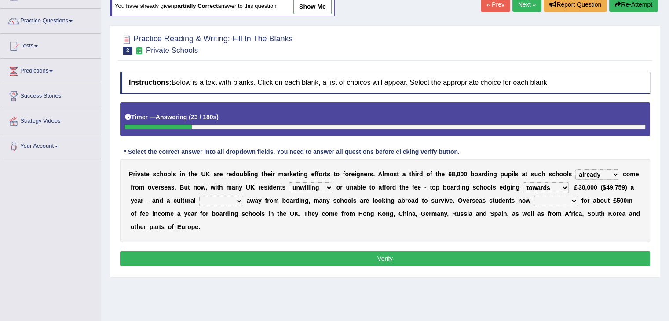
select select "shift"
click at [199, 196] on select "go rattle shatter shift" at bounding box center [221, 201] width 44 height 11
click at [545, 198] on select "hold think account say" at bounding box center [556, 201] width 44 height 11
select select "account"
click at [534, 196] on select "hold think account say" at bounding box center [556, 201] width 44 height 11
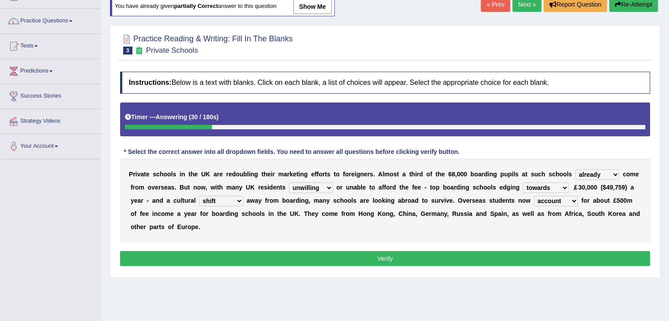
click at [538, 260] on button "Verify" at bounding box center [385, 258] width 530 height 15
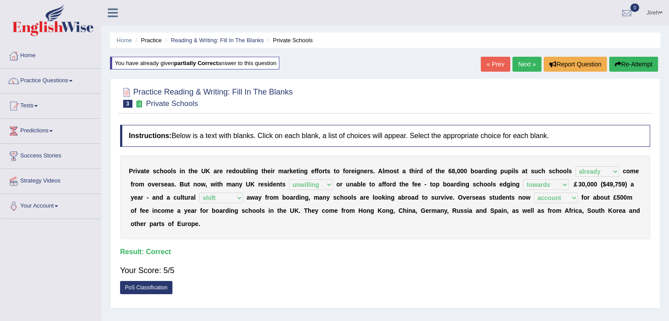
scroll to position [0, 0]
click at [530, 66] on link "Next »" at bounding box center [526, 64] width 29 height 15
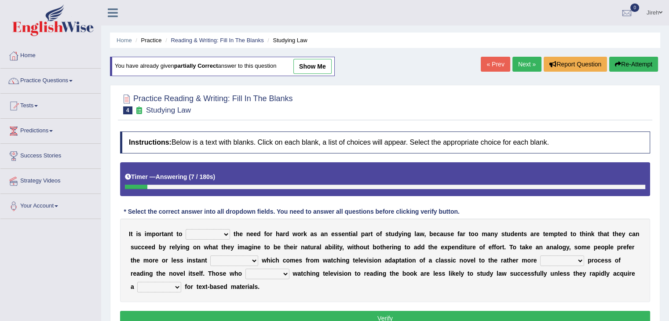
scroll to position [79, 0]
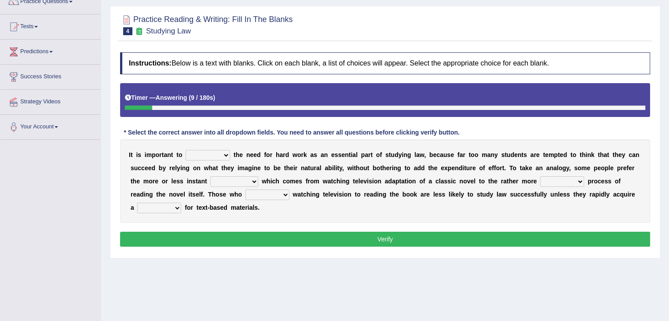
click at [224, 156] on select "emphasise criticise adjust replicate" at bounding box center [208, 155] width 44 height 11
select select "emphasise"
click at [186, 150] on select "emphasise criticise adjust replicate" at bounding box center [208, 155] width 44 height 11
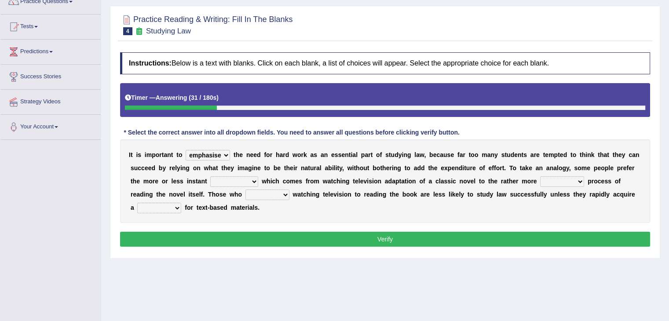
click at [248, 183] on select "satisfaction reaction gratification adjusted" at bounding box center [234, 181] width 48 height 11
select select "gratification"
click at [210, 176] on select "satisfaction reaction gratification adjusted" at bounding box center [234, 181] width 48 height 11
click at [543, 179] on select "fulfilling laborious acquire broken" at bounding box center [562, 181] width 44 height 11
select select "laborious"
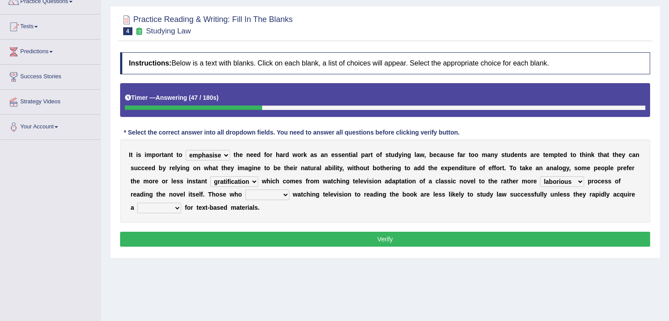
click at [540, 176] on select "fulfilling laborious acquire broken" at bounding box center [562, 181] width 44 height 11
click at [274, 194] on select "refer prefer stuff knot" at bounding box center [267, 195] width 44 height 11
select select "prefer"
click at [245, 190] on select "refer prefer stuff knot" at bounding box center [267, 195] width 44 height 11
click at [178, 208] on select "judgement waste taste set" at bounding box center [159, 208] width 44 height 11
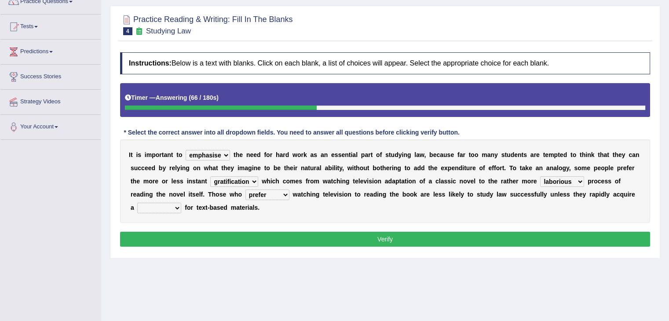
select select "set"
click at [137, 203] on select "judgement waste taste set" at bounding box center [159, 208] width 44 height 11
click at [192, 230] on div "Instructions: Below is a text with blanks. Click on each blank, a list of choic…" at bounding box center [385, 151] width 534 height 206
click at [191, 232] on button "Verify" at bounding box center [385, 239] width 530 height 15
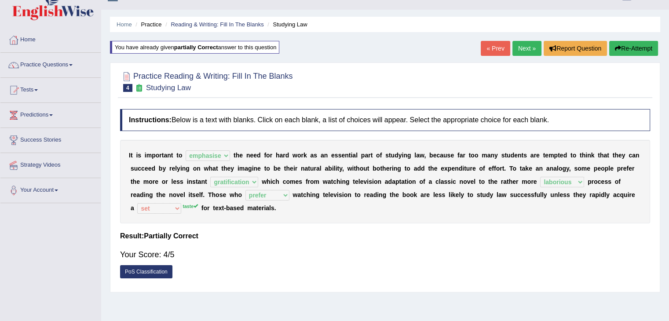
scroll to position [0, 0]
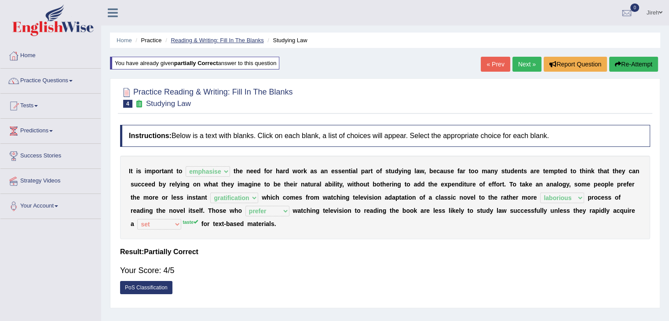
click at [214, 41] on link "Reading & Writing: Fill In The Blanks" at bounding box center [217, 40] width 93 height 7
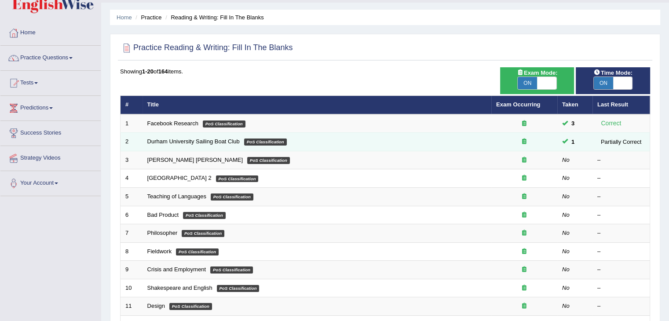
scroll to position [24, 0]
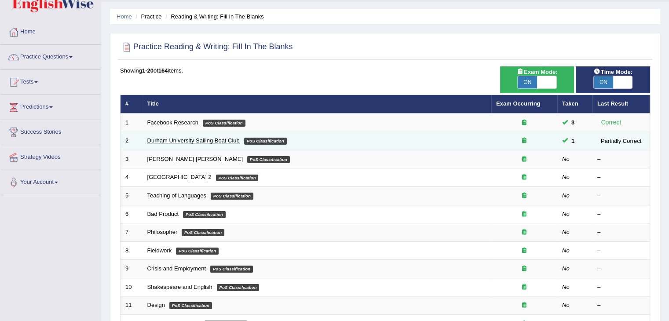
drag, startPoint x: 203, startPoint y: 140, endPoint x: 183, endPoint y: 142, distance: 20.3
click at [183, 142] on link "Durham University Sailing Boat Club" at bounding box center [193, 140] width 92 height 7
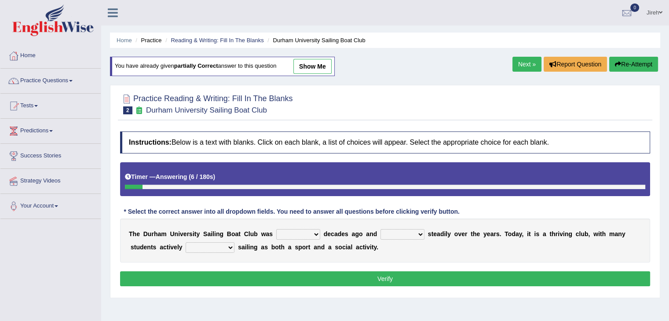
click at [317, 69] on link "show me" at bounding box center [312, 66] width 38 height 15
select select "found"
select select "grown"
select select "enjoyed"
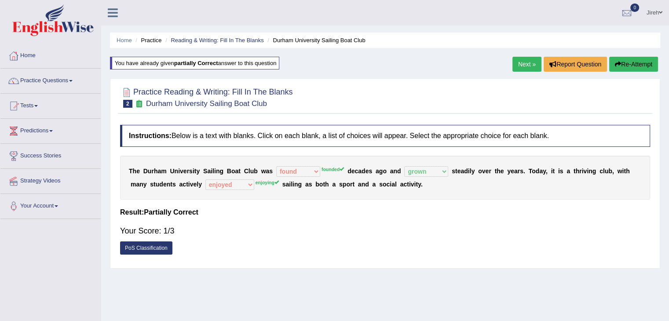
click at [317, 69] on div "Home Practice Reading & Writing: Fill In The Blanks Durham University Sailing B…" at bounding box center [385, 220] width 568 height 440
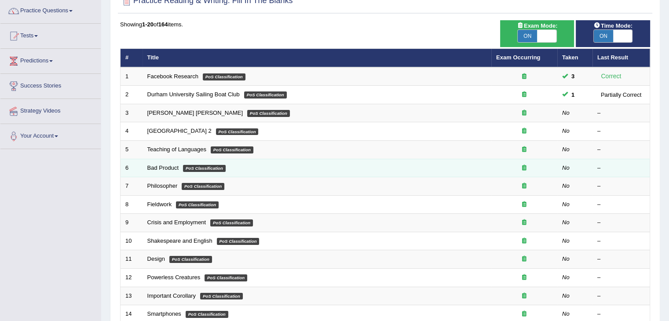
scroll to position [69, 0]
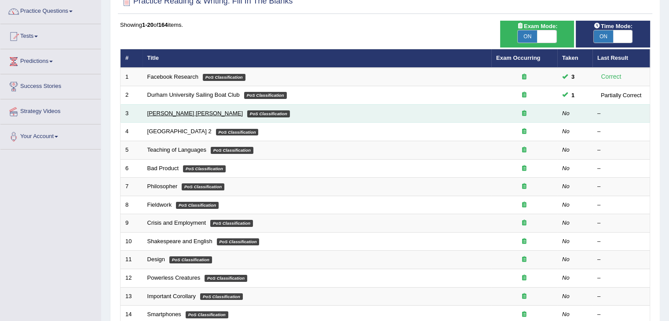
click at [168, 113] on link "[PERSON_NAME] [PERSON_NAME]" at bounding box center [194, 113] width 95 height 7
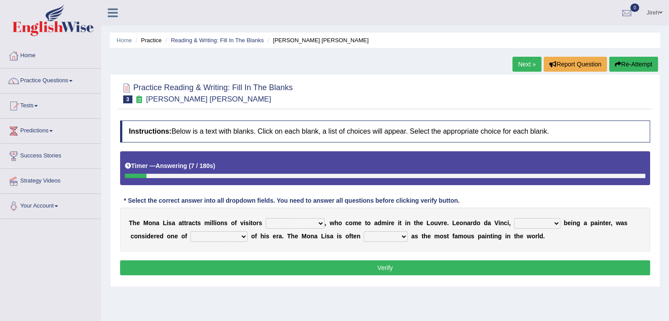
click at [314, 223] on select "around the year the all year all year round per year" at bounding box center [295, 223] width 59 height 11
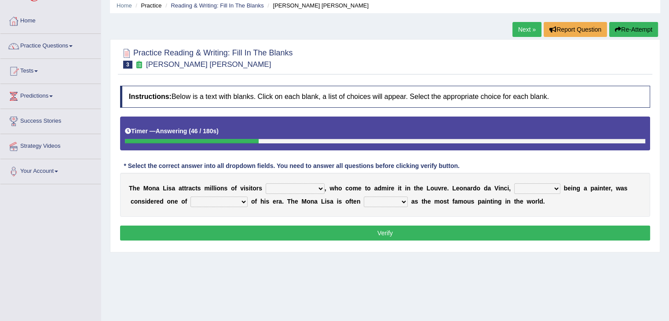
scroll to position [44, 0]
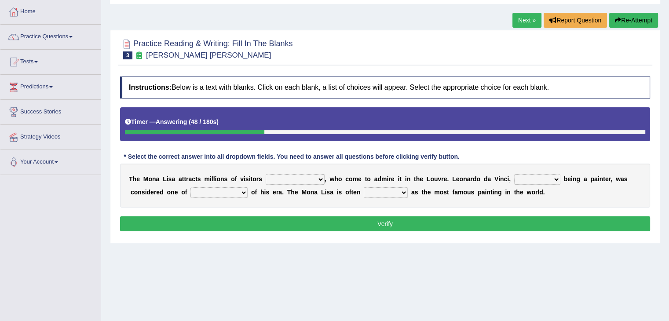
click at [301, 180] on select "around the year the all year all year round per year" at bounding box center [295, 179] width 59 height 11
click at [266, 174] on select "around the year the all year all year round per year" at bounding box center [295, 179] width 59 height 11
click at [308, 179] on select "around the year the all year all year round per year" at bounding box center [295, 179] width 59 height 11
select select "per year"
click at [266, 174] on select "around the year the all year all year round per year" at bounding box center [295, 179] width 59 height 11
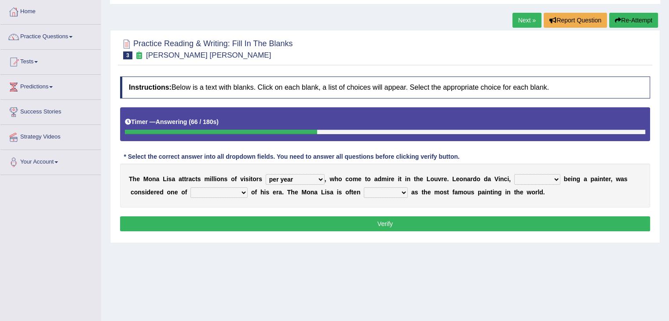
click at [533, 178] on select "rather than as much as as well as as long as" at bounding box center [537, 179] width 46 height 11
select select "rather than"
click at [514, 174] on select "rather than as much as as well as as long as" at bounding box center [537, 179] width 46 height 11
click at [243, 189] on select "better artists artist the better artist the best artists" at bounding box center [218, 192] width 57 height 11
select select "the best artists"
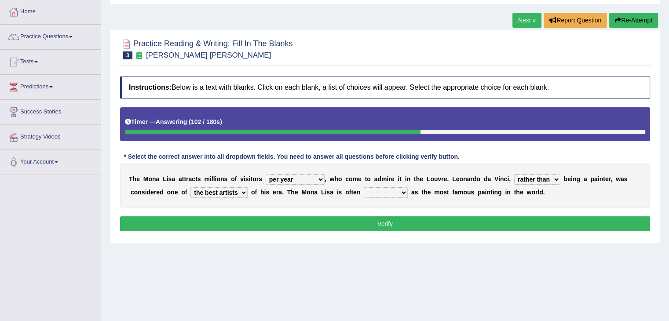
click at [190, 187] on select "better artists artist the better artist the best artists" at bounding box center [218, 192] width 57 height 11
click at [380, 191] on select "classified suggested predicted described" at bounding box center [386, 192] width 44 height 11
select select "described"
click at [364, 187] on select "classified suggested predicted described" at bounding box center [386, 192] width 44 height 11
click at [464, 219] on button "Verify" at bounding box center [385, 223] width 530 height 15
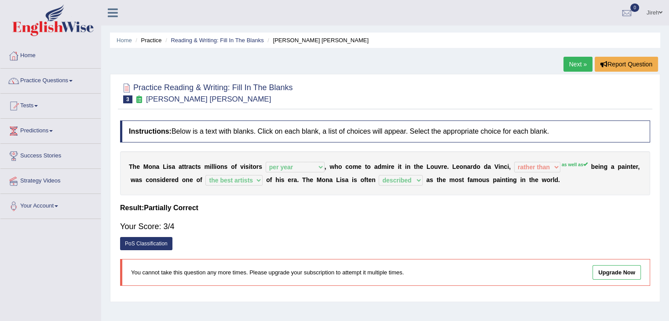
scroll to position [0, 0]
click at [482, 82] on div at bounding box center [385, 92] width 530 height 27
click at [568, 67] on link "Next »" at bounding box center [577, 64] width 29 height 15
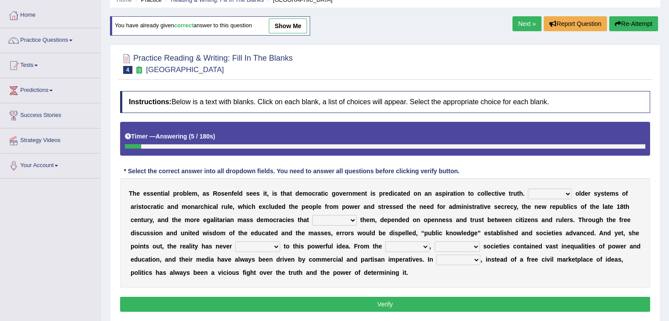
scroll to position [31, 0]
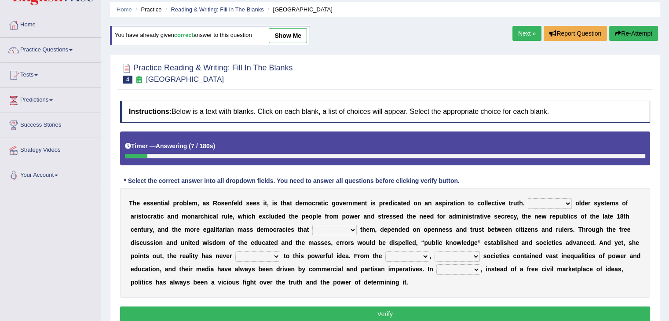
click at [293, 35] on link "show me" at bounding box center [288, 35] width 38 height 15
select select "Unlike"
select select "succeeded"
select select "lived up"
select select "outset"
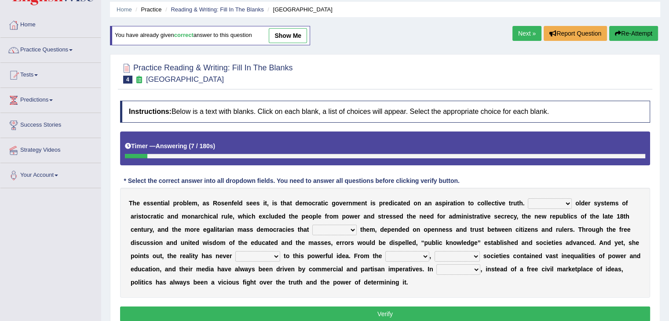
select select "democratic"
select select "practice"
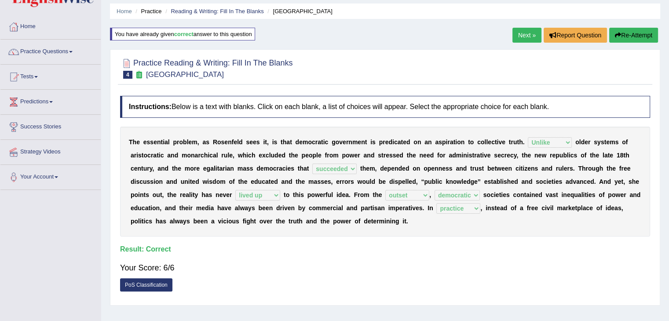
scroll to position [0, 0]
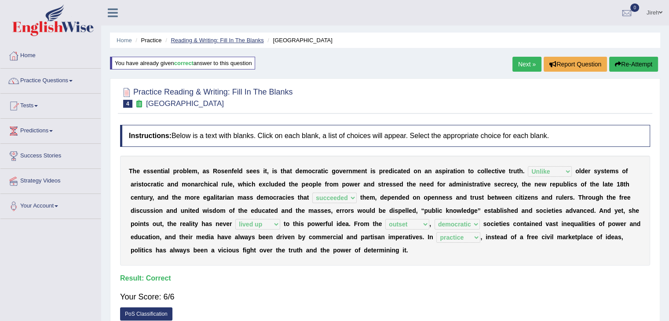
click at [254, 39] on link "Reading & Writing: Fill In The Blanks" at bounding box center [217, 40] width 93 height 7
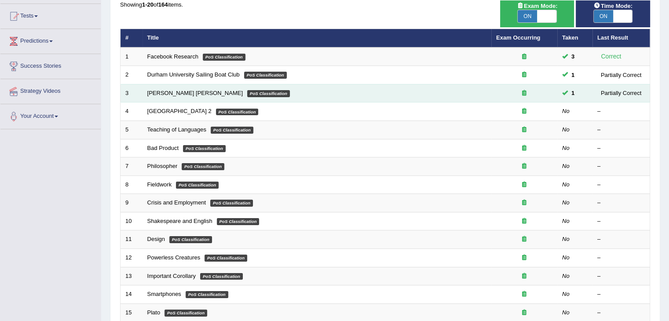
scroll to position [90, 0]
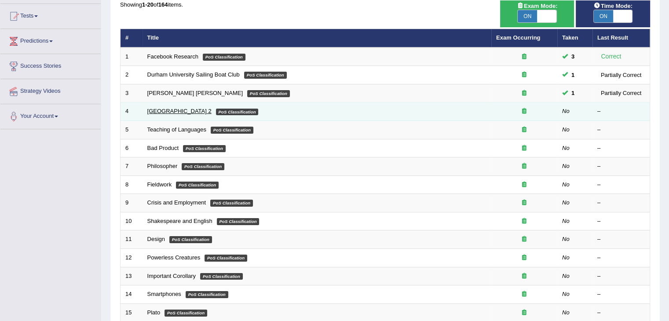
click at [172, 111] on link "[GEOGRAPHIC_DATA] 2" at bounding box center [179, 111] width 64 height 7
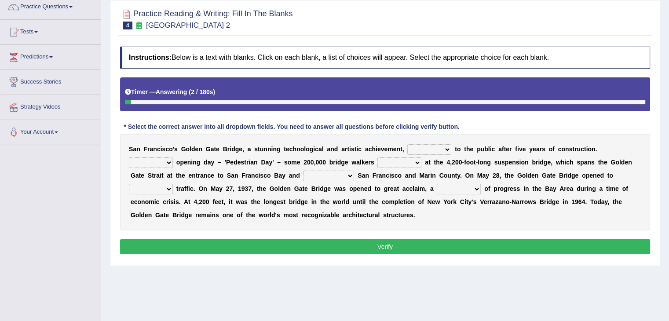
scroll to position [77, 0]
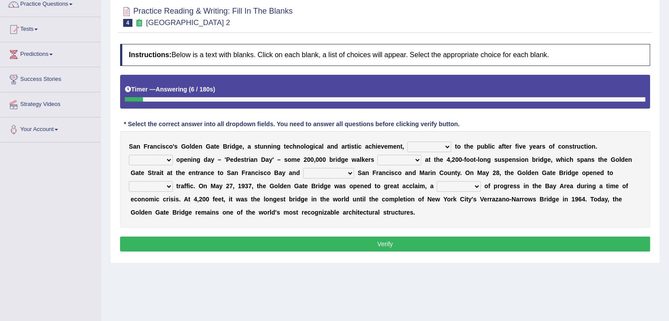
click at [415, 145] on select "opens closes appears equals" at bounding box center [429, 147] width 44 height 11
select select "appears"
click at [407, 142] on select "opens closes appears equals" at bounding box center [429, 147] width 44 height 11
click at [169, 156] on select "On During Since When" at bounding box center [151, 160] width 44 height 11
click at [129, 155] on select "On During Since When" at bounding box center [151, 160] width 44 height 11
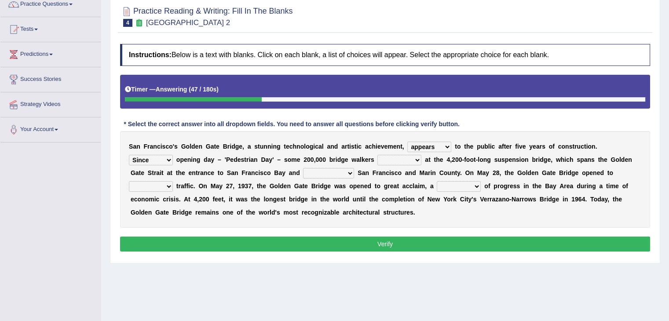
click at [165, 156] on select "On During Since When" at bounding box center [151, 160] width 44 height 11
select select "During"
click at [129, 155] on select "On During Since When" at bounding box center [151, 160] width 44 height 11
click at [389, 159] on select "stationed looked marveled laughed" at bounding box center [399, 160] width 44 height 11
select select "looked"
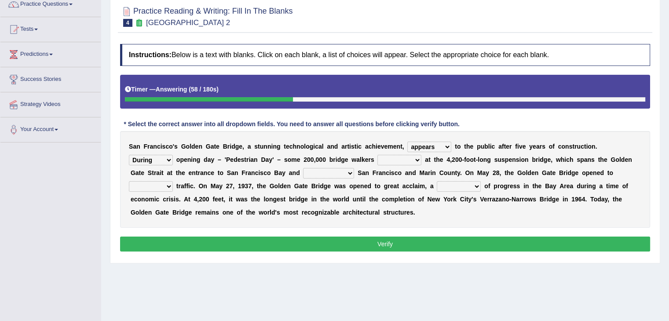
click at [377, 155] on select "stationed looked marveled laughed" at bounding box center [399, 160] width 44 height 11
click at [321, 174] on select "separates connects channels differentiates" at bounding box center [328, 173] width 51 height 11
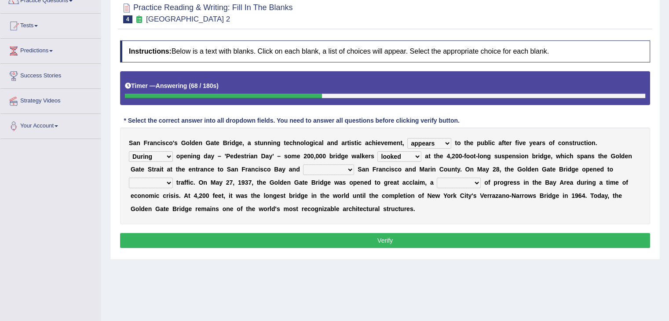
scroll to position [0, 0]
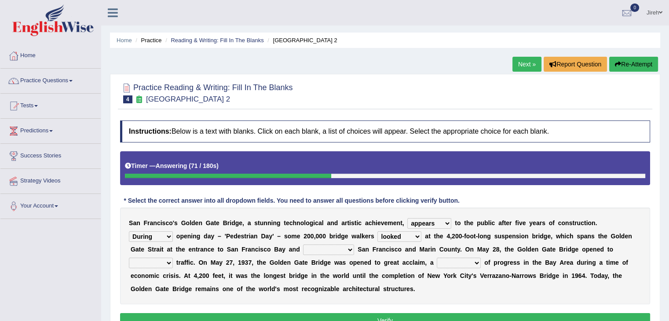
click at [322, 250] on select "separates connects channels differentiates" at bounding box center [328, 250] width 51 height 11
select select "connects"
click at [303, 245] on select "separates connects channels differentiates" at bounding box center [328, 250] width 51 height 11
click at [167, 261] on select "aquatic vehicular airborne watertight" at bounding box center [151, 263] width 44 height 11
select select "vehicular"
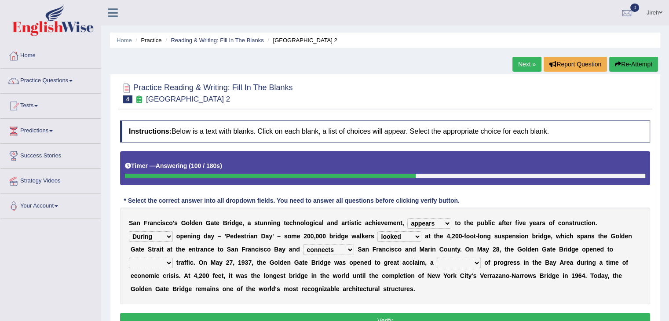
click at [129, 258] on select "aquatic vehicular airborne watertight" at bounding box center [151, 263] width 44 height 11
click at [449, 263] on select "denial symbol technique yield" at bounding box center [459, 263] width 44 height 11
select select "technique"
click at [437, 258] on select "denial symbol technique yield" at bounding box center [459, 263] width 44 height 11
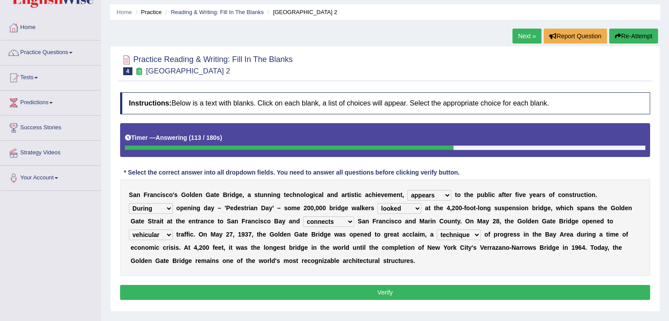
scroll to position [29, 0]
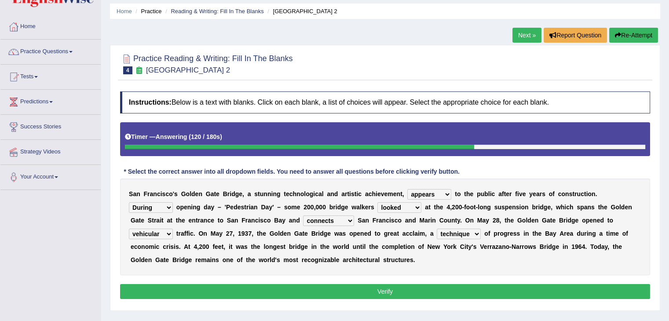
click at [168, 205] on select "On During Since When" at bounding box center [151, 207] width 44 height 11
select select "Since"
click at [129, 202] on select "On During Since When" at bounding box center [151, 207] width 44 height 11
click at [348, 221] on select "separates connects channels differentiates" at bounding box center [328, 220] width 51 height 11
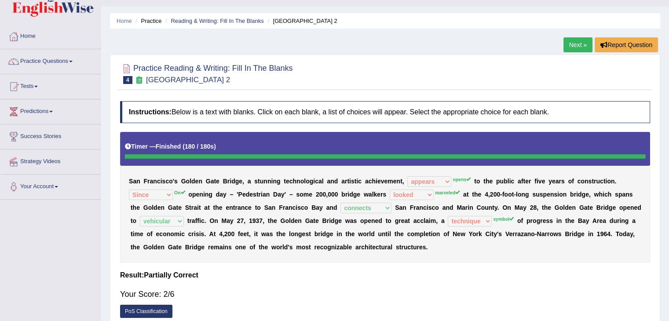
scroll to position [19, 0]
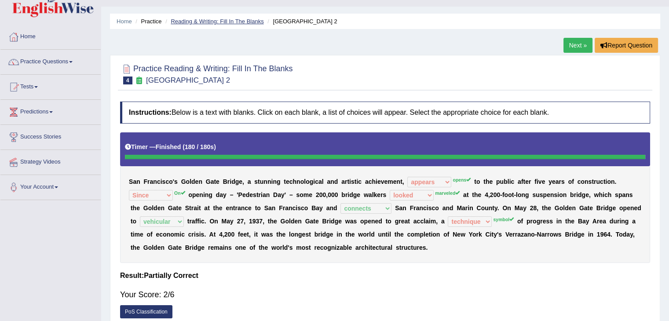
click at [239, 22] on link "Reading & Writing: Fill In The Blanks" at bounding box center [217, 21] width 93 height 7
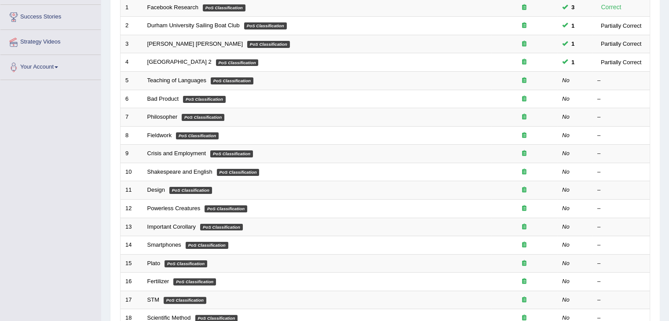
scroll to position [139, 0]
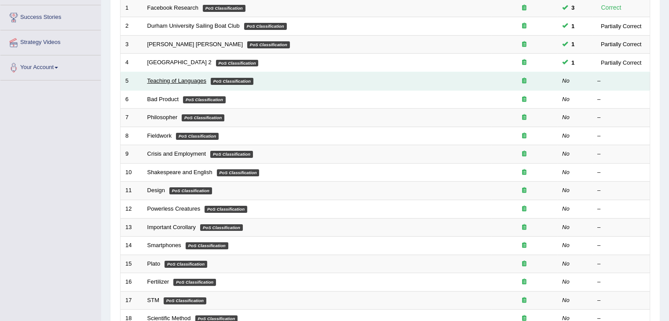
click at [196, 80] on link "Teaching of Languages" at bounding box center [176, 80] width 59 height 7
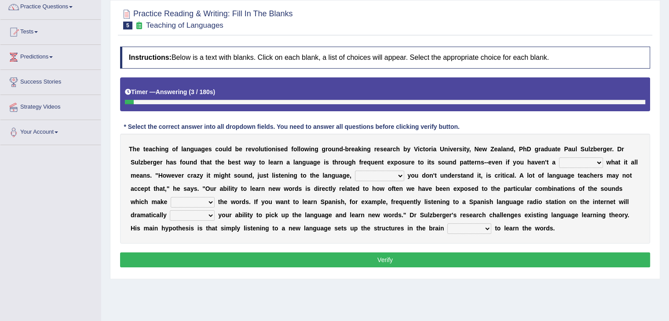
scroll to position [74, 0]
click at [575, 162] on select "dew claw clue due" at bounding box center [581, 162] width 44 height 11
click at [573, 223] on div "T h e t e a c h i n g o f l a n g u a g e s c o u l d b e r e v o l u t i o n i…" at bounding box center [385, 189] width 530 height 110
click at [573, 164] on select "dew claw clue due" at bounding box center [581, 162] width 44 height 11
drag, startPoint x: 573, startPoint y: 164, endPoint x: 567, endPoint y: 162, distance: 7.0
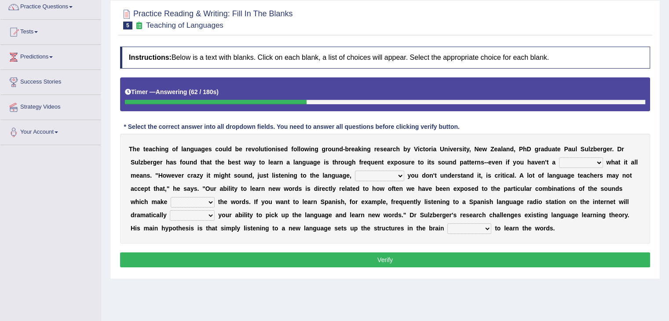
click at [567, 162] on select "dew claw clue due" at bounding box center [581, 162] width 44 height 11
select select "clue"
click at [559, 157] on select "dew claw clue due" at bounding box center [581, 162] width 44 height 11
click at [372, 174] on select "but also all together even though if so" at bounding box center [379, 176] width 49 height 11
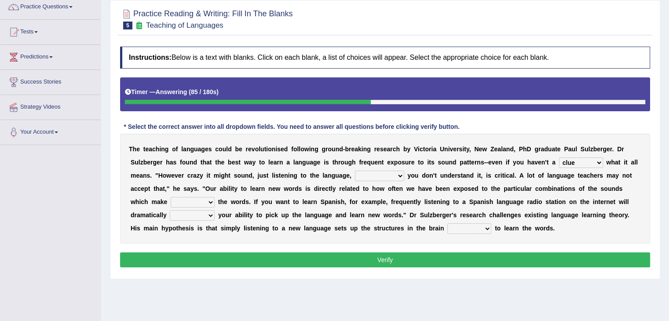
select select "even though"
click at [355, 171] on select "but also all together even though if so" at bounding box center [379, 176] width 49 height 11
click at [209, 202] on select "down up of on" at bounding box center [193, 202] width 44 height 11
select select "on"
click at [171, 197] on select "down up of on" at bounding box center [193, 202] width 44 height 11
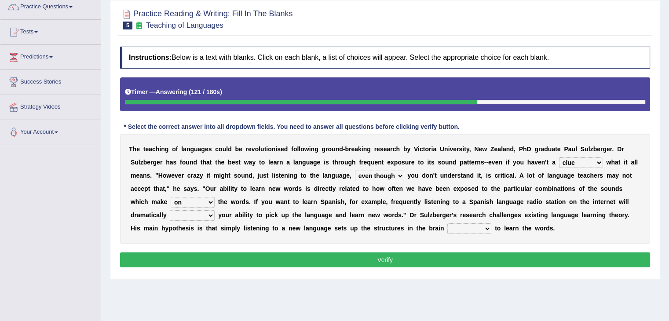
click at [209, 215] on select "evaluate exaggerate describe boost" at bounding box center [192, 215] width 45 height 11
select select "evaluate"
click at [170, 210] on select "evaluate exaggerate describe boost" at bounding box center [192, 215] width 45 height 11
click at [464, 227] on select "requiring required directed to require" at bounding box center [469, 228] width 44 height 11
click at [447, 223] on select "requiring required directed to require" at bounding box center [469, 228] width 44 height 11
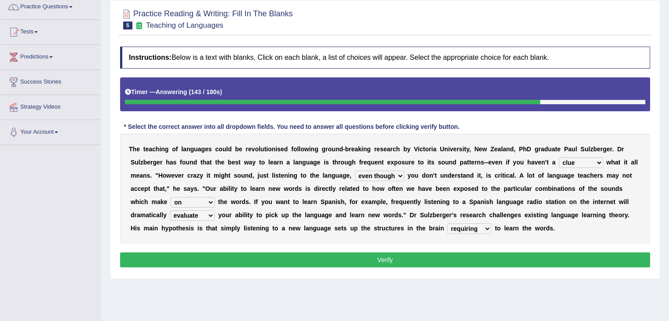
click at [475, 227] on select "requiring required directed to require" at bounding box center [469, 228] width 44 height 11
select select "required"
click at [447, 223] on select "requiring required directed to require" at bounding box center [469, 228] width 44 height 11
click at [479, 225] on select "requiring required directed to require" at bounding box center [469, 228] width 44 height 11
click at [419, 264] on button "Verify" at bounding box center [385, 259] width 530 height 15
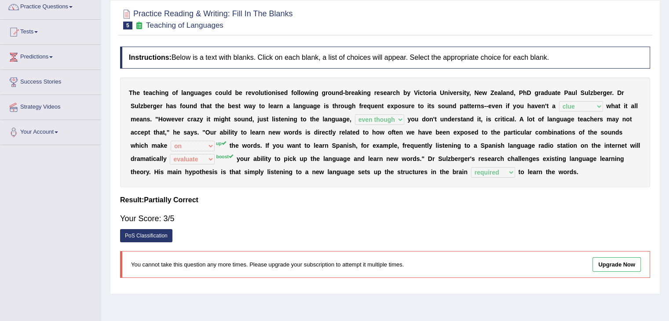
scroll to position [0, 0]
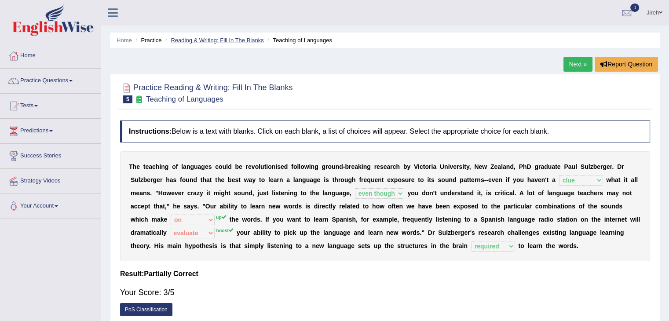
click at [228, 39] on link "Reading & Writing: Fill In The Blanks" at bounding box center [217, 40] width 93 height 7
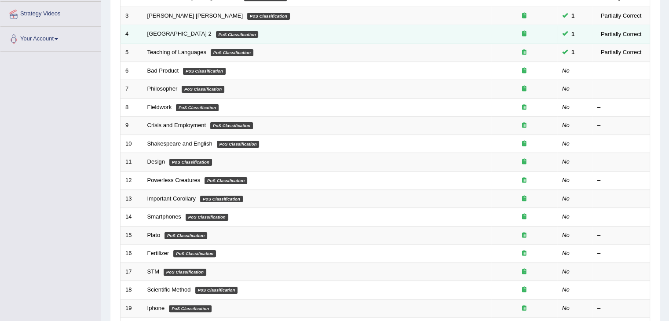
scroll to position [168, 0]
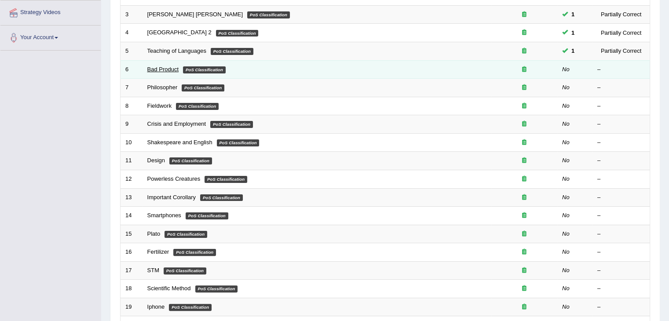
click at [164, 68] on link "Bad Product" at bounding box center [163, 69] width 32 height 7
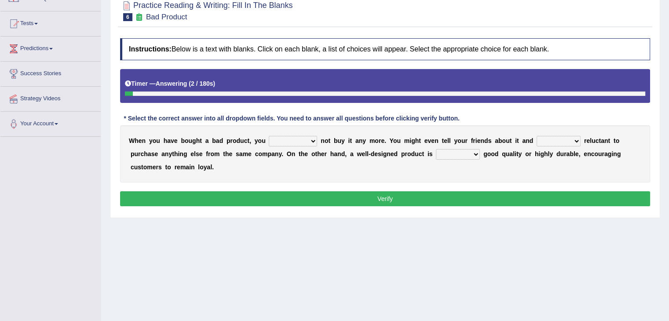
scroll to position [82, 0]
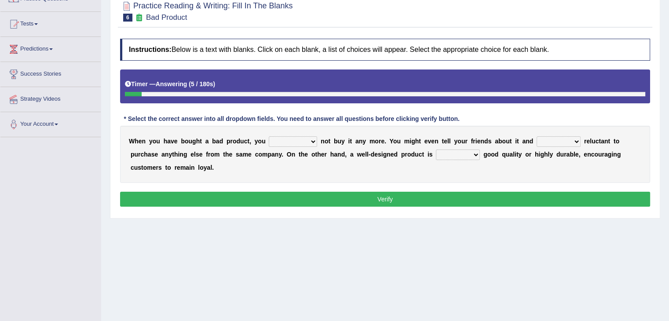
click at [296, 142] on select "would have should have should" at bounding box center [293, 141] width 48 height 11
select select "would"
click at [269, 136] on select "would have should have should" at bounding box center [293, 141] width 48 height 11
click at [543, 142] on select "is are be being" at bounding box center [559, 141] width 44 height 11
select select "be"
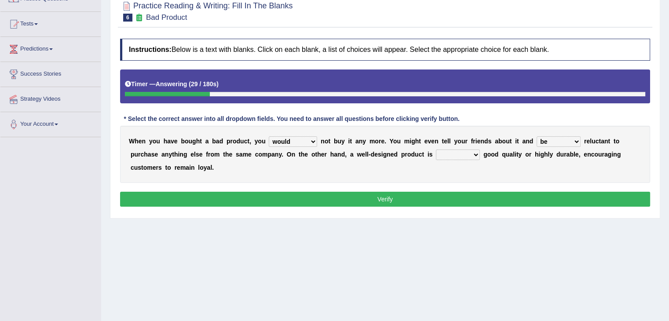
click at [537, 136] on select "is are be being" at bounding box center [559, 141] width 44 height 11
click at [447, 154] on select "both also neither either" at bounding box center [458, 155] width 44 height 11
select select "either"
click at [436, 150] on select "both also neither either" at bounding box center [458, 155] width 44 height 11
click at [321, 198] on button "Verify" at bounding box center [385, 199] width 530 height 15
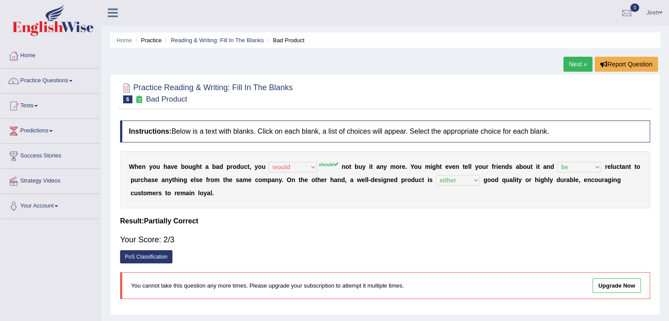
scroll to position [0, 0]
click at [245, 42] on link "Reading & Writing: Fill In The Blanks" at bounding box center [217, 40] width 93 height 7
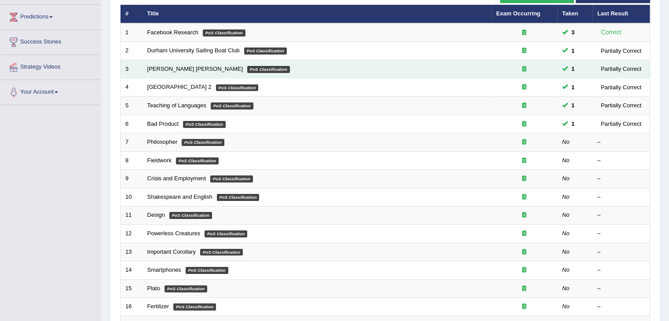
scroll to position [175, 0]
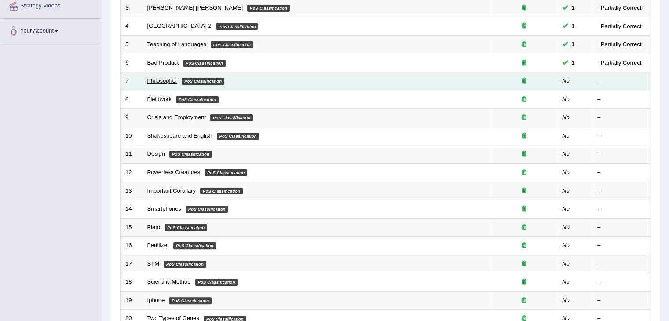
click at [167, 80] on link "Philosopher" at bounding box center [162, 80] width 30 height 7
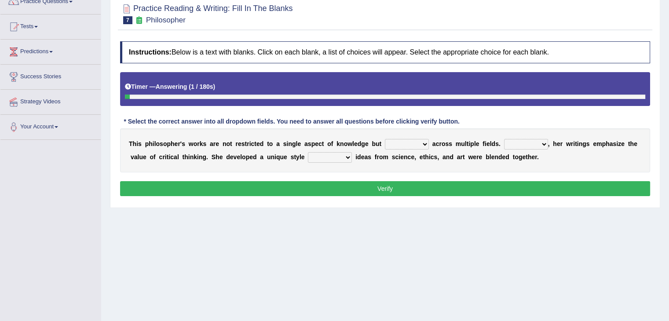
scroll to position [79, 0]
click at [405, 143] on select "constrain contain assemble extend" at bounding box center [407, 144] width 44 height 11
select select "extend"
click at [385, 139] on select "constrain contain assemble extend" at bounding box center [407, 144] width 44 height 11
click at [538, 143] on select "Rather So Moreover Likely" at bounding box center [526, 144] width 44 height 11
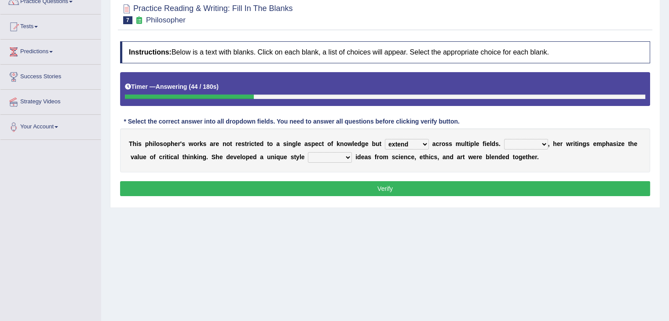
click at [471, 224] on div "Home Practice Reading & Writing: Fill In The Blanks Philosopher Next » Report Q…" at bounding box center [385, 141] width 568 height 440
click at [538, 145] on select "Rather So Moreover Likely" at bounding box center [526, 144] width 44 height 11
select select "Moreover"
click at [504, 139] on select "Rather So Moreover Likely" at bounding box center [526, 144] width 44 height 11
click at [311, 157] on select "in that that which in which" at bounding box center [330, 157] width 44 height 11
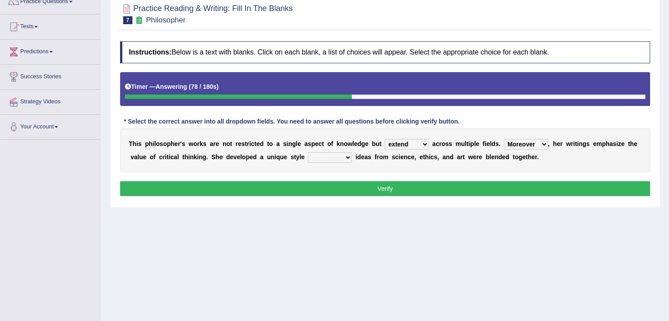
select select "in which"
click at [308, 152] on select "in that that which in which" at bounding box center [330, 157] width 44 height 11
click at [343, 181] on button "Verify" at bounding box center [385, 188] width 530 height 15
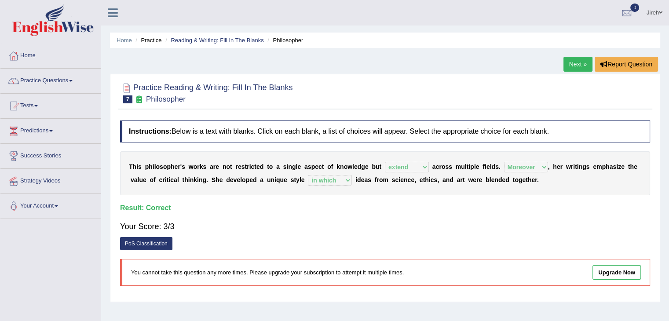
scroll to position [0, 0]
click at [251, 38] on link "Reading & Writing: Fill In The Blanks" at bounding box center [217, 40] width 93 height 7
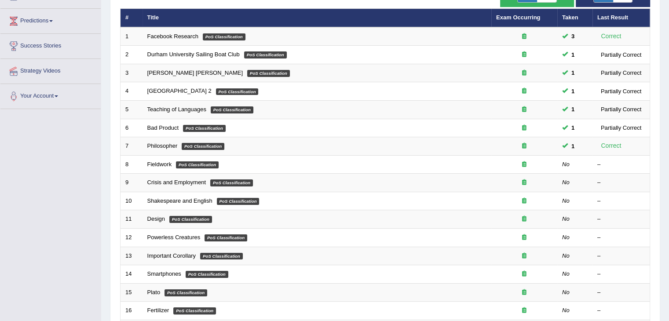
scroll to position [113, 0]
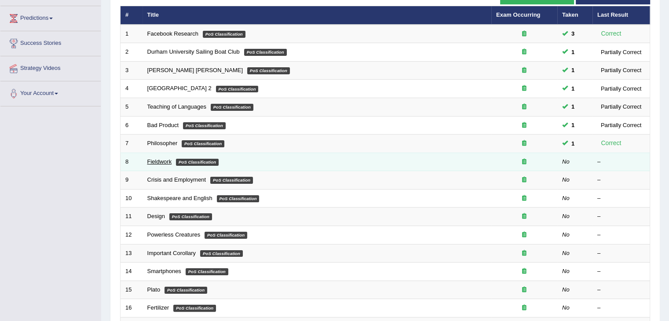
click at [154, 158] on link "Fieldwork" at bounding box center [159, 161] width 25 height 7
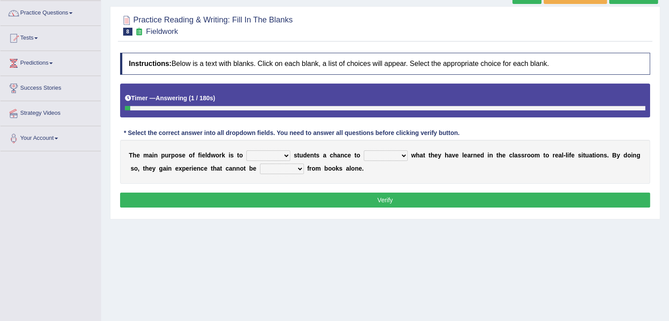
scroll to position [68, 0]
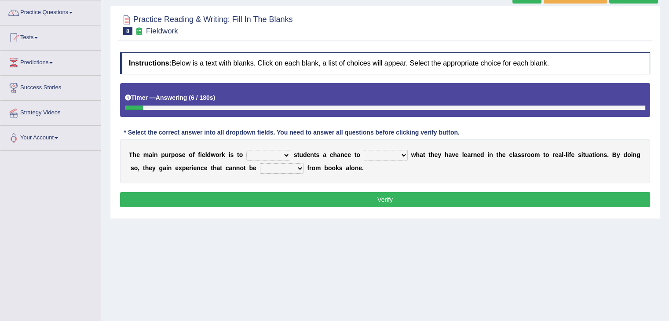
click at [263, 152] on select "resemble stow rave offer" at bounding box center [268, 155] width 44 height 11
select select "offer"
click at [246, 150] on select "resemble stow rave offer" at bounding box center [268, 155] width 44 height 11
click at [375, 155] on select "compare align apply dismount" at bounding box center [386, 155] width 44 height 11
select select "apply"
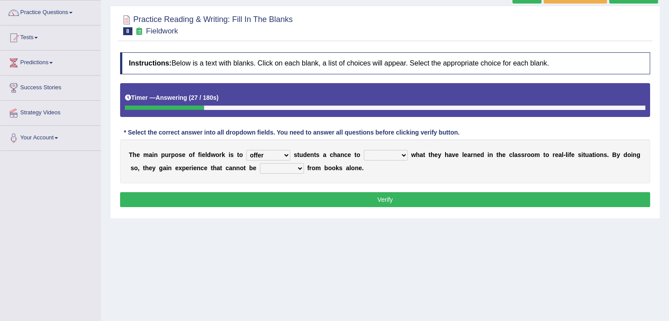
click at [364, 150] on select "compare align apply dismount" at bounding box center [386, 155] width 44 height 11
click at [269, 169] on select "originated prepared obtained touted" at bounding box center [282, 168] width 44 height 11
click at [239, 182] on div "T h e m a i n p u r p o s e o f f i e l d w o r k i s t o resemble stow rave of…" at bounding box center [385, 161] width 530 height 44
click at [269, 168] on select "originated prepared obtained touted" at bounding box center [282, 168] width 44 height 11
select select "obtained"
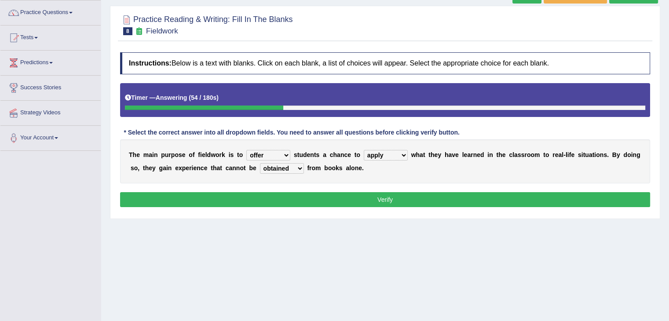
click at [260, 163] on select "originated prepared obtained touted" at bounding box center [282, 168] width 44 height 11
click at [285, 200] on button "Verify" at bounding box center [385, 199] width 530 height 15
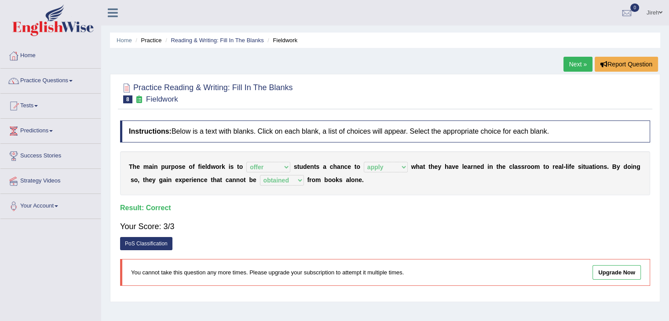
scroll to position [0, 0]
click at [212, 39] on link "Reading & Writing: Fill In The Blanks" at bounding box center [217, 40] width 93 height 7
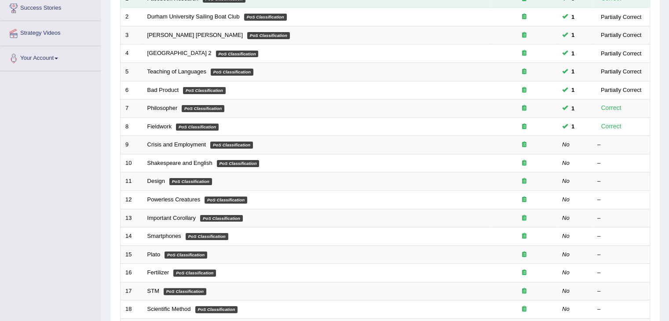
scroll to position [147, 0]
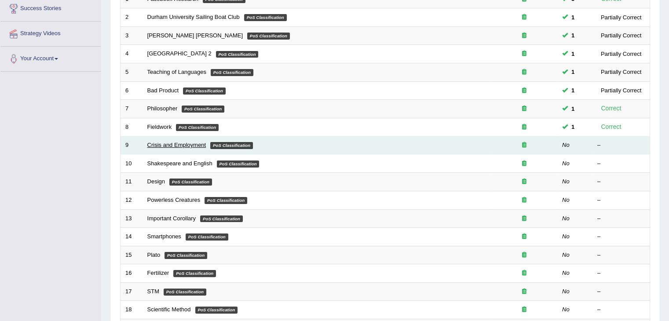
click at [185, 146] on link "Crisis and Employment" at bounding box center [176, 145] width 59 height 7
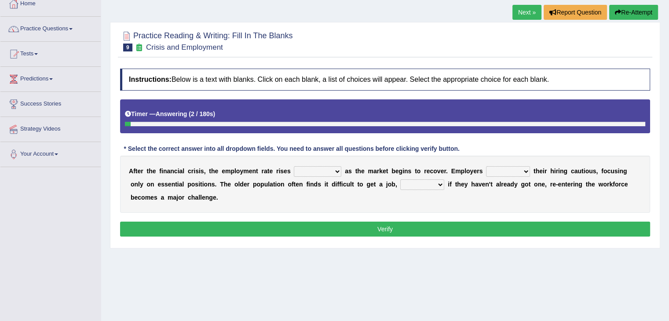
scroll to position [52, 0]
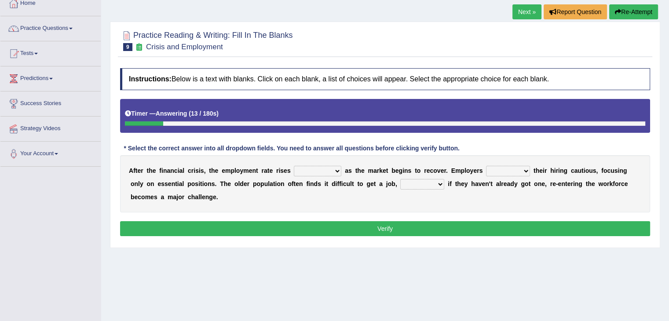
click at [307, 170] on select "normally conversely strenuously sharply" at bounding box center [317, 171] width 47 height 11
click at [280, 193] on div "A f t e r t h e f i n a n c i a l c r i s i s , t h e e m p l o y m e n t r a t…" at bounding box center [385, 183] width 530 height 57
click at [336, 171] on select "normally conversely strenuously sharply" at bounding box center [317, 171] width 47 height 11
select select "strenuously"
click at [294, 166] on select "normally conversely strenuously sharply" at bounding box center [317, 171] width 47 height 11
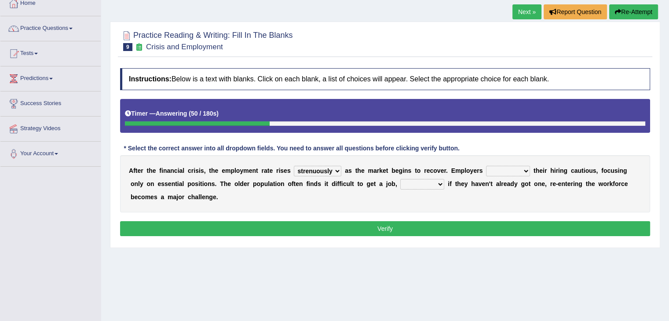
click at [507, 172] on select "keeping kept keep are kept" at bounding box center [508, 171] width 44 height 11
select select "kept"
click at [486, 166] on select "keeping kept keep are kept" at bounding box center [508, 171] width 44 height 11
click at [409, 183] on select "although while then because" at bounding box center [422, 184] width 44 height 11
click at [400, 179] on select "although while then because" at bounding box center [422, 184] width 44 height 11
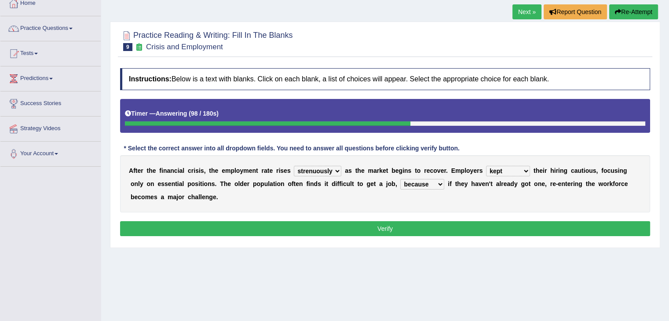
click at [432, 186] on select "although while then because" at bounding box center [422, 184] width 44 height 11
select select "although"
click at [400, 179] on select "although while then because" at bounding box center [422, 184] width 44 height 11
click at [512, 172] on select "keeping kept keep are kept" at bounding box center [508, 171] width 44 height 11
click at [486, 166] on select "keeping kept keep are kept" at bounding box center [508, 171] width 44 height 11
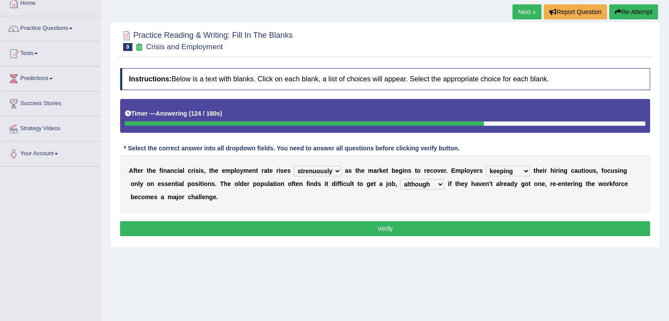
click at [515, 172] on select "keeping kept keep are kept" at bounding box center [508, 171] width 44 height 11
select select "kept"
click at [486, 166] on select "keeping kept keep are kept" at bounding box center [508, 171] width 44 height 11
click at [464, 230] on button "Verify" at bounding box center [385, 228] width 530 height 15
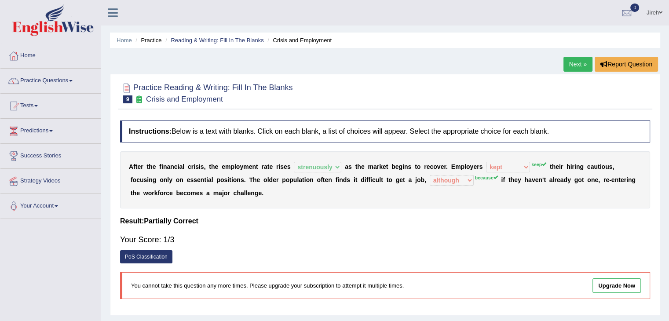
scroll to position [0, 0]
click at [238, 39] on link "Reading & Writing: Fill In The Blanks" at bounding box center [217, 40] width 93 height 7
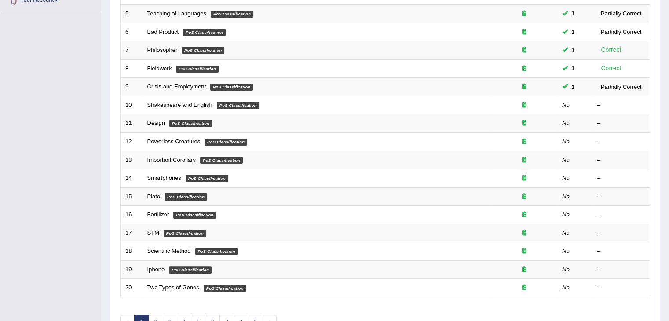
scroll to position [205, 0]
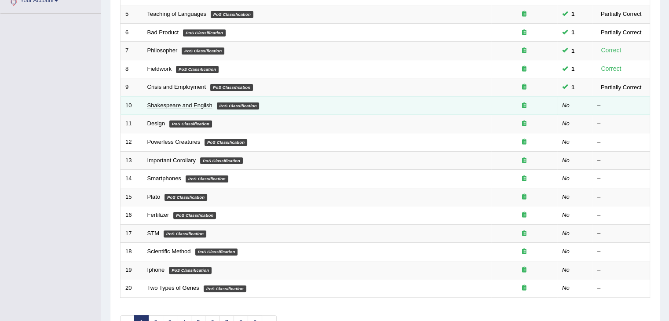
click at [176, 102] on link "Shakespeare and English" at bounding box center [179, 105] width 65 height 7
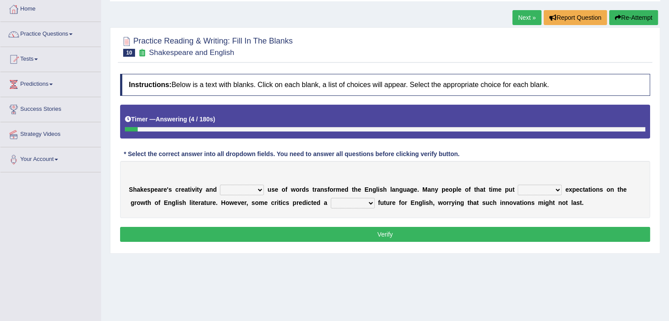
scroll to position [47, 0]
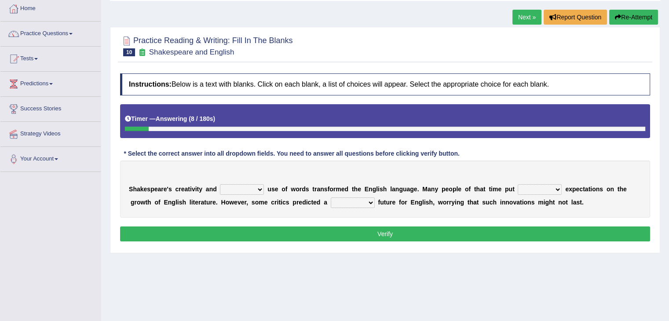
click at [237, 187] on select "idealized intensive fancied inventive" at bounding box center [242, 189] width 44 height 11
select select "intensive"
click at [220, 184] on select "idealized intensive fancied inventive" at bounding box center [242, 189] width 44 height 11
click at [250, 219] on div "Instructions: Below is a text with blanks. Click on each blank, a list of choic…" at bounding box center [385, 158] width 534 height 179
click at [526, 187] on select "wide much high more" at bounding box center [540, 189] width 44 height 11
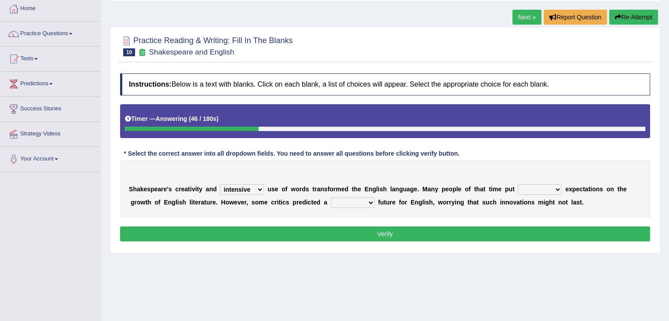
select select "high"
click at [518, 184] on select "wide much high more" at bounding box center [540, 189] width 44 height 11
click at [348, 204] on select "monetary promising irresistible daunting" at bounding box center [353, 202] width 44 height 11
select select "irresistible"
click at [331, 197] on select "monetary promising irresistible daunting" at bounding box center [353, 202] width 44 height 11
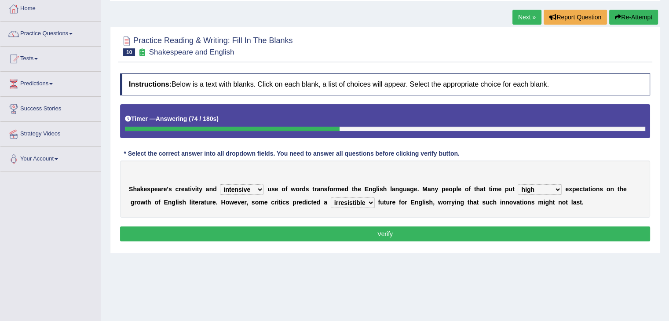
click at [356, 234] on button "Verify" at bounding box center [385, 233] width 530 height 15
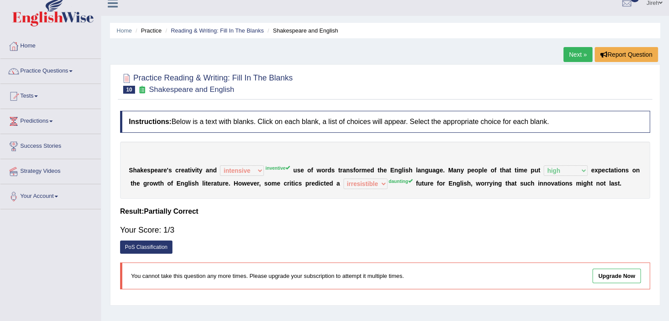
scroll to position [0, 0]
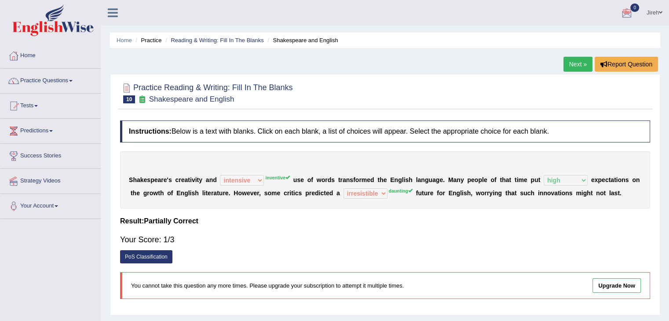
click at [658, 18] on link "Jireh" at bounding box center [654, 11] width 29 height 23
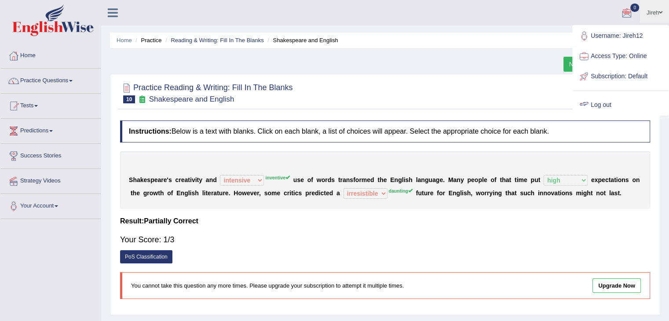
click at [602, 106] on link "Log out" at bounding box center [620, 105] width 95 height 20
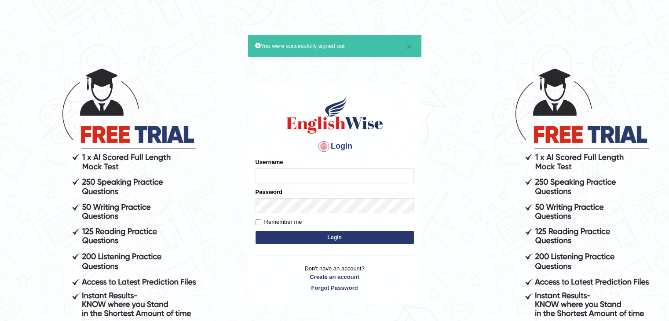
scroll to position [81, 0]
